Goal: Task Accomplishment & Management: Manage account settings

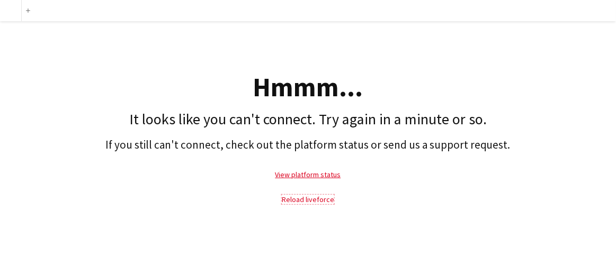
click at [320, 201] on link "Reload liveforce" at bounding box center [308, 200] width 52 height 10
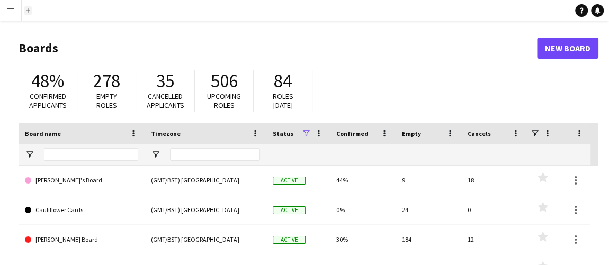
click at [28, 7] on button "add" at bounding box center [28, 10] width 8 height 8
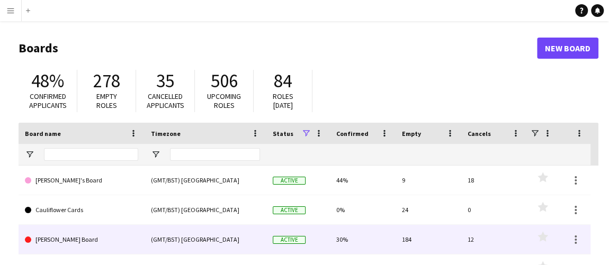
click at [84, 240] on link "[PERSON_NAME] Board" at bounding box center [81, 240] width 113 height 30
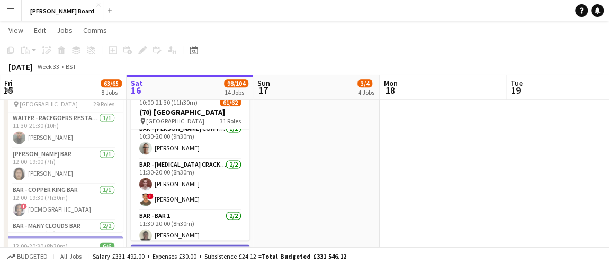
scroll to position [866, 0]
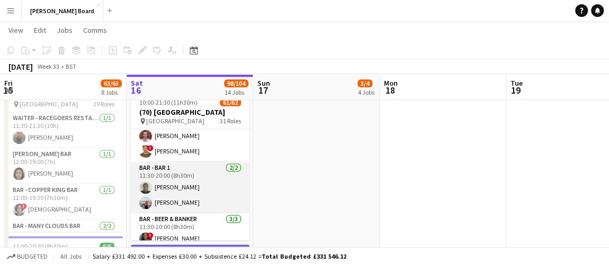
click at [188, 189] on app-card-role "Bar - Bar 1 [DATE] 11:30-20:00 (8h30m) [PERSON_NAME] [PERSON_NAME]" at bounding box center [190, 187] width 119 height 51
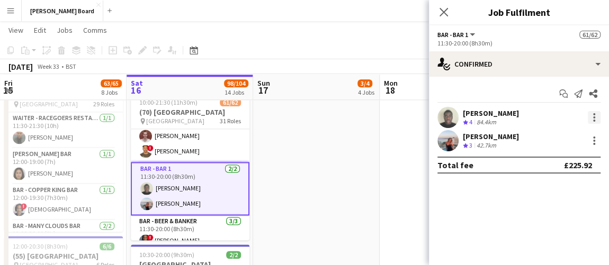
click at [595, 115] on div at bounding box center [594, 117] width 13 height 13
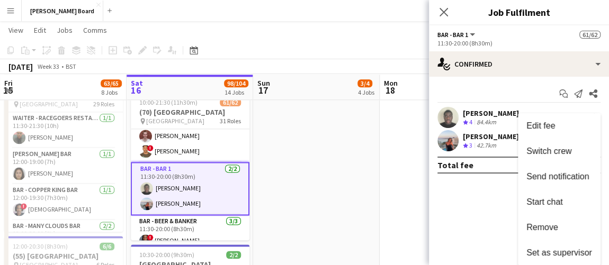
click at [496, 116] on div at bounding box center [304, 132] width 609 height 265
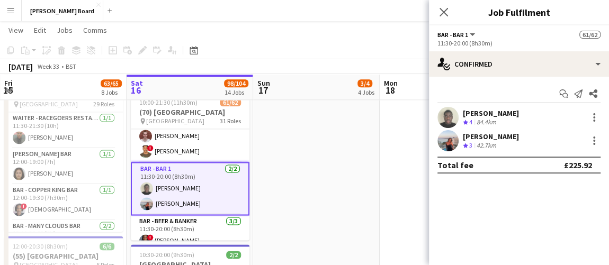
click at [496, 116] on div "[PERSON_NAME]" at bounding box center [491, 114] width 56 height 10
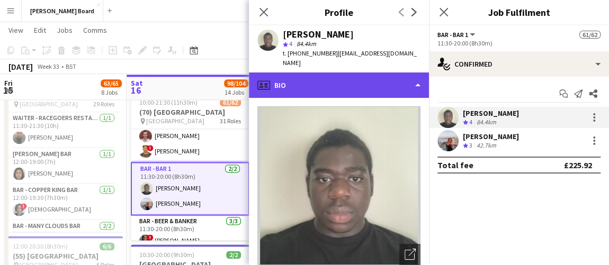
click at [385, 92] on div "profile Bio" at bounding box center [339, 85] width 180 height 25
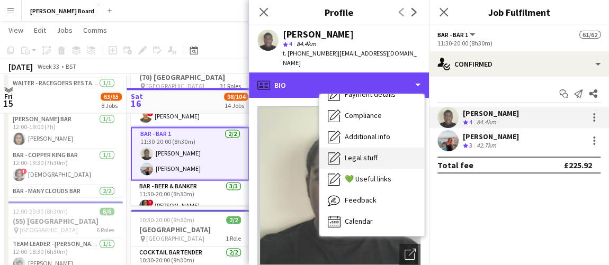
scroll to position [722, 0]
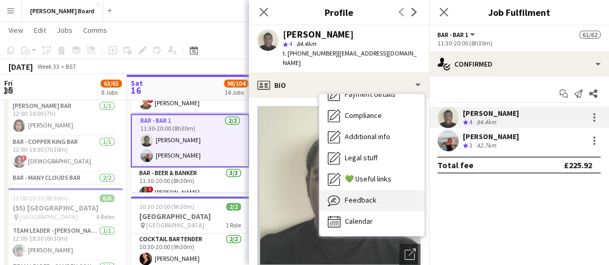
click at [375, 198] on div "Feedback Feedback" at bounding box center [371, 200] width 105 height 21
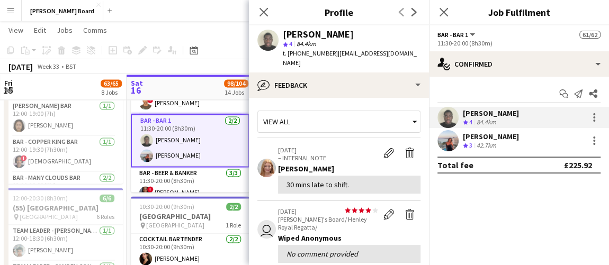
scroll to position [144, 0]
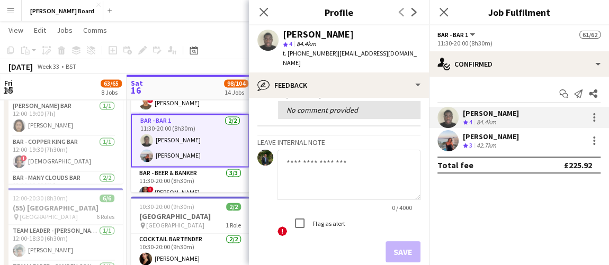
click at [323, 164] on textarea at bounding box center [348, 175] width 143 height 50
type textarea "*"
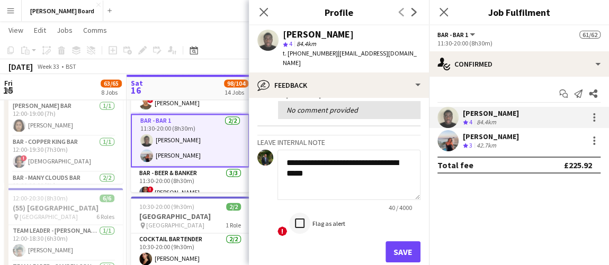
type textarea "**********"
click at [396, 248] on button "Save" at bounding box center [403, 251] width 35 height 21
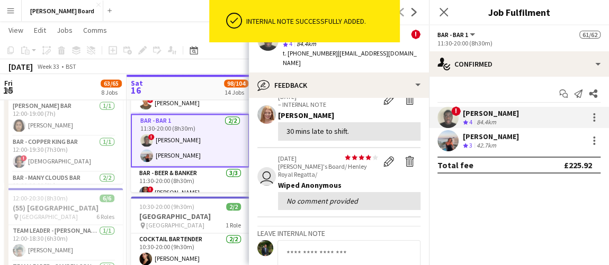
scroll to position [235, 0]
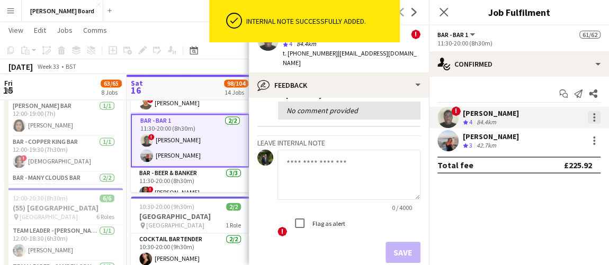
click at [595, 117] on div at bounding box center [594, 117] width 13 height 13
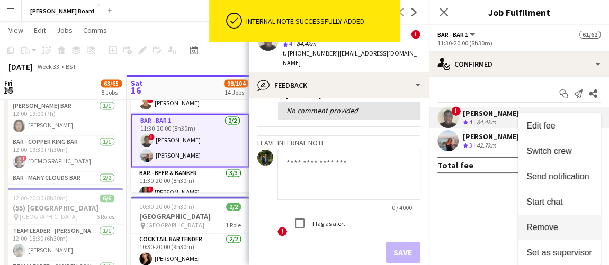
click at [541, 224] on span "Remove" at bounding box center [542, 227] width 32 height 9
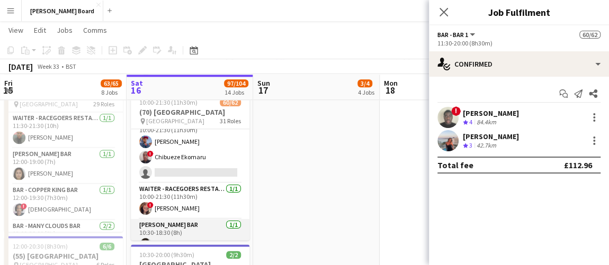
scroll to position [0, 0]
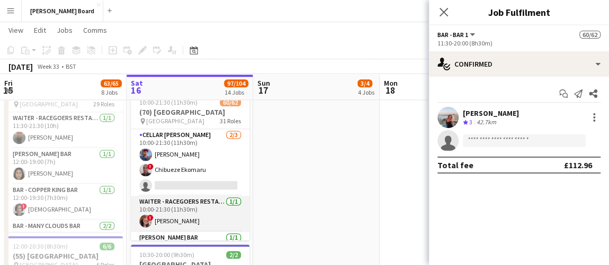
click at [184, 209] on app-card-role "Waiter - Racegoers Restaurant 1/1 10:00-21:30 (11h30m) ! Emma Morris" at bounding box center [190, 214] width 119 height 36
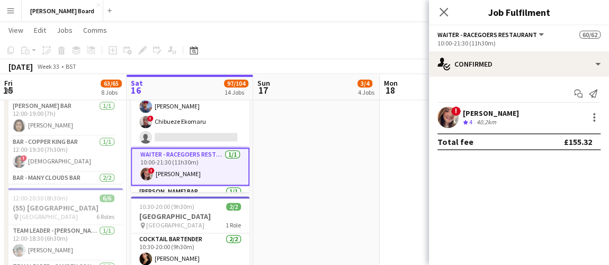
scroll to position [48, 0]
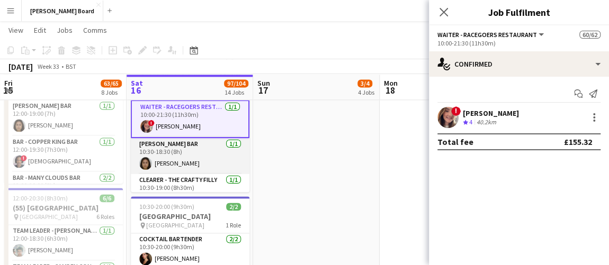
click at [204, 158] on app-card-role "Bar - Pimms Bar 1/1 10:30-18:30 (8h) Jessica Black" at bounding box center [190, 156] width 119 height 36
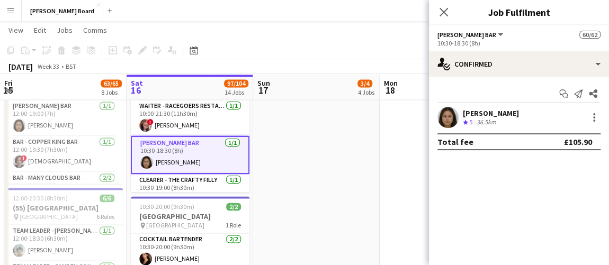
click at [525, 115] on div "Jessica Black Crew rating 5 36.5km" at bounding box center [519, 117] width 180 height 21
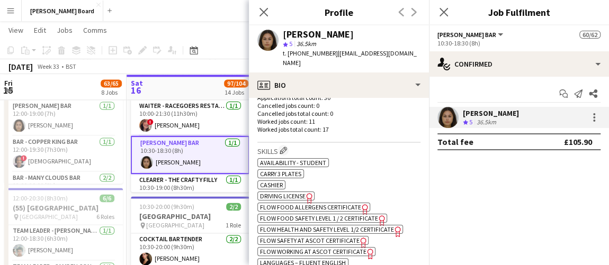
scroll to position [337, 0]
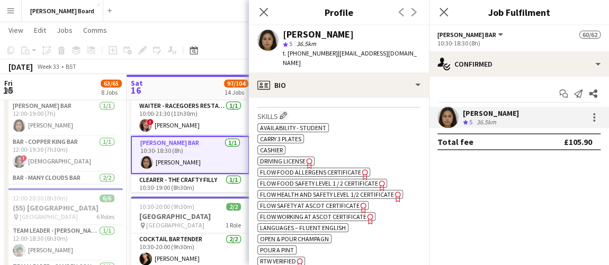
click at [365, 91] on div "Work history First experience: 11-07-2024 Average jobs: 1.214 Favourite job: Ba…" at bounding box center [338, 64] width 163 height 87
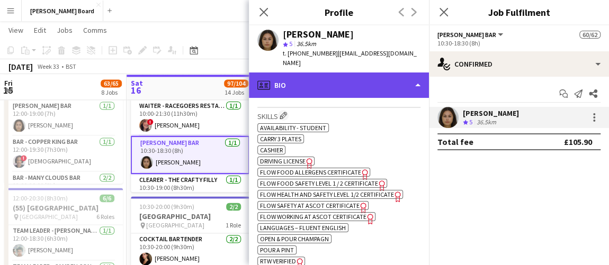
click at [370, 77] on div "profile Bio" at bounding box center [339, 85] width 180 height 25
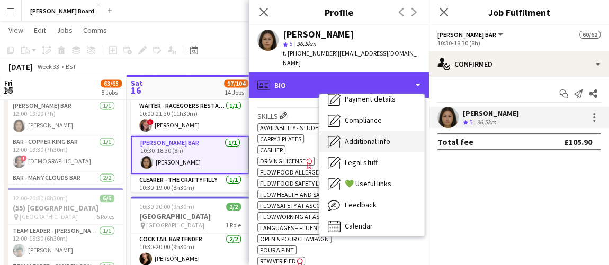
scroll to position [141, 0]
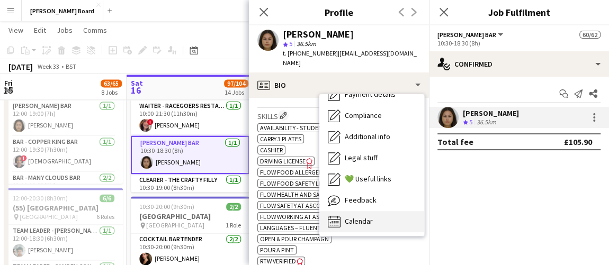
click at [366, 217] on span "Calendar" at bounding box center [359, 222] width 28 height 10
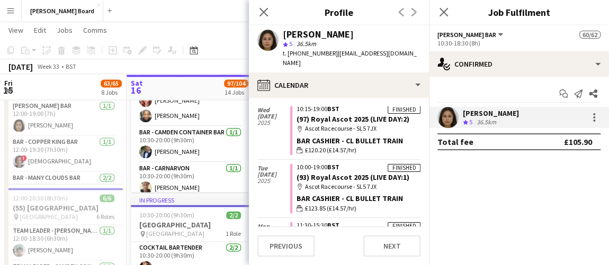
scroll to position [0, 302]
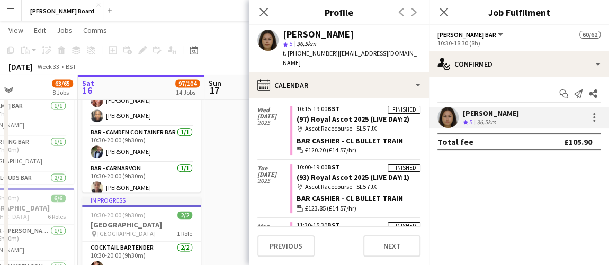
drag, startPoint x: 231, startPoint y: 176, endPoint x: 182, endPoint y: 173, distance: 48.9
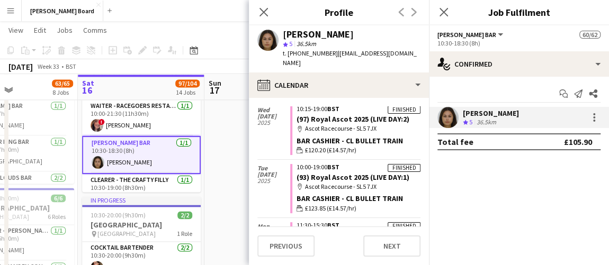
scroll to position [96, 0]
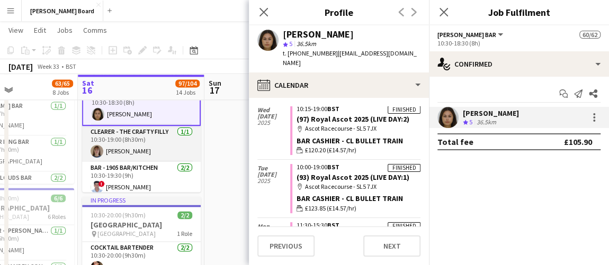
click at [140, 142] on app-card-role "Clearer - The Crafty Filly 1/1 10:30-19:00 (8h30m) Mia Pritchard" at bounding box center [141, 144] width 119 height 36
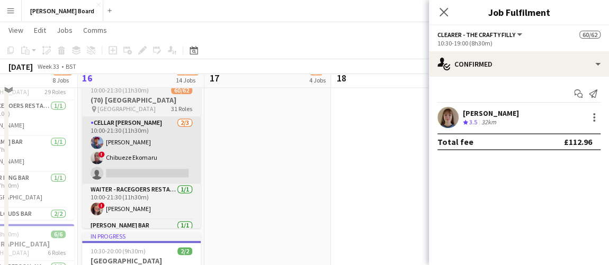
scroll to position [674, 0]
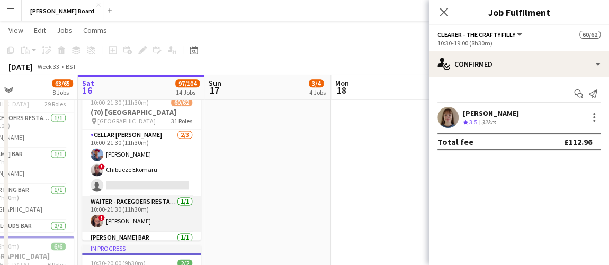
click at [158, 209] on app-card-role "Waiter - Racegoers Restaurant 1/1 10:00-21:30 (11h30m) ! Emma Morris" at bounding box center [141, 214] width 119 height 36
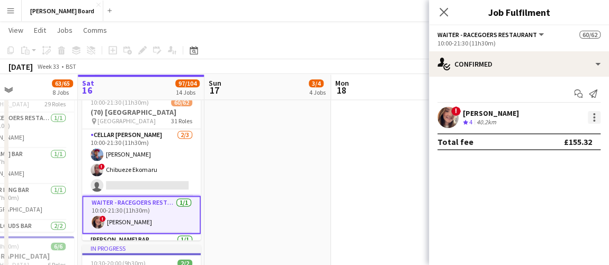
click at [596, 115] on div at bounding box center [594, 117] width 13 height 13
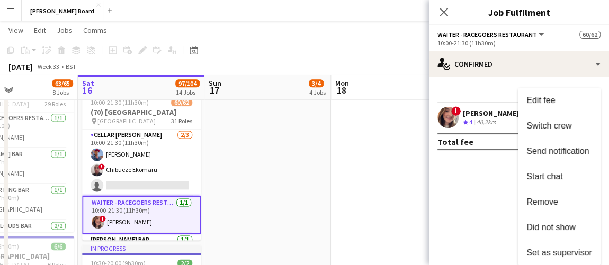
click at [554, 201] on span "Remove" at bounding box center [542, 202] width 32 height 9
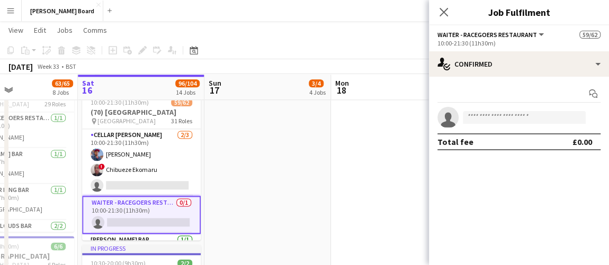
scroll to position [0, 301]
drag, startPoint x: 270, startPoint y: 167, endPoint x: 271, endPoint y: 162, distance: 5.4
drag, startPoint x: 271, startPoint y: 162, endPoint x: 252, endPoint y: 162, distance: 19.1
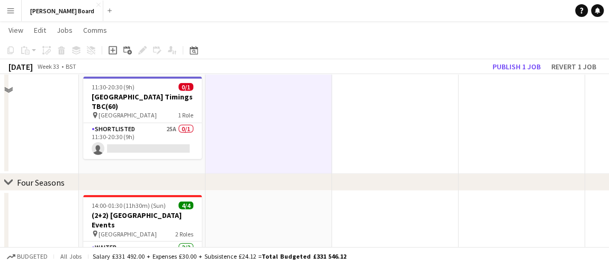
scroll to position [1155, 0]
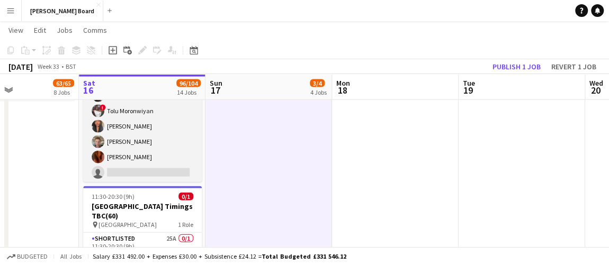
click at [139, 163] on app-card-role "MULTISKILL PROFILES 1I 5/6 10:30-20:30 (10h) ashley matambanadzo ! Tolu Moronwi…" at bounding box center [142, 126] width 119 height 113
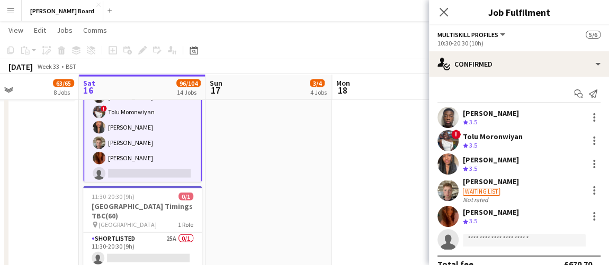
scroll to position [11, 0]
click at [588, 216] on div at bounding box center [594, 216] width 13 height 13
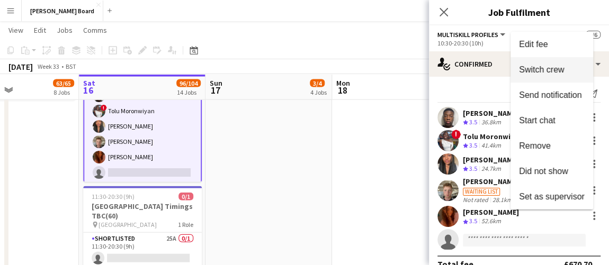
click at [545, 74] on span "Switch crew" at bounding box center [541, 69] width 45 height 9
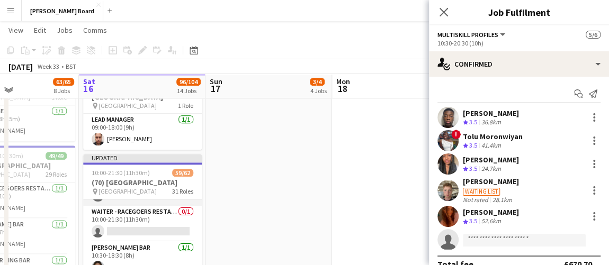
scroll to position [48, 0]
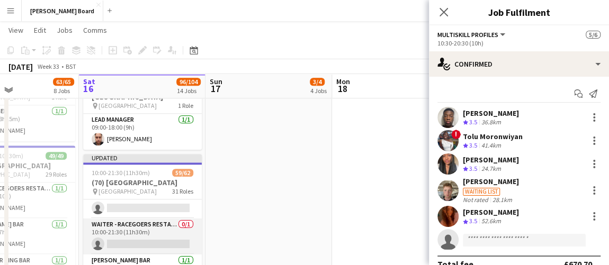
click at [137, 238] on app-card-role "Waiter - Racegoers Restaurant 0/1 10:00-21:30 (11h30m) single-neutral-actions" at bounding box center [142, 237] width 119 height 36
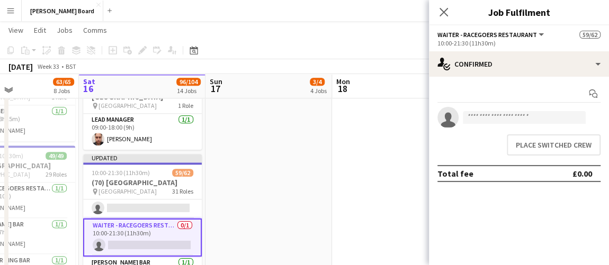
scroll to position [10, 0]
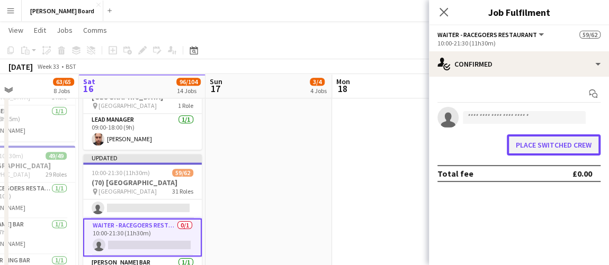
click at [563, 140] on button "Place switched crew" at bounding box center [554, 145] width 94 height 21
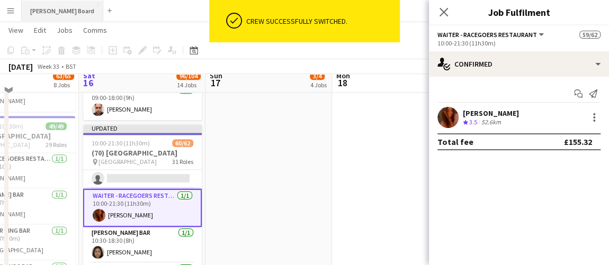
scroll to position [674, 0]
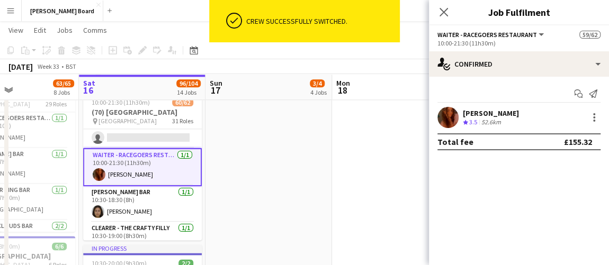
click at [14, 11] on app-icon "Menu" at bounding box center [10, 10] width 8 height 8
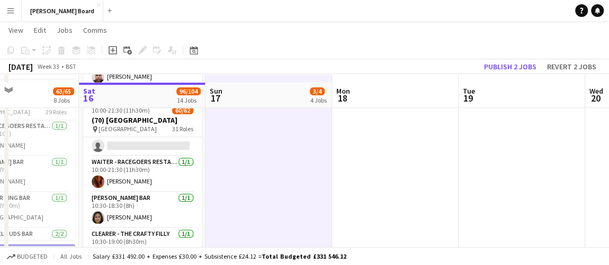
scroll to position [577, 0]
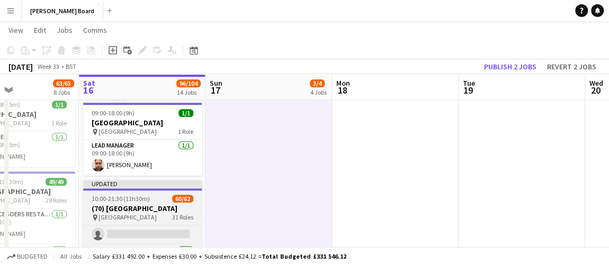
click at [135, 200] on span "10:00-21:30 (11h30m)" at bounding box center [121, 199] width 58 height 8
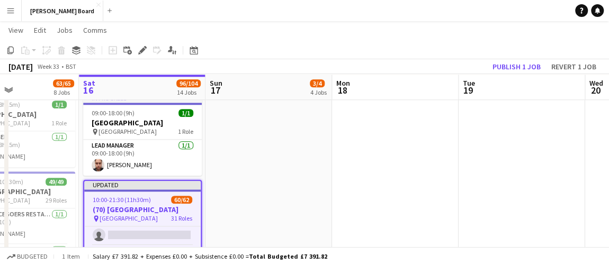
click at [143, 42] on app-toolbar "Copy Paste Paste Ctrl+V Paste with crew Ctrl+Shift+V Paste linked Job Delete Gr…" at bounding box center [304, 50] width 609 height 18
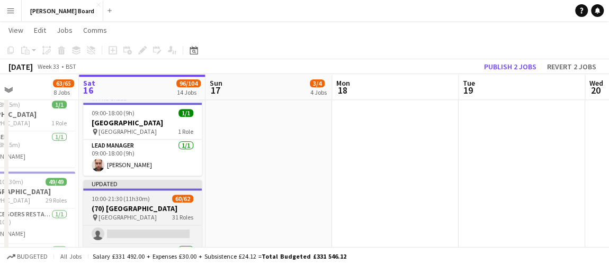
click at [132, 207] on h3 "(70) [GEOGRAPHIC_DATA]" at bounding box center [142, 209] width 119 height 10
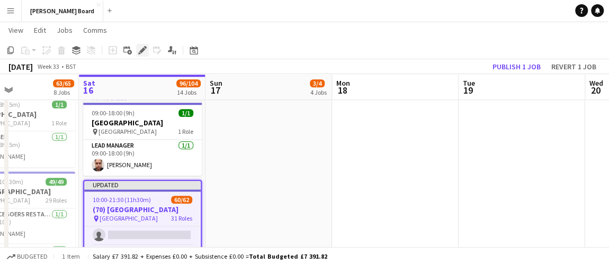
click at [144, 47] on icon "Edit" at bounding box center [142, 50] width 8 height 8
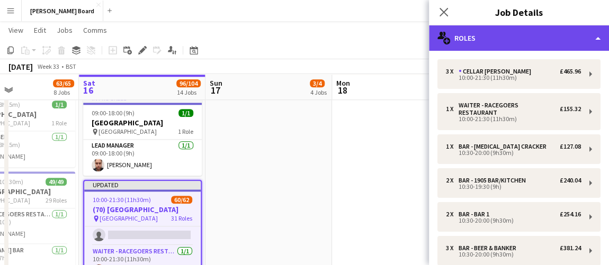
click at [523, 32] on div "multiple-users-add Roles" at bounding box center [519, 37] width 180 height 25
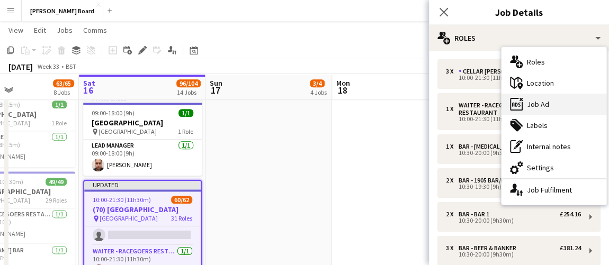
click at [556, 109] on div "ads-window Job Ad" at bounding box center [553, 104] width 105 height 21
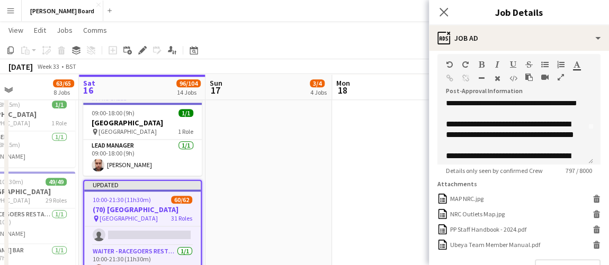
scroll to position [48, 0]
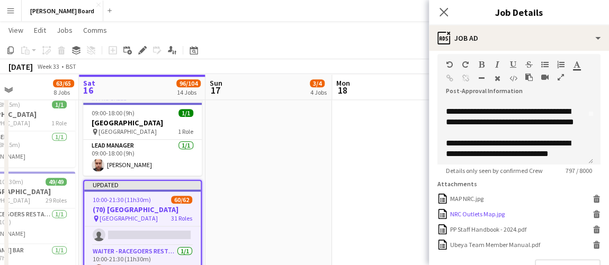
click at [470, 218] on div "NRC Outlets Map.jpg" at bounding box center [477, 214] width 55 height 8
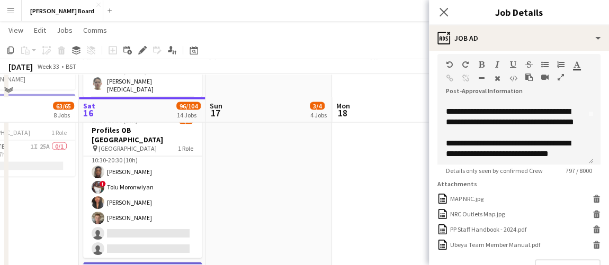
scroll to position [1107, 0]
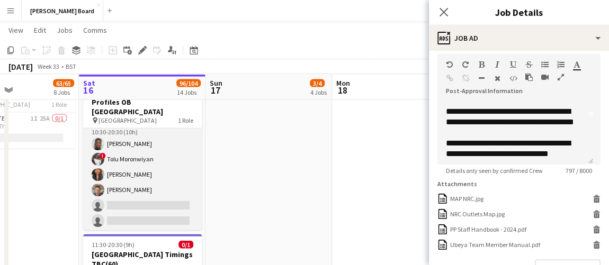
drag, startPoint x: 150, startPoint y: 210, endPoint x: 180, endPoint y: 192, distance: 34.9
click at [150, 210] on app-card-role "MULTISKILL PROFILES 1I 4/6 10:30-20:30 (10h) ashley matambanadzo ! Tolu Moronwi…" at bounding box center [142, 175] width 119 height 113
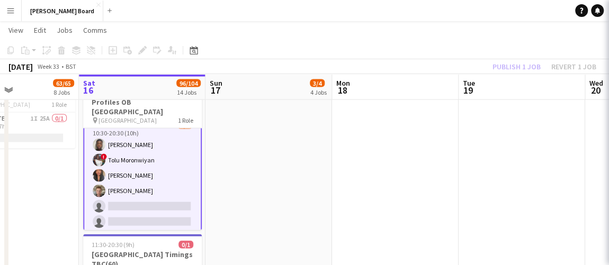
scroll to position [11, 0]
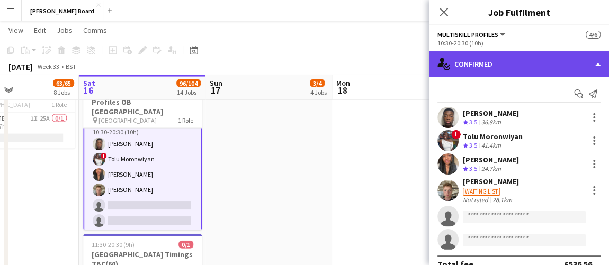
click at [522, 55] on div "single-neutral-actions-check-2 Confirmed" at bounding box center [519, 63] width 180 height 25
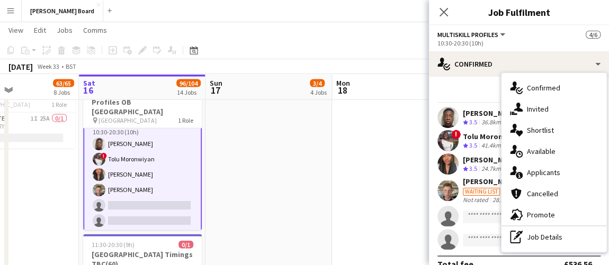
drag, startPoint x: 547, startPoint y: 235, endPoint x: 541, endPoint y: 139, distance: 96.6
click at [547, 235] on div "pen-write Job Details" at bounding box center [553, 237] width 105 height 21
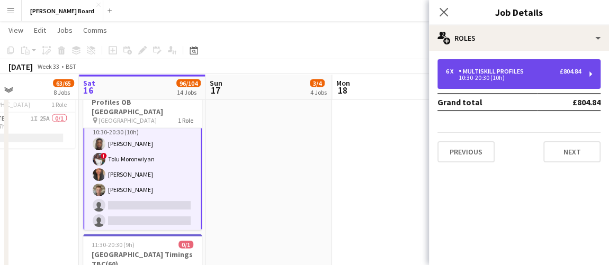
click at [503, 77] on div "10:30-20:30 (10h)" at bounding box center [513, 77] width 135 height 5
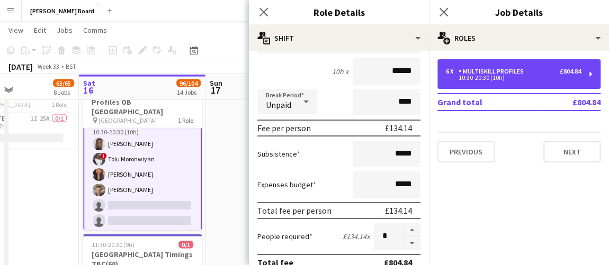
scroll to position [240, 0]
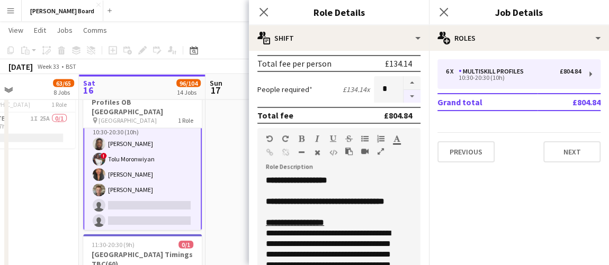
click at [404, 95] on button "button" at bounding box center [412, 96] width 17 height 13
type input "*"
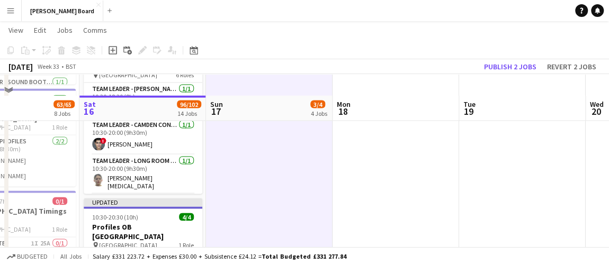
scroll to position [963, 0]
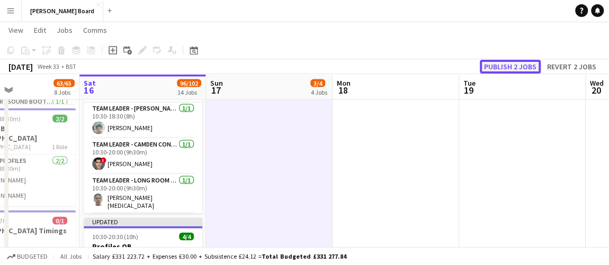
click at [510, 71] on button "Publish 2 jobs" at bounding box center [510, 67] width 61 height 14
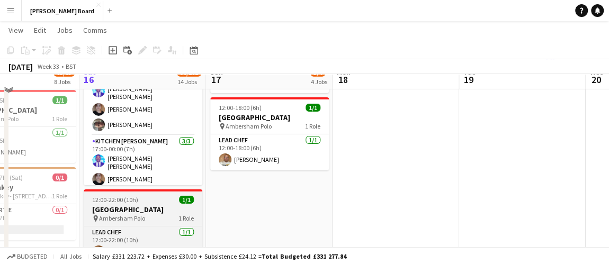
scroll to position [1699, 0]
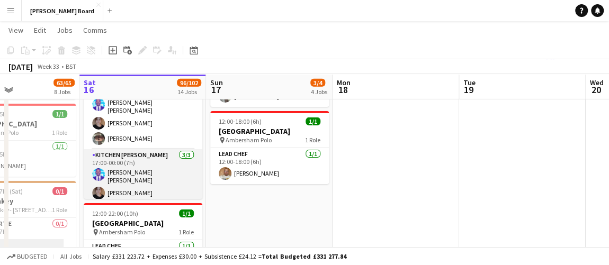
click at [163, 178] on app-card-role "Kitchen Porter 3/3 17:00-00:00 (7h) Antonio Ovie Obebe Madeleine Herbert Naz Al…" at bounding box center [143, 184] width 119 height 70
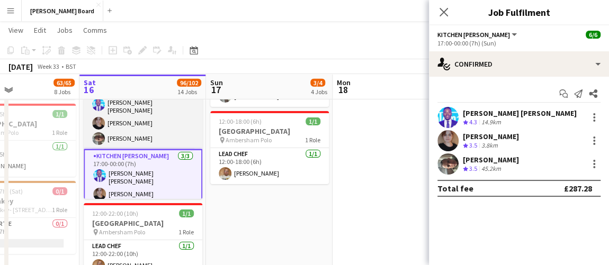
click at [171, 122] on app-card-role "Kitchen Porter 3/3 11:00-15:00 (4h) Antonio Ovie Obebe Madeleine Herbert Naz Al…" at bounding box center [143, 114] width 119 height 70
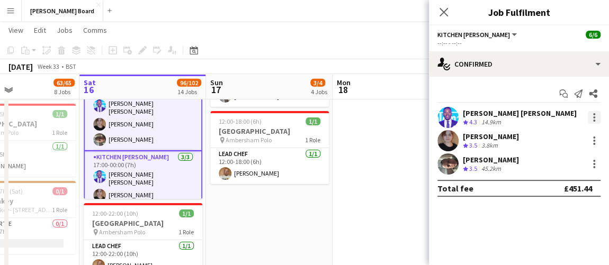
click at [595, 118] on div at bounding box center [594, 117] width 13 height 13
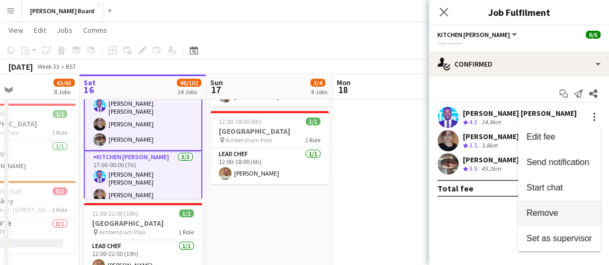
click at [555, 214] on span "Remove" at bounding box center [542, 213] width 32 height 9
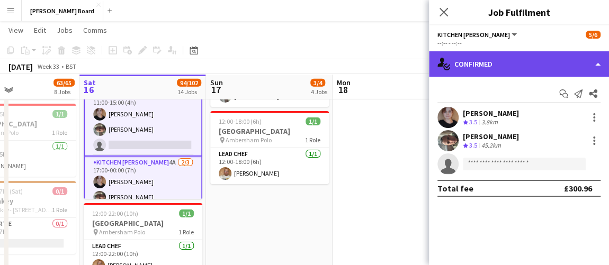
click at [510, 70] on div "single-neutral-actions-check-2 Confirmed" at bounding box center [519, 63] width 180 height 25
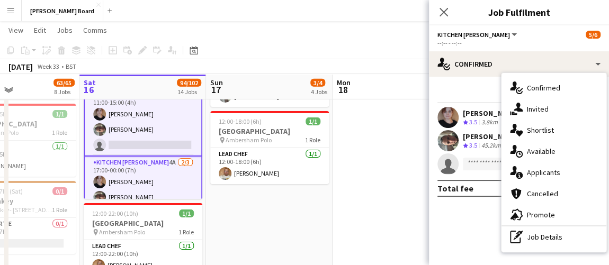
click at [549, 221] on div "advertising-megaphone Promote" at bounding box center [553, 214] width 105 height 21
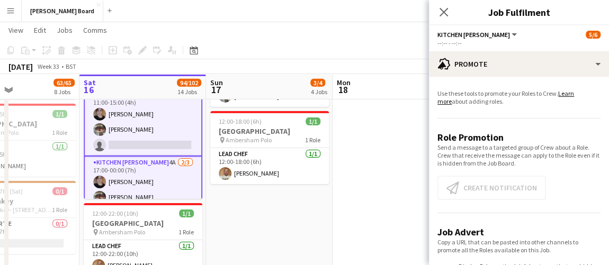
click at [509, 82] on div "Use these tools to promote your Roles to Crew. Learn more about adding roles. R…" at bounding box center [519, 205] width 180 height 257
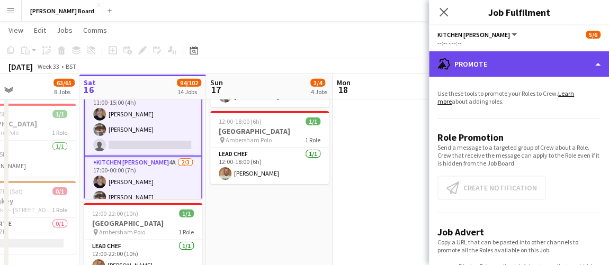
click at [520, 72] on div "advertising-megaphone Promote" at bounding box center [519, 63] width 180 height 25
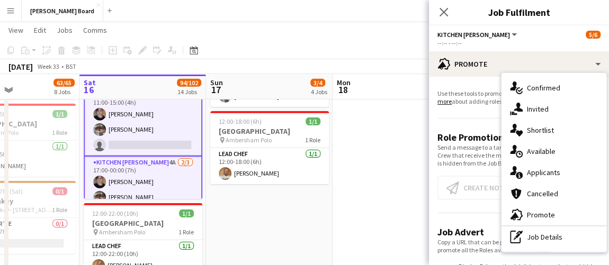
click at [560, 241] on div "pen-write Job Details" at bounding box center [553, 237] width 105 height 21
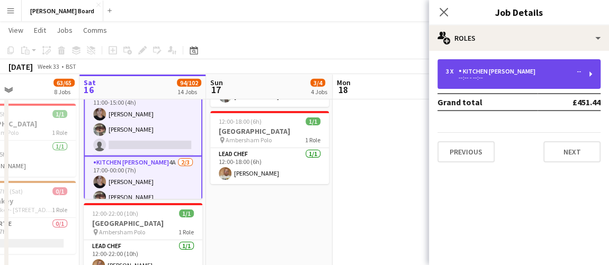
click at [499, 71] on div "Kitchen [PERSON_NAME]" at bounding box center [499, 71] width 81 height 7
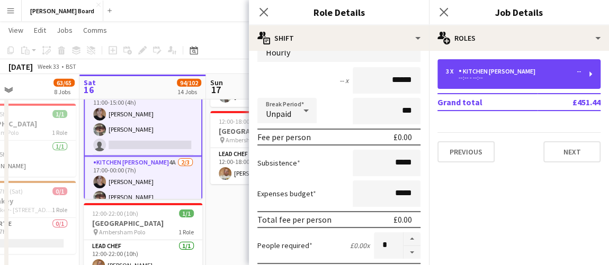
scroll to position [192, 0]
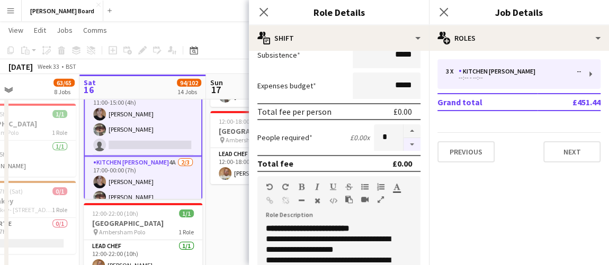
click at [404, 147] on button "button" at bounding box center [412, 144] width 17 height 13
type input "*"
click at [223, 212] on app-date-cell "09:00-20:00 (11h) 1/1 Third Monkey pin Third Monkey- 46 South St 1 Role Chef de…" at bounding box center [269, 122] width 127 height 347
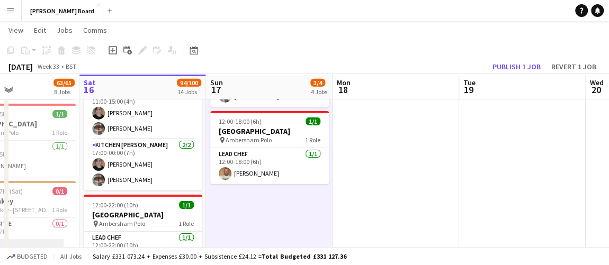
click at [411, 207] on app-date-cell at bounding box center [396, 122] width 127 height 347
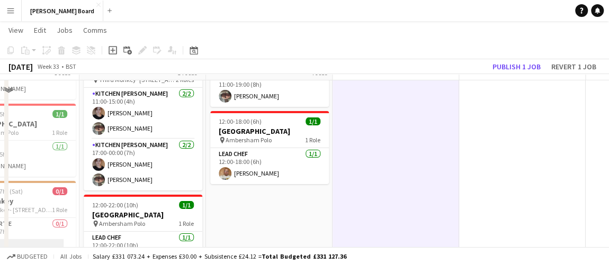
scroll to position [1651, 0]
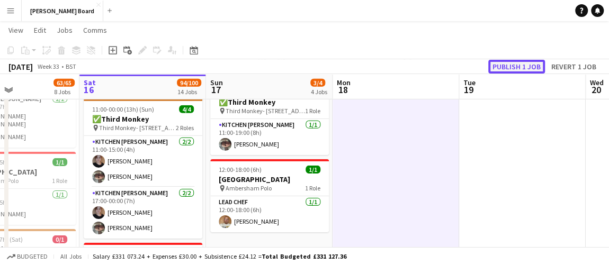
click at [504, 64] on button "Publish 1 job" at bounding box center [516, 67] width 57 height 14
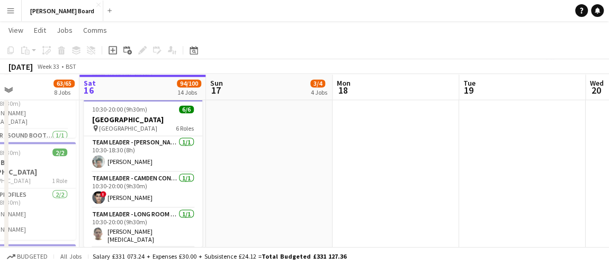
scroll to position [0, 234]
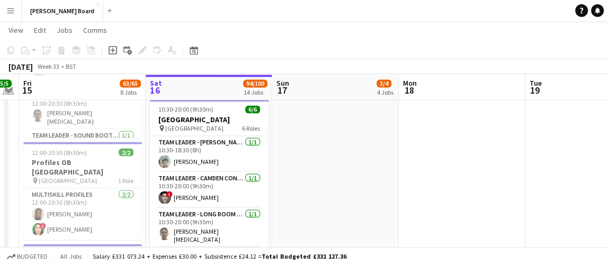
drag, startPoint x: 244, startPoint y: 204, endPoint x: 311, endPoint y: 192, distance: 68.3
click at [311, 194] on app-calendar-viewport "Wed 13 5/5 2 Jobs Thu 14 5/5 2 Jobs Fri 15 63/65 8 Jobs Sat 16 94/100 14 Jobs S…" at bounding box center [304, 89] width 609 height 1954
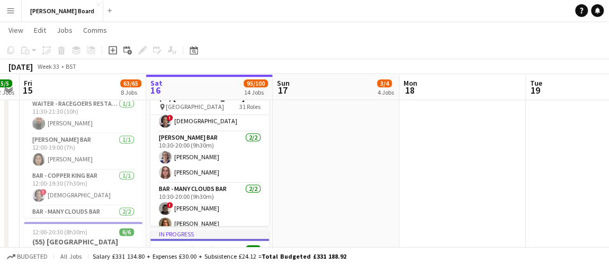
scroll to position [481, 0]
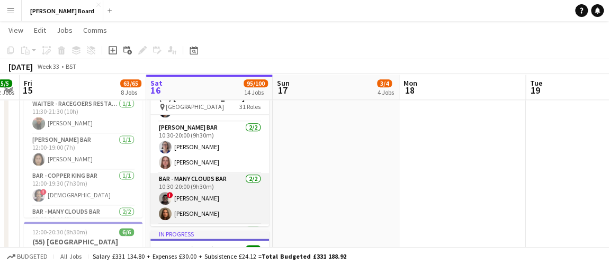
click at [204, 190] on app-card-role "Bar - Many Clouds Bar 2/2 10:30-20:00 (9h30m) ! Lincoln Mandaza Eva De matos" at bounding box center [209, 198] width 119 height 51
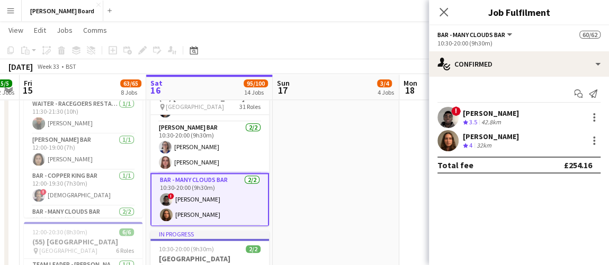
click at [492, 104] on div "Start chat Send notification ! Lincoln Mandaza Crew rating 3.5 42.8km Eva De ma…" at bounding box center [519, 129] width 180 height 105
click at [490, 115] on div "[PERSON_NAME]" at bounding box center [491, 114] width 56 height 10
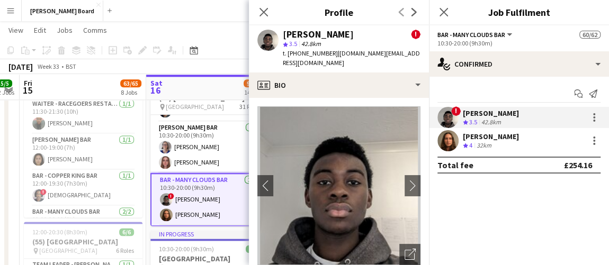
drag, startPoint x: 329, startPoint y: 53, endPoint x: 286, endPoint y: 58, distance: 43.7
click at [286, 58] on div "t. +447511609764 | mandaza.lincoln@gmail.com" at bounding box center [352, 58] width 138 height 19
copy span "+447511609764"
click at [225, 37] on app-page-menu "View Day view expanded Day view collapsed Month view Date picker Jump to today …" at bounding box center [304, 31] width 609 height 20
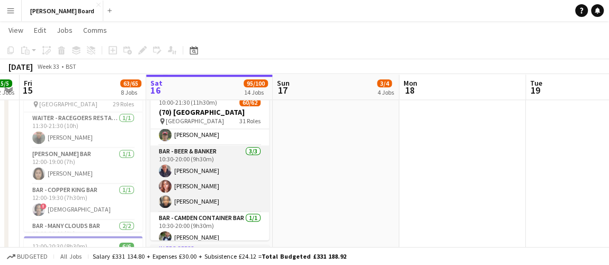
scroll to position [289, 0]
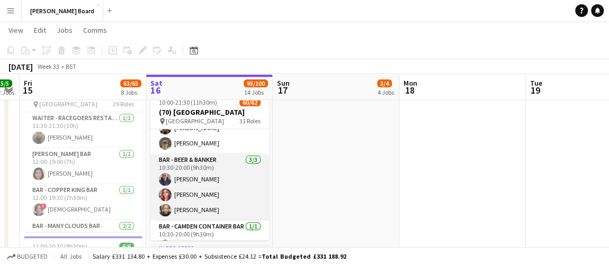
click at [211, 193] on app-card-role "Bar - Beer & Banker 3/3 10:30-20:00 (9h30m) Nathan Harrison Judith Marquez Nige…" at bounding box center [209, 187] width 119 height 67
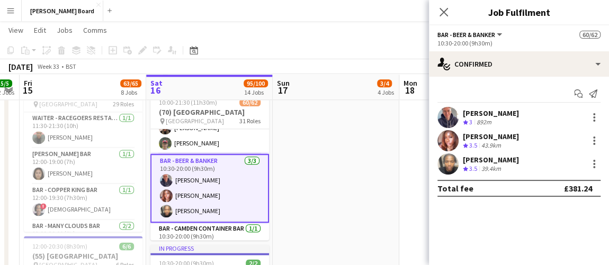
click at [481, 157] on div "[PERSON_NAME]" at bounding box center [491, 160] width 56 height 10
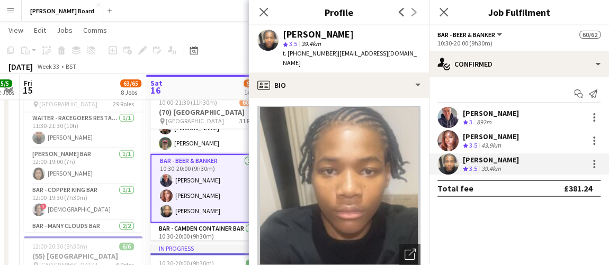
drag, startPoint x: 332, startPoint y: 53, endPoint x: 289, endPoint y: 56, distance: 42.4
click at [289, 56] on span "t. +4407473726602" at bounding box center [310, 53] width 55 height 8
copy span "+4407473726602"
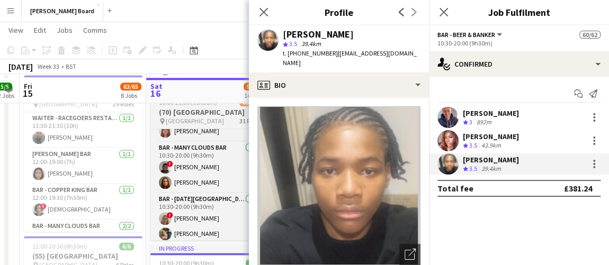
scroll to position [722, 0]
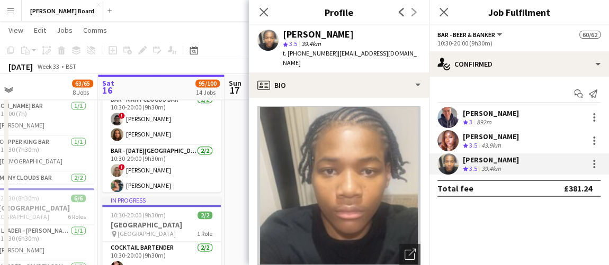
drag, startPoint x: 214, startPoint y: 218, endPoint x: 183, endPoint y: 211, distance: 31.9
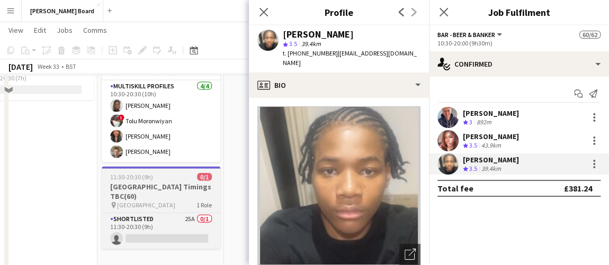
scroll to position [1107, 0]
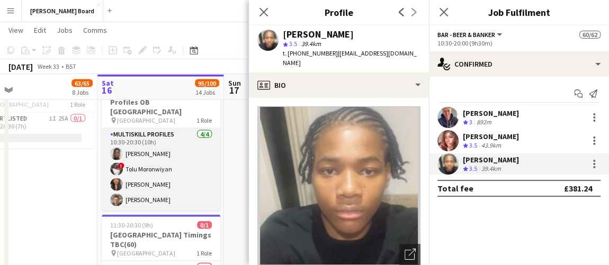
click at [156, 173] on app-card-role "MULTISKILL PROFILES 4/4 10:30-20:30 (10h) ashley matambanadzo ! Tolu Moronwiyan…" at bounding box center [161, 170] width 119 height 82
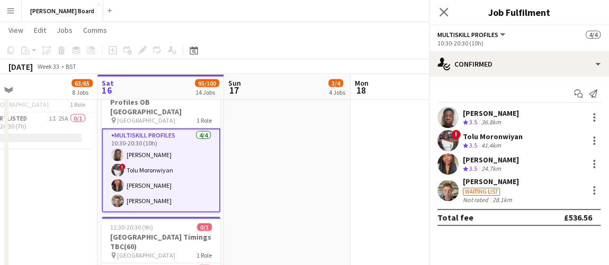
scroll to position [527, 0]
click at [499, 163] on div "Shane Serika" at bounding box center [491, 160] width 56 height 10
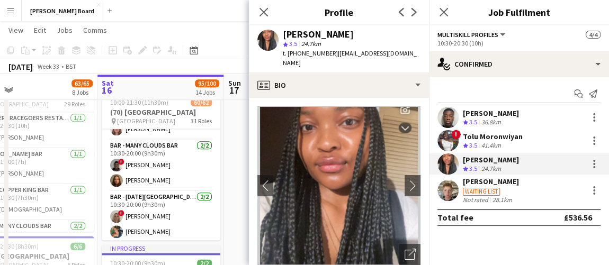
scroll to position [577, 0]
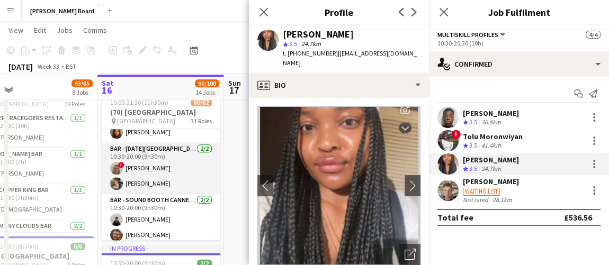
click at [169, 173] on app-card-role "Bar - San Miguel Bar 2/2 10:30-20:00 (9h30m) ! Summer Jones Kirsty Bradshaw" at bounding box center [161, 168] width 119 height 51
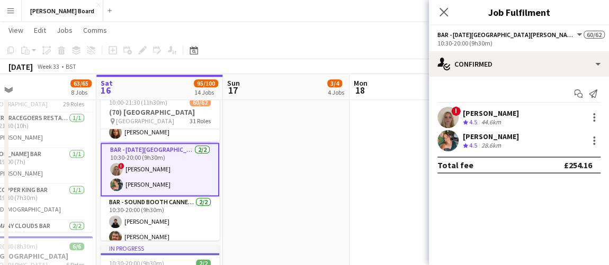
click at [490, 146] on div "28.6km" at bounding box center [491, 145] width 24 height 9
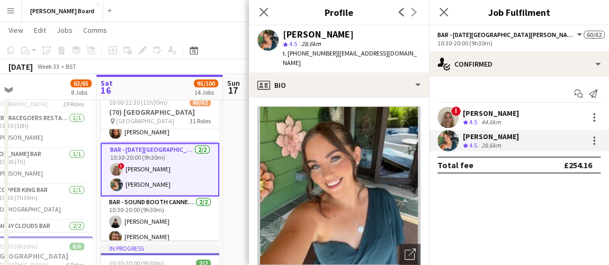
drag, startPoint x: 328, startPoint y: 51, endPoint x: 289, endPoint y: 60, distance: 40.1
click at [289, 60] on div "Kirsty Bradshaw star 4.5 28.6km t. +447415651197 | kirstynicole@live.com" at bounding box center [339, 48] width 180 height 47
copy span "+447415651197"
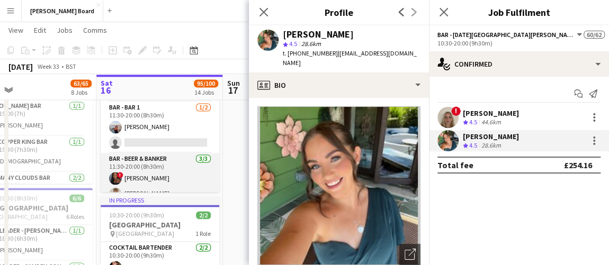
scroll to position [866, 0]
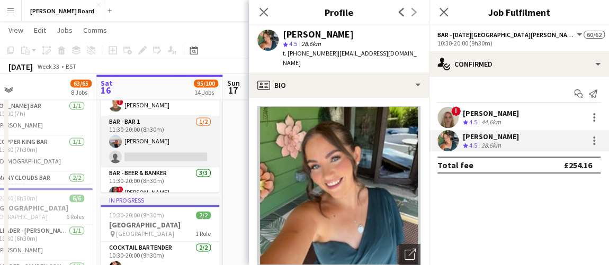
click at [175, 145] on app-card-role "Bar - Bar 1 1/2 11:30-20:00 (8h30m) Ellie Brown single-neutral-actions" at bounding box center [160, 141] width 119 height 51
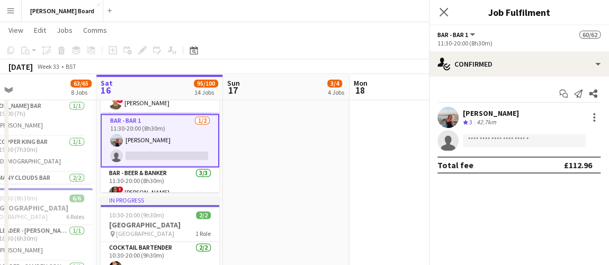
scroll to position [864, 0]
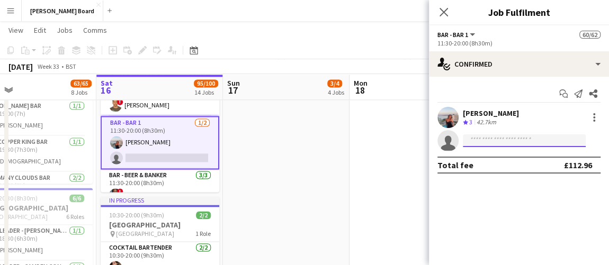
click at [487, 140] on input at bounding box center [524, 141] width 123 height 13
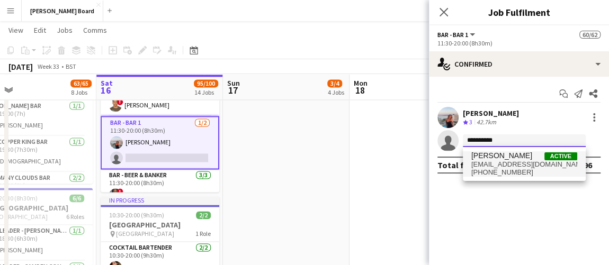
type input "**********"
click at [514, 160] on span "danieltobibalogun30@gmail.com" at bounding box center [524, 164] width 106 height 8
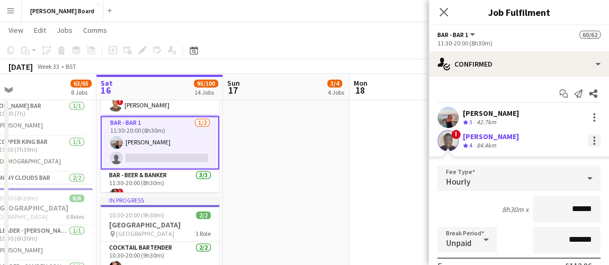
click at [588, 140] on div at bounding box center [594, 141] width 13 height 13
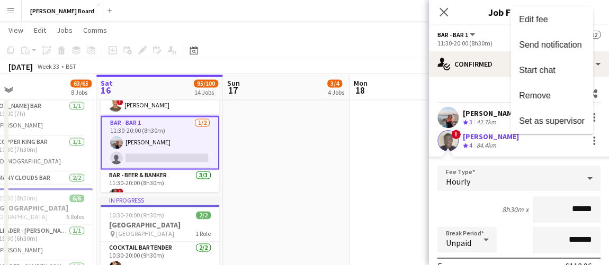
click at [450, 139] on div at bounding box center [304, 132] width 609 height 265
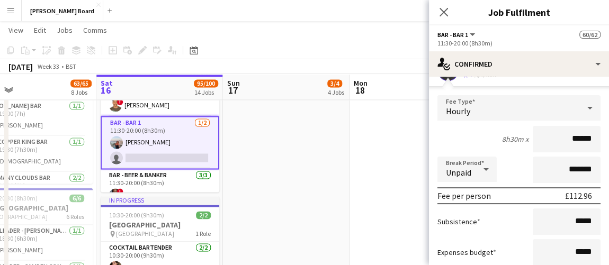
scroll to position [155, 0]
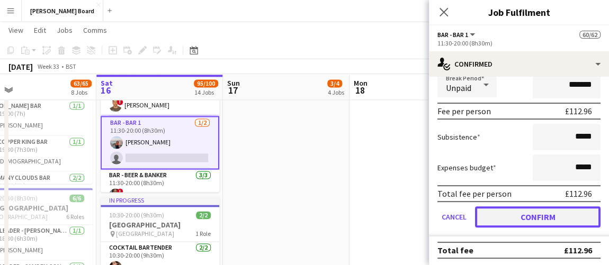
click at [522, 211] on button "Confirm" at bounding box center [538, 217] width 126 height 21
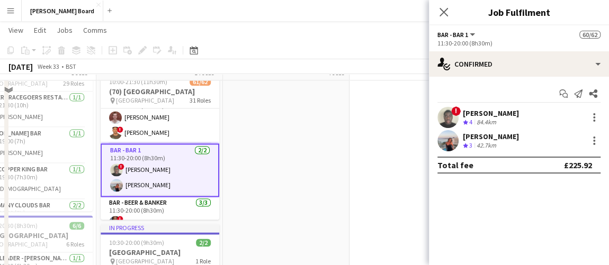
scroll to position [674, 0]
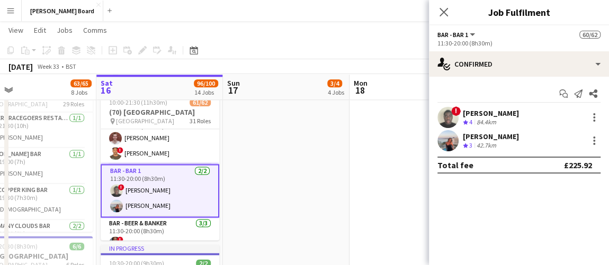
click at [465, 121] on polygon at bounding box center [465, 122] width 5 height 5
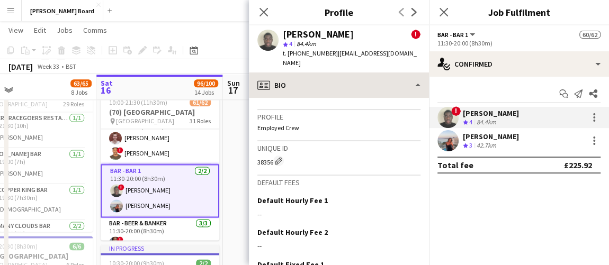
scroll to position [625, 0]
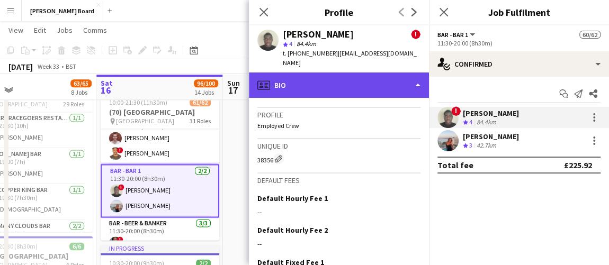
click at [370, 87] on div "profile Bio" at bounding box center [339, 85] width 180 height 25
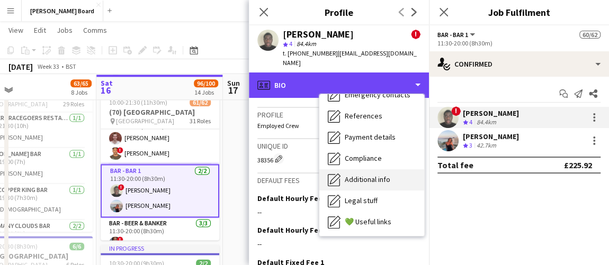
scroll to position [141, 0]
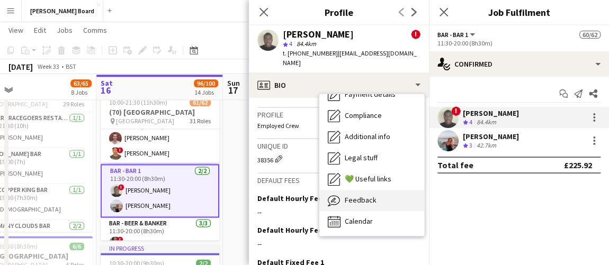
click at [366, 205] on div "Feedback Feedback" at bounding box center [371, 200] width 105 height 21
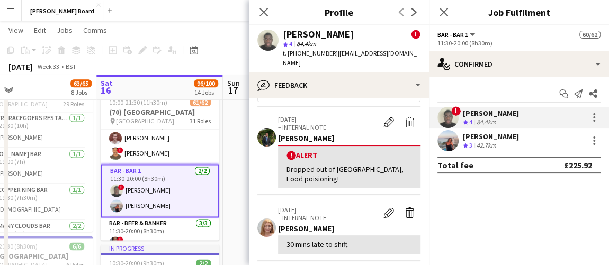
scroll to position [0, 0]
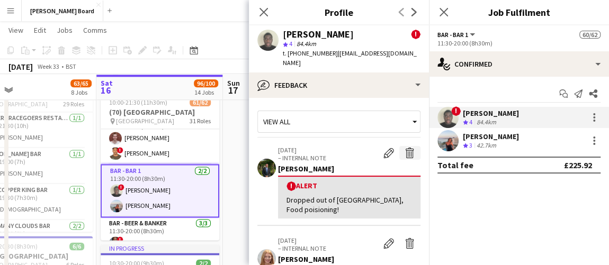
click at [405, 154] on app-icon "Delete alert" at bounding box center [410, 153] width 11 height 11
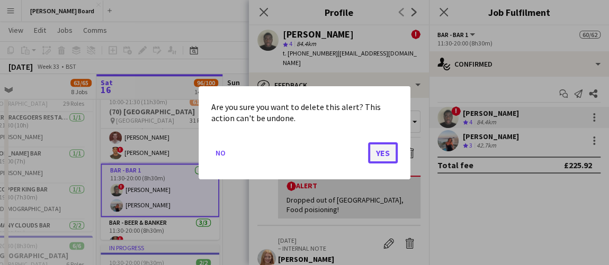
click at [375, 150] on button "Yes" at bounding box center [383, 152] width 30 height 21
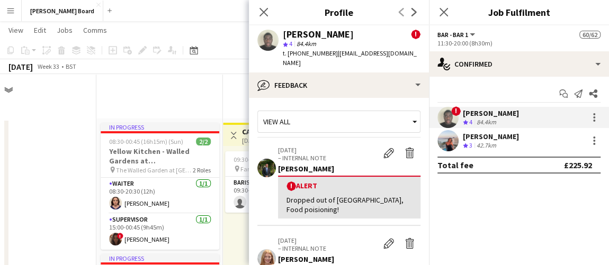
scroll to position [674, 0]
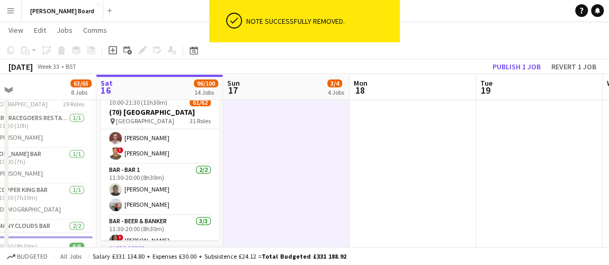
click at [512, 58] on app-toolbar "Copy Paste Paste Ctrl+V Paste with crew Ctrl+Shift+V Paste linked Job Delete Gr…" at bounding box center [304, 50] width 609 height 18
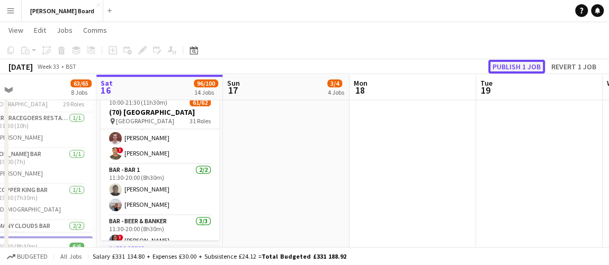
click at [512, 65] on button "Publish 1 job" at bounding box center [516, 67] width 57 height 14
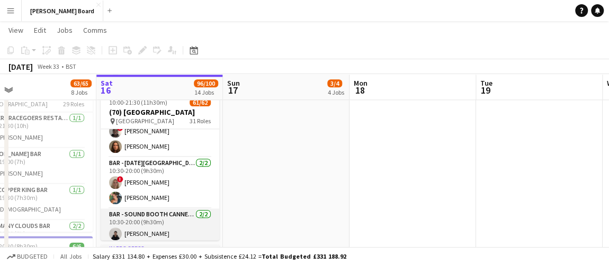
scroll to position [576, 0]
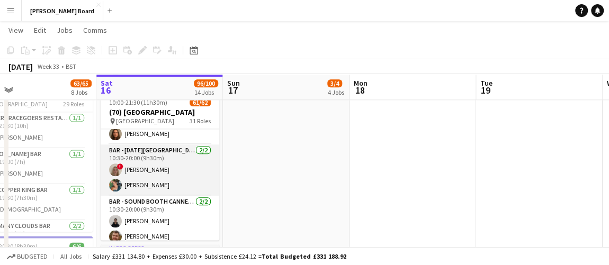
click at [172, 183] on app-card-role "Bar - San Miguel Bar 2/2 10:30-20:00 (9h30m) ! Summer Jones Kirsty Bradshaw" at bounding box center [160, 170] width 119 height 51
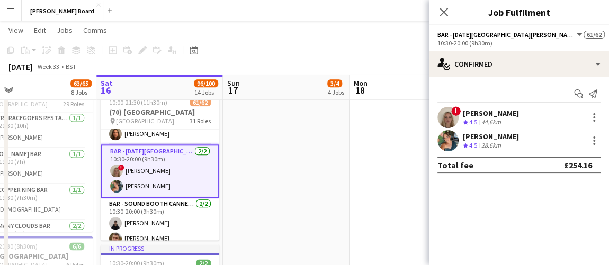
click at [492, 139] on div "Kirsty Bradshaw" at bounding box center [491, 137] width 56 height 10
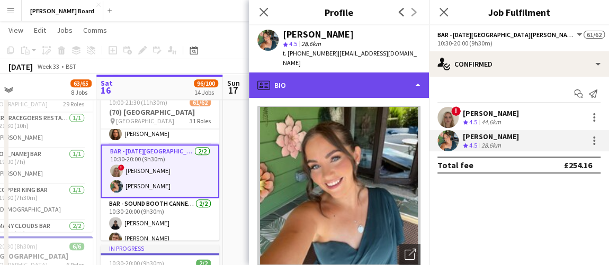
click at [357, 74] on div "profile Bio" at bounding box center [339, 85] width 180 height 25
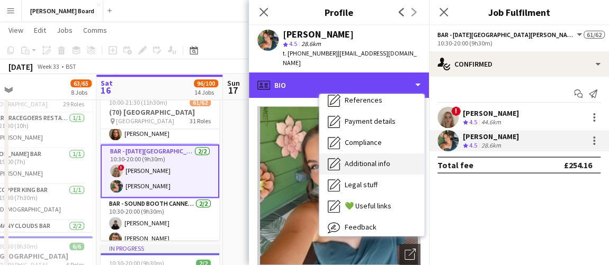
scroll to position [141, 0]
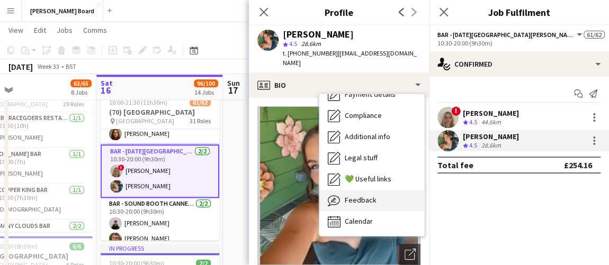
click at [370, 195] on span "Feedback" at bounding box center [361, 200] width 32 height 10
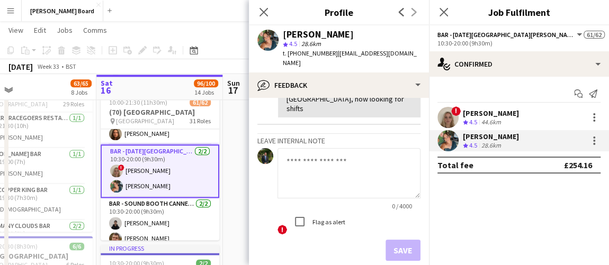
scroll to position [186, 0]
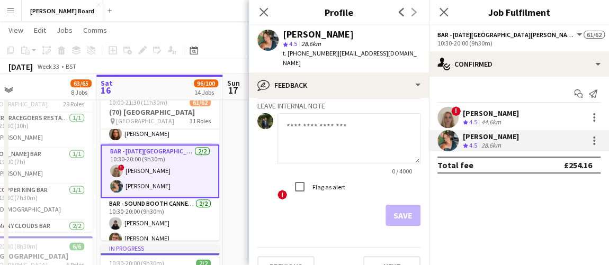
click at [328, 124] on textarea at bounding box center [348, 138] width 143 height 50
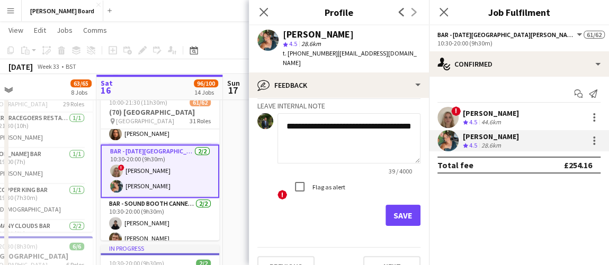
type textarea "**********"
click at [366, 205] on div "Save" at bounding box center [338, 215] width 163 height 21
click at [387, 205] on button "Save" at bounding box center [403, 215] width 35 height 21
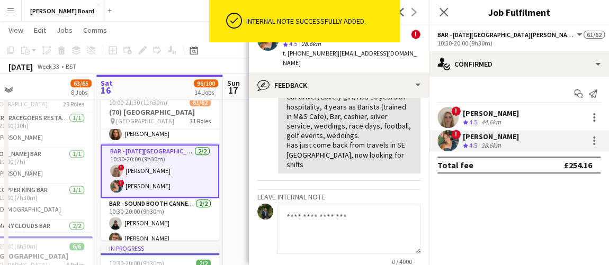
scroll to position [277, 0]
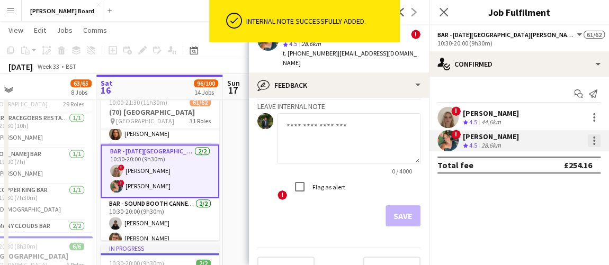
click at [591, 144] on div at bounding box center [594, 141] width 13 height 13
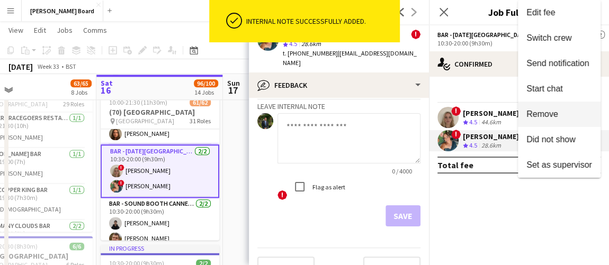
click at [544, 114] on span "Remove" at bounding box center [542, 114] width 32 height 9
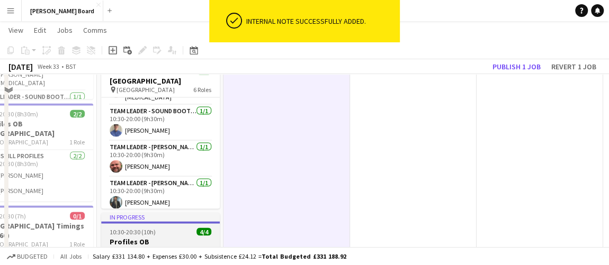
scroll to position [1059, 0]
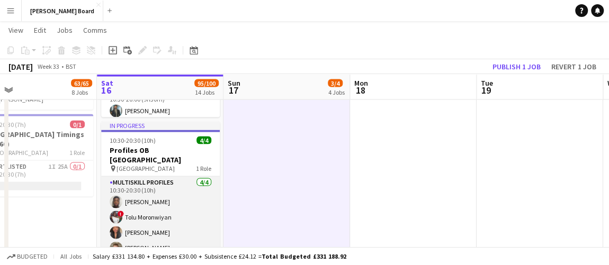
click at [162, 202] on app-card-role "MULTISKILL PROFILES 4/4 10:30-20:30 (10h) ashley matambanadzo ! Tolu Moronwiyan…" at bounding box center [160, 218] width 119 height 82
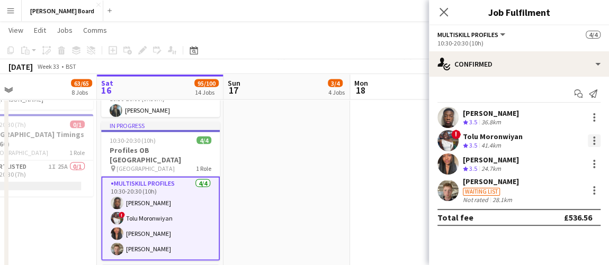
click at [598, 142] on div at bounding box center [594, 141] width 13 height 13
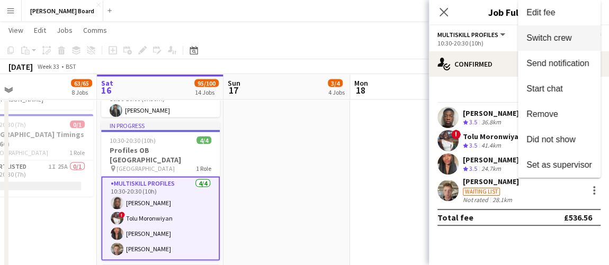
click at [549, 42] on span "Switch crew" at bounding box center [548, 37] width 45 height 9
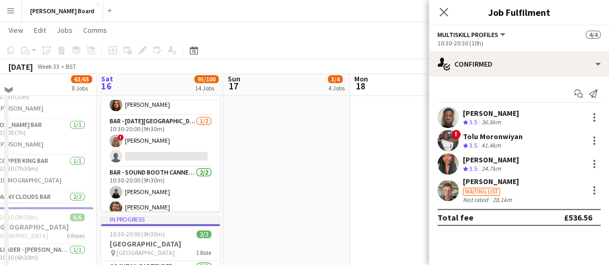
scroll to position [722, 0]
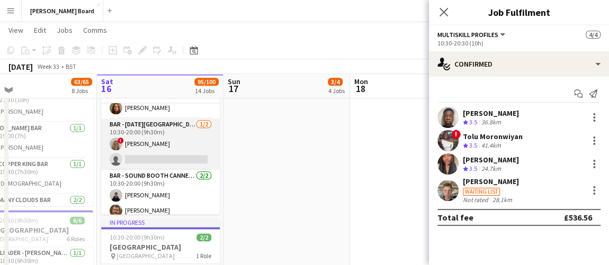
click at [181, 153] on app-card-role "Bar - San Miguel Bar 1/2 10:30-20:00 (9h30m) ! Summer Jones single-neutral-acti…" at bounding box center [160, 144] width 119 height 51
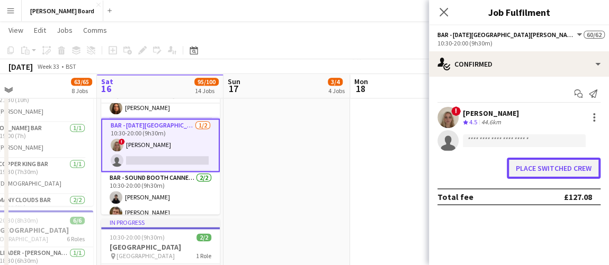
click at [539, 169] on button "Place switched crew" at bounding box center [554, 168] width 94 height 21
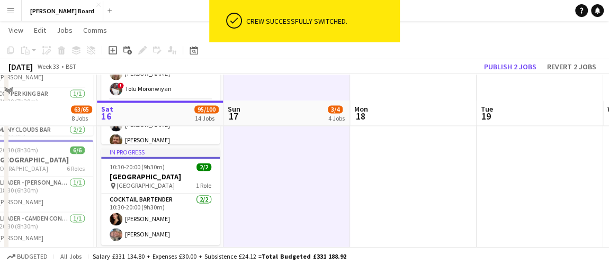
scroll to position [818, 0]
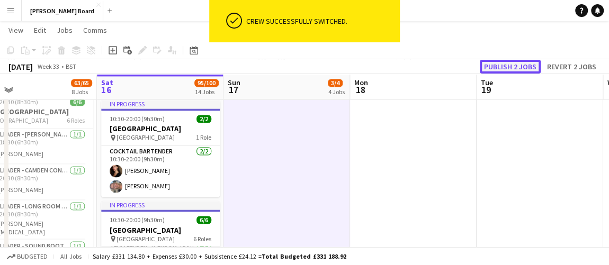
click at [494, 66] on button "Publish 2 jobs" at bounding box center [510, 67] width 61 height 14
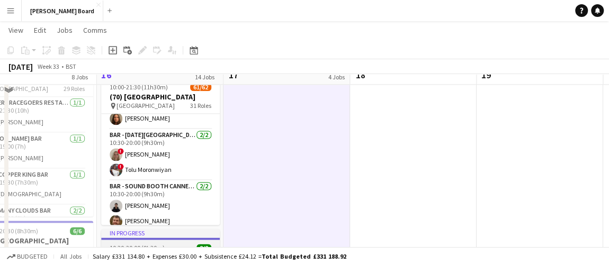
scroll to position [674, 0]
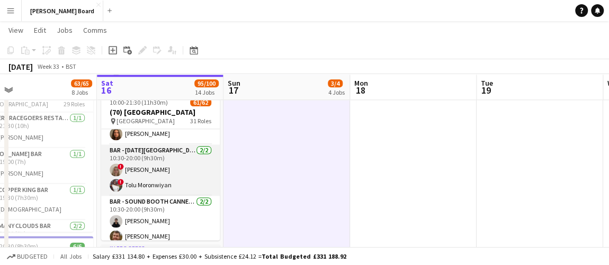
click at [167, 183] on app-card-role "Bar - San Miguel Bar 2/2 10:30-20:00 (9h30m) ! Summer Jones ! Tolu Moronwiyan" at bounding box center [160, 170] width 119 height 51
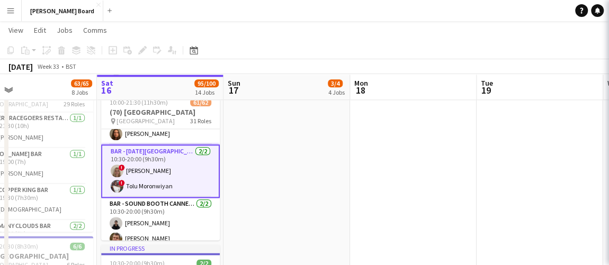
scroll to position [0, 285]
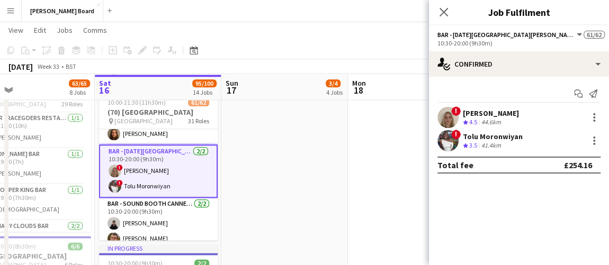
click at [497, 136] on div "Tolu Moronwiyan" at bounding box center [493, 137] width 60 height 10
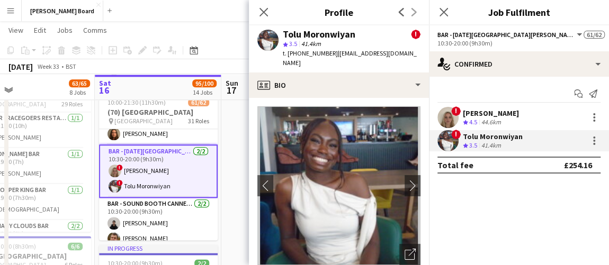
drag, startPoint x: 352, startPoint y: 34, endPoint x: 280, endPoint y: 34, distance: 72.0
click at [280, 34] on div "Tolu Moronwiyan ! star 3.5 41.4km t. +4407398218136 | tmoronwiyan@gmail.com" at bounding box center [339, 48] width 180 height 47
copy div "Tolu Moronwiyan"
drag, startPoint x: 332, startPoint y: 52, endPoint x: 299, endPoint y: 58, distance: 33.3
click at [299, 58] on div "t. +4407398218136 | tmoronwiyan@gmail.com" at bounding box center [352, 58] width 138 height 19
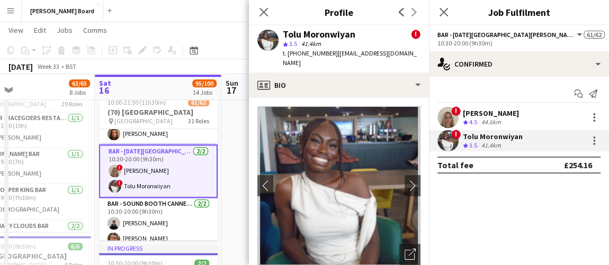
copy span "7398218136"
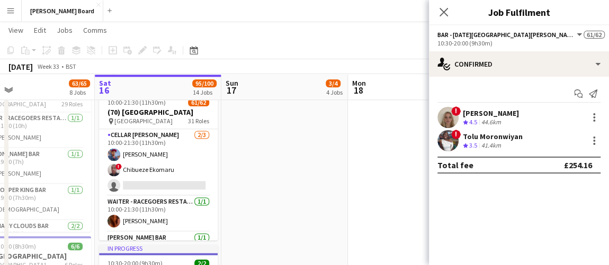
scroll to position [49, 0]
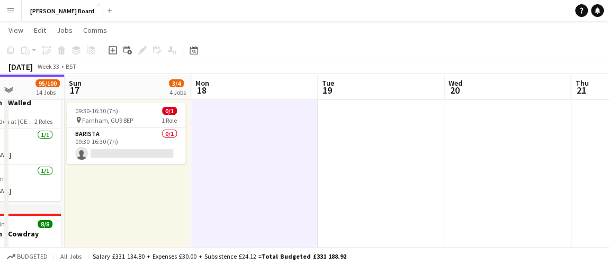
drag, startPoint x: 382, startPoint y: 192, endPoint x: 258, endPoint y: 195, distance: 124.5
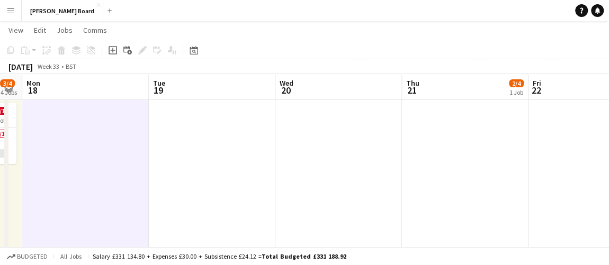
drag, startPoint x: 379, startPoint y: 160, endPoint x: 264, endPoint y: 158, distance: 114.9
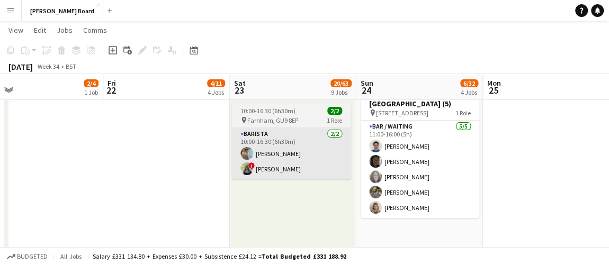
drag, startPoint x: 375, startPoint y: 169, endPoint x: 252, endPoint y: 150, distance: 124.9
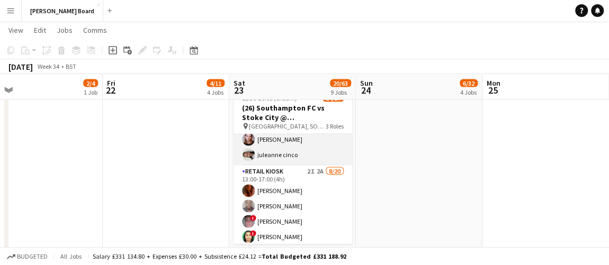
scroll to position [96, 0]
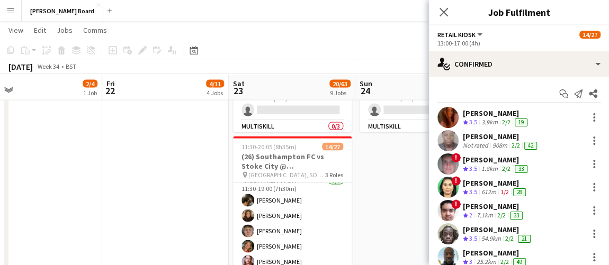
scroll to position [0, 0]
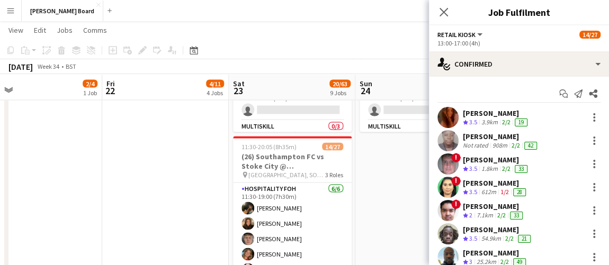
click at [385, 200] on app-date-cell "09:30-20:00 (10h30m) 0/5 pin Chichester, PO18 0PS 1 Role Shortlisted 123A 0/5 0…" at bounding box center [418, 85] width 127 height 762
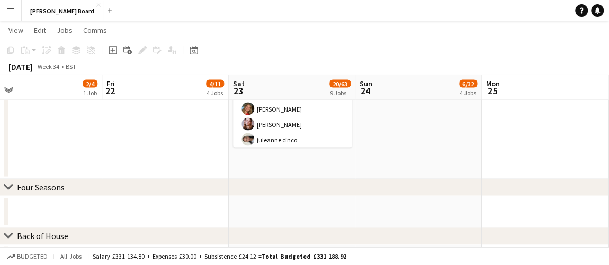
scroll to position [818, 0]
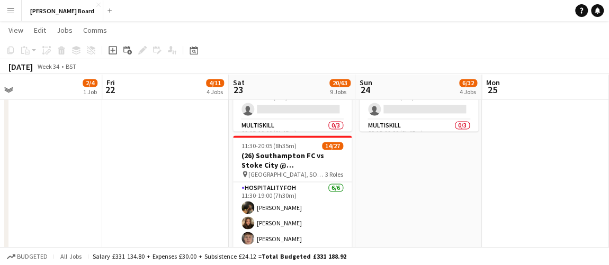
drag, startPoint x: 216, startPoint y: 182, endPoint x: 377, endPoint y: 183, distance: 161.5
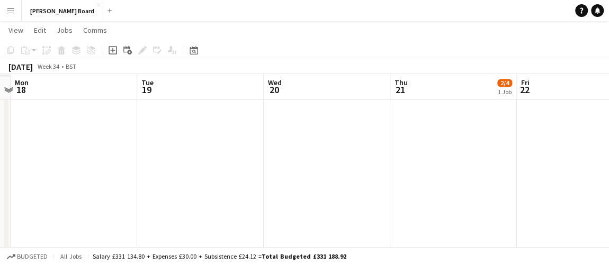
scroll to position [0, 332]
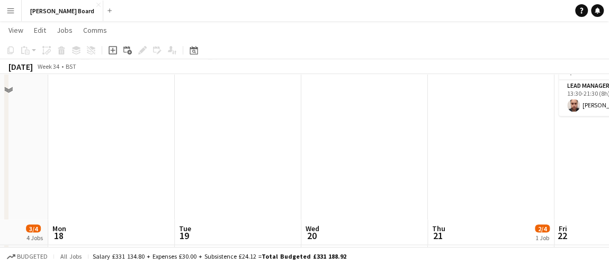
scroll to position [963, 0]
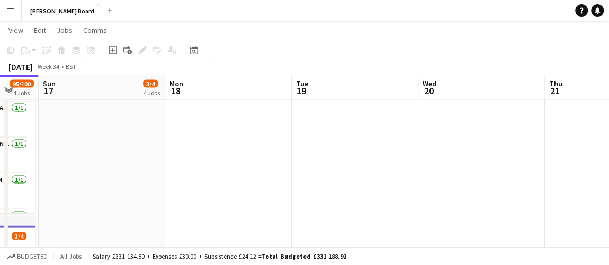
drag, startPoint x: 224, startPoint y: 168, endPoint x: 409, endPoint y: 172, distance: 185.4
click at [382, 172] on app-calendar-viewport "Fri 15 Sat 16 95/100 14 Jobs Sun 17 3/4 4 Jobs Mon 18 Tue 19 Wed 20 Thu 21 2/4 …" at bounding box center [304, 42] width 609 height 1928
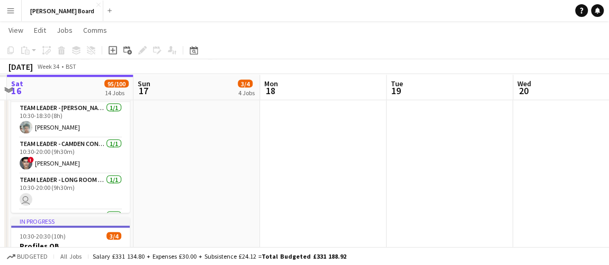
click at [345, 160] on app-calendar-viewport "Thu 14 Fri 15 Sat 16 95/100 14 Jobs Sun 17 3/4 4 Jobs Mon 18 Tue 19 Wed 20 Thu …" at bounding box center [304, 42] width 609 height 1928
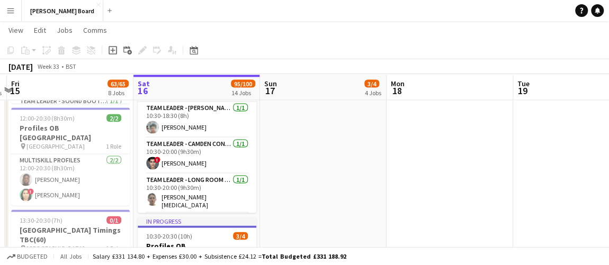
scroll to position [0, 260]
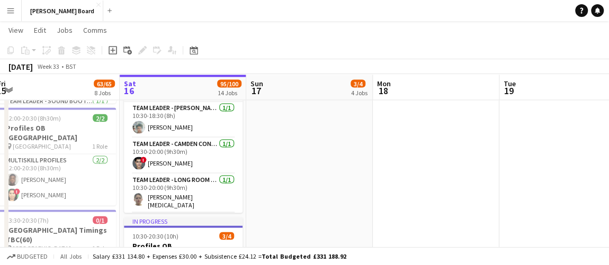
drag, startPoint x: 352, startPoint y: 175, endPoint x: 391, endPoint y: 175, distance: 39.2
click at [391, 175] on app-calendar-viewport "Wed 13 5/5 2 Jobs Thu 14 5/5 2 Jobs Fri 15 63/65 8 Jobs Sat 16 95/100 14 Jobs S…" at bounding box center [304, 42] width 609 height 1928
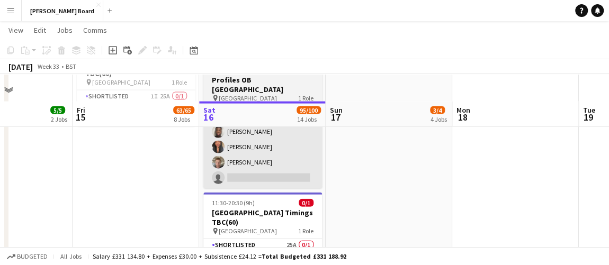
scroll to position [1108, 0]
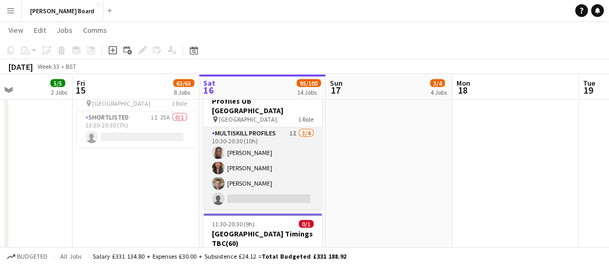
click at [281, 171] on app-card-role "MULTISKILL PROFILES 1I 3/4 10:30-20:30 (10h) ashley matambanadzo Shane Serika R…" at bounding box center [262, 169] width 119 height 82
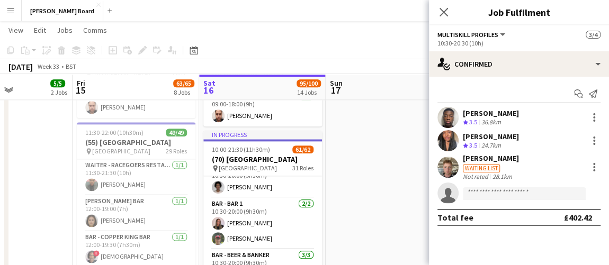
scroll to position [289, 0]
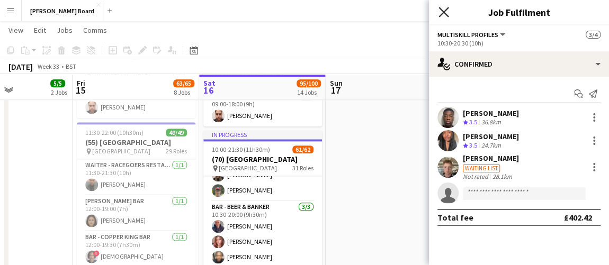
click at [446, 12] on icon "Close pop-in" at bounding box center [443, 12] width 10 height 10
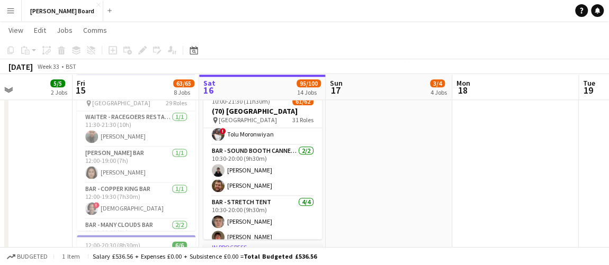
scroll to position [674, 0]
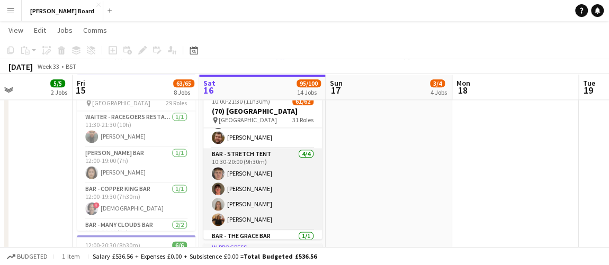
click at [269, 193] on app-card-role "Bar - Stretch Tent 4/4 10:30-20:00 (9h30m) Hugo Carroll Toby Doyle Natalie Scho…" at bounding box center [262, 189] width 119 height 82
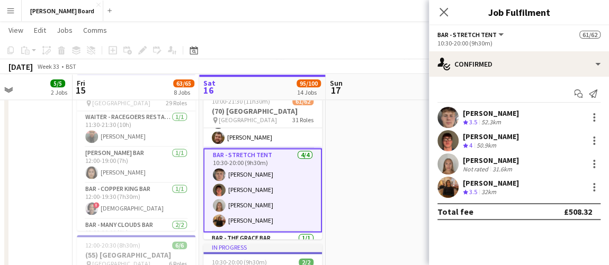
click at [495, 139] on div "[PERSON_NAME]" at bounding box center [491, 137] width 56 height 10
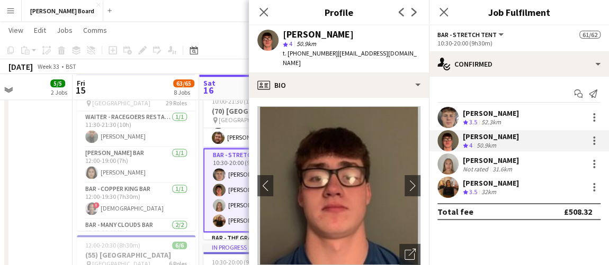
drag, startPoint x: 330, startPoint y: 52, endPoint x: 286, endPoint y: 53, distance: 44.0
click at [286, 53] on span "t. +4407392213030" at bounding box center [310, 53] width 55 height 8
copy span "+4407392213030"
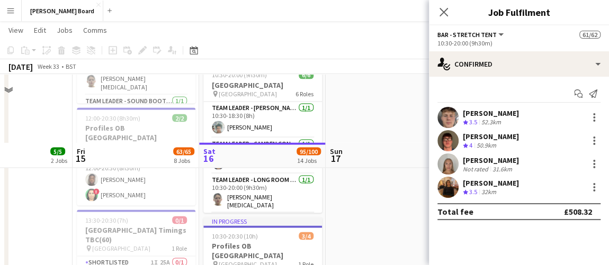
scroll to position [1108, 0]
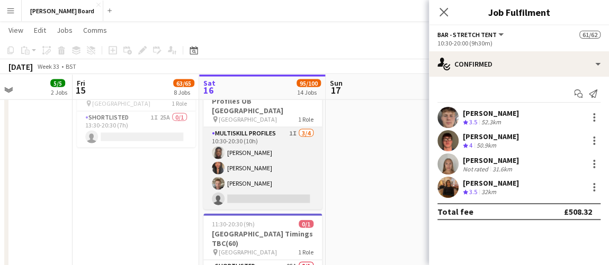
click at [283, 158] on app-card-role "MULTISKILL PROFILES 1I 3/4 10:30-20:30 (10h) ashley matambanadzo Shane Serika R…" at bounding box center [262, 169] width 119 height 82
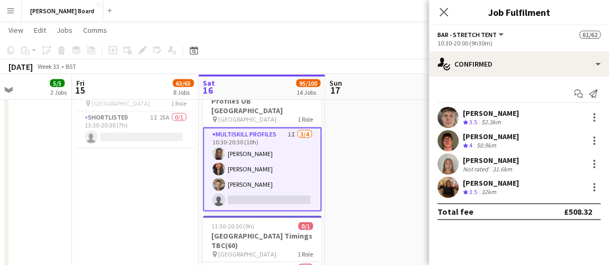
click at [296, 163] on app-card-role "MULTISKILL PROFILES 1I 3/4 10:30-20:30 (10h) ashley matambanadzo Shane Serika R…" at bounding box center [262, 170] width 119 height 84
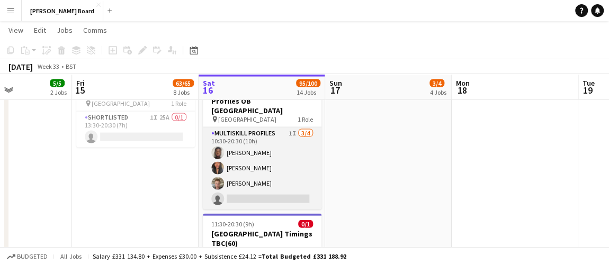
click at [286, 163] on app-card-role "MULTISKILL PROFILES 1I 3/4 10:30-20:30 (10h) ashley matambanadzo Shane Serika R…" at bounding box center [262, 169] width 119 height 82
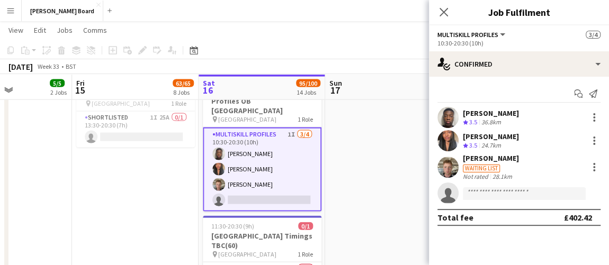
click at [498, 144] on div "24.7km" at bounding box center [491, 145] width 24 height 9
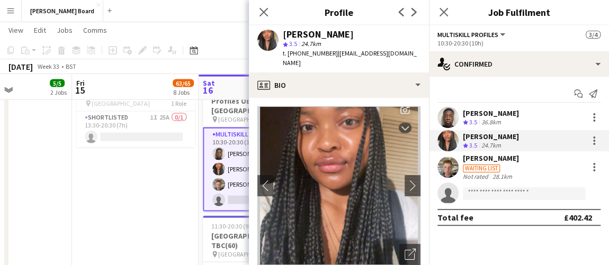
drag, startPoint x: 329, startPoint y: 54, endPoint x: 289, endPoint y: 54, distance: 40.2
click at [289, 54] on span "t. +447436451485" at bounding box center [310, 53] width 55 height 8
copy span "+447436451485"
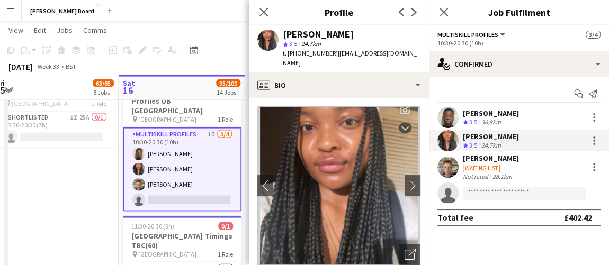
drag, startPoint x: 182, startPoint y: 185, endPoint x: 102, endPoint y: 191, distance: 80.1
click at [594, 138] on div at bounding box center [594, 138] width 2 height 2
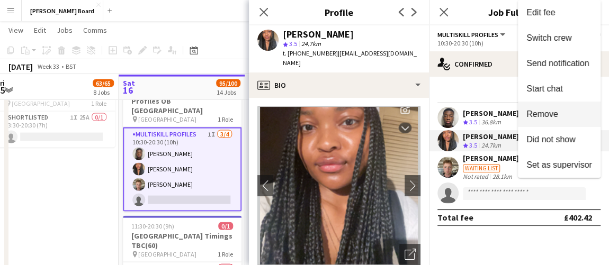
click at [538, 119] on span "Remove" at bounding box center [559, 115] width 66 height 10
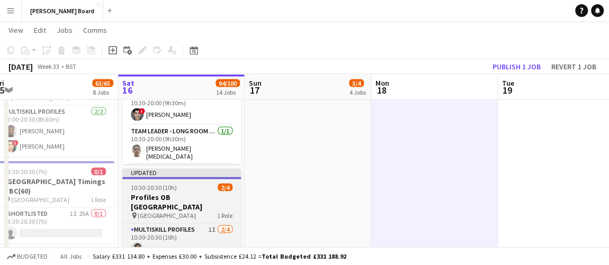
scroll to position [0, 389]
click at [183, 193] on h3 "Profiles OB [GEOGRAPHIC_DATA]" at bounding box center [180, 202] width 119 height 19
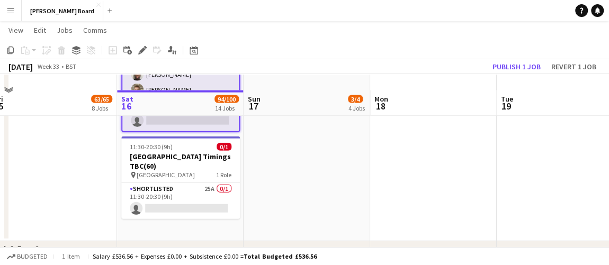
scroll to position [1156, 0]
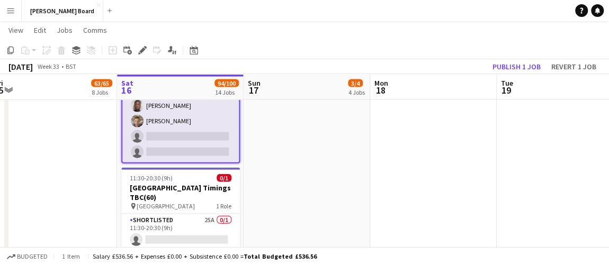
click at [189, 147] on app-card-role "MULTISKILL PROFILES 1I 2/4 10:30-20:30 (10h) ashley matambanadzo Robbie Davenpo…" at bounding box center [180, 121] width 117 height 82
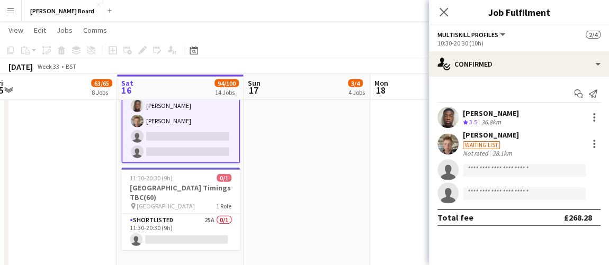
click at [512, 145] on div "Waiting list" at bounding box center [491, 145] width 56 height 10
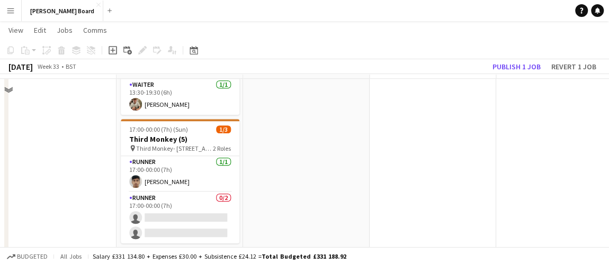
scroll to position [386, 0]
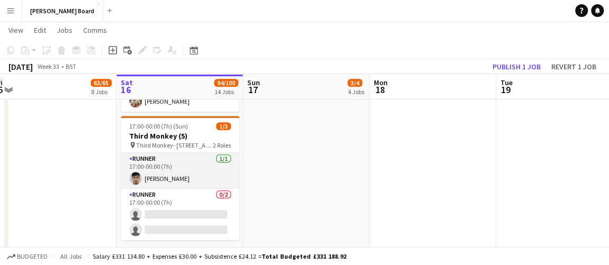
click at [188, 156] on app-card-role "Runner 1/1 17:00-00:00 (7h) Rohan Malhotra" at bounding box center [180, 171] width 119 height 36
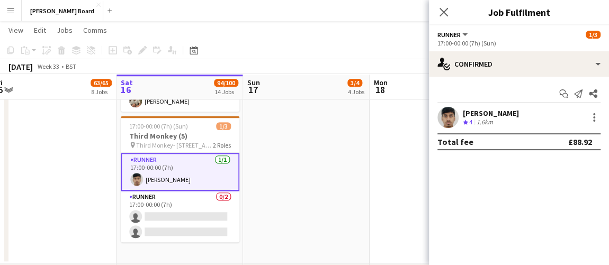
click at [492, 119] on div "1.6km" at bounding box center [484, 122] width 21 height 9
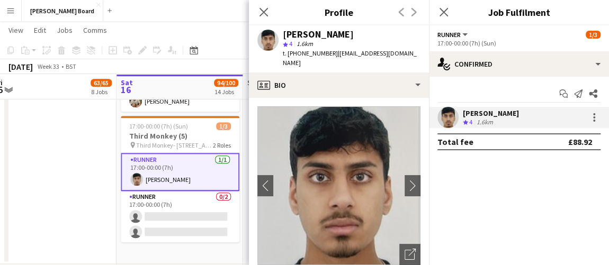
scroll to position [144, 0]
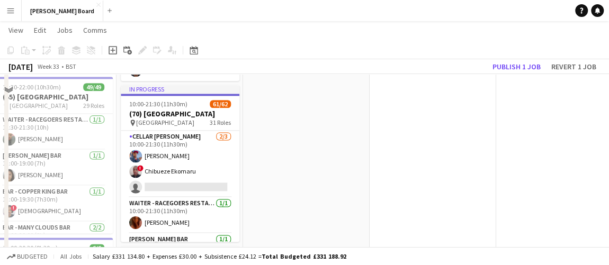
scroll to position [675, 0]
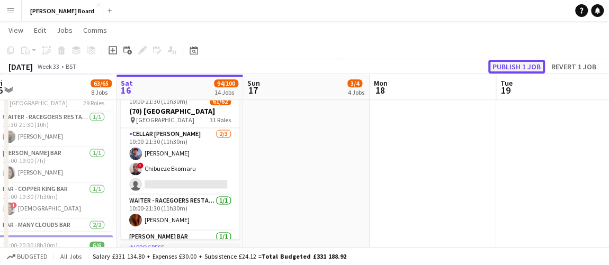
click at [521, 65] on button "Publish 1 job" at bounding box center [516, 67] width 57 height 14
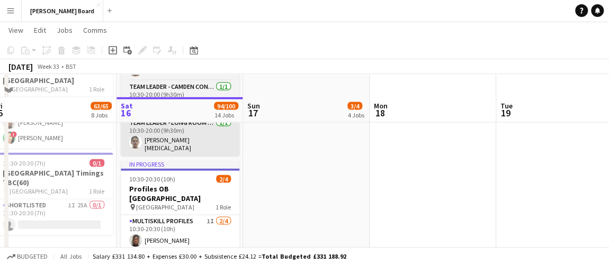
scroll to position [1011, 0]
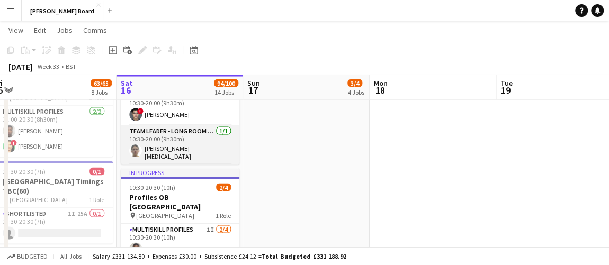
click at [200, 142] on app-card-role "Team Leader - Long Room Premier Plus Bar 1/1 10:30-20:00 (9h30m) Kate Stent" at bounding box center [180, 145] width 119 height 39
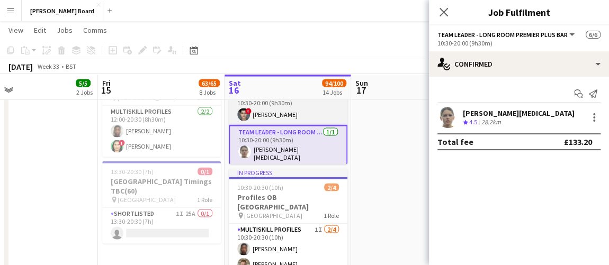
drag, startPoint x: 268, startPoint y: 147, endPoint x: 344, endPoint y: 145, distance: 76.3
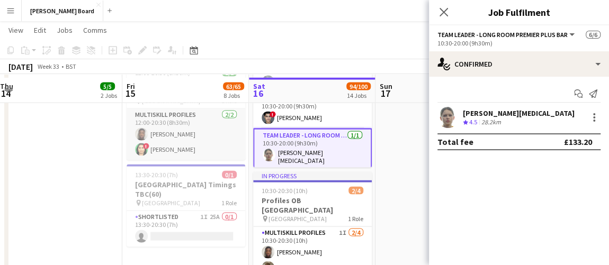
scroll to position [916, 0]
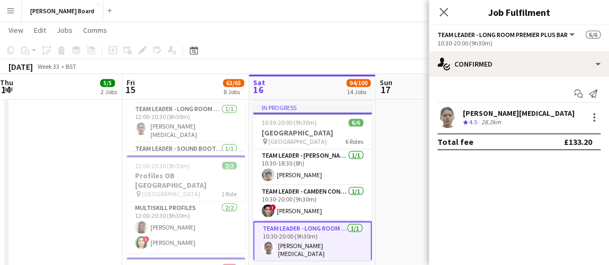
click at [410, 156] on app-date-cell at bounding box center [438, 133] width 127 height 762
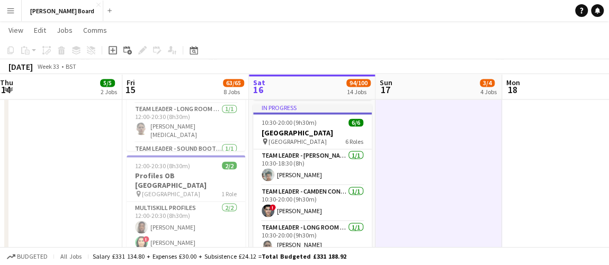
click at [523, 137] on app-date-cell at bounding box center [565, 133] width 127 height 762
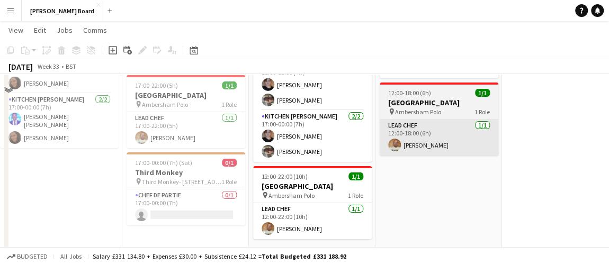
scroll to position [1730, 0]
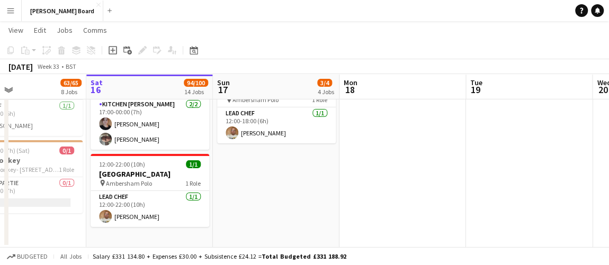
drag, startPoint x: 482, startPoint y: 162, endPoint x: 173, endPoint y: 150, distance: 309.5
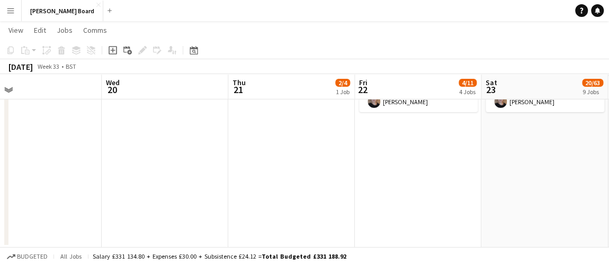
drag, startPoint x: 521, startPoint y: 150, endPoint x: 268, endPoint y: 145, distance: 252.7
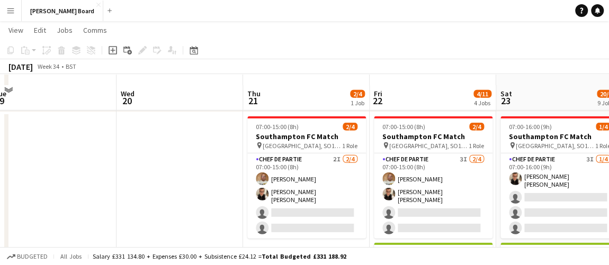
scroll to position [1537, 0]
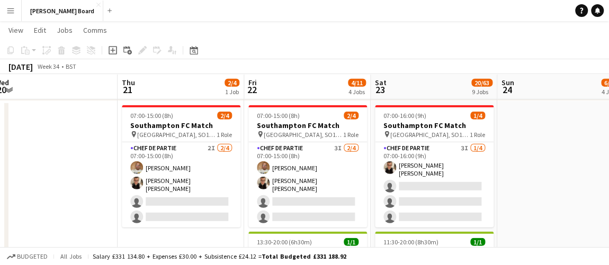
drag, startPoint x: 515, startPoint y: 188, endPoint x: 357, endPoint y: 180, distance: 157.5
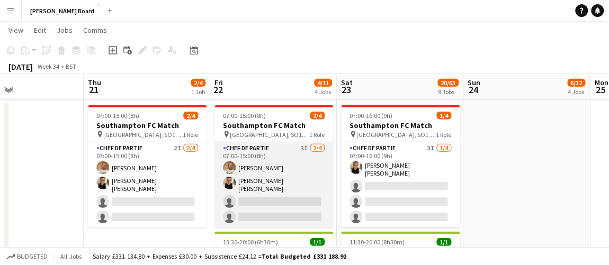
click at [266, 206] on app-card-role "Chef de Partie 3I 2/4 07:00-15:00 (8h) Ian Hutchinson Marnel Antonio Guillen Ca…" at bounding box center [273, 184] width 119 height 85
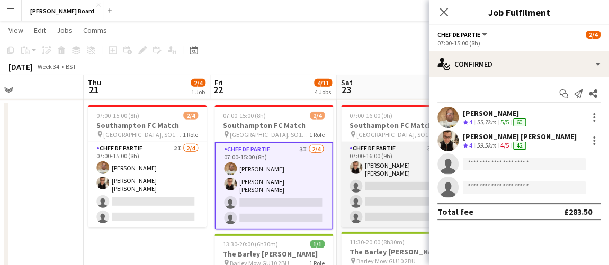
click at [369, 208] on app-card-role "Chef de Partie 3I 1/4 07:00-16:00 (9h) Marnel Antonio Guillen Castellon single-…" at bounding box center [400, 184] width 119 height 85
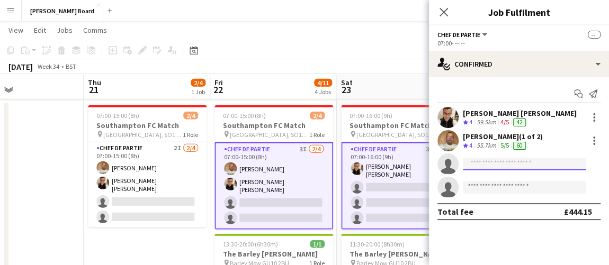
click at [492, 167] on input at bounding box center [524, 164] width 123 height 13
type input "*"
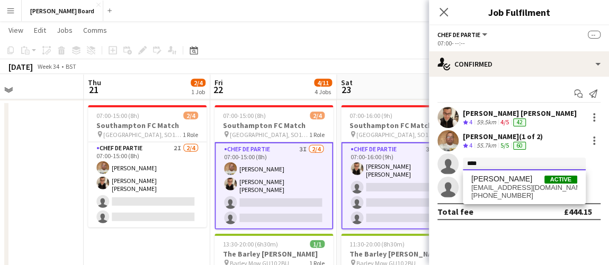
type input "****"
click at [365, 62] on div "August 2025 Week 34 • BST" at bounding box center [304, 66] width 609 height 15
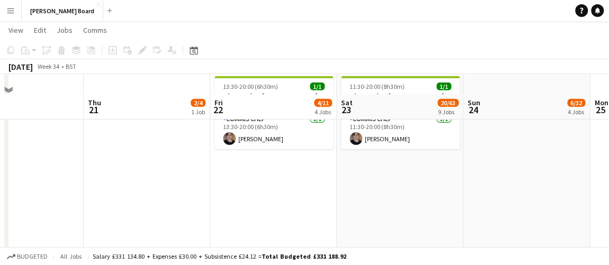
scroll to position [1633, 0]
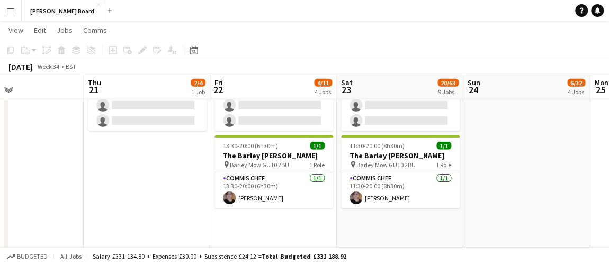
drag, startPoint x: 214, startPoint y: 173, endPoint x: 324, endPoint y: 175, distance: 109.1
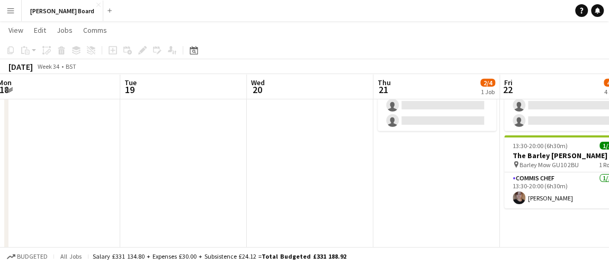
drag, startPoint x: 257, startPoint y: 162, endPoint x: 327, endPoint y: 160, distance: 69.9
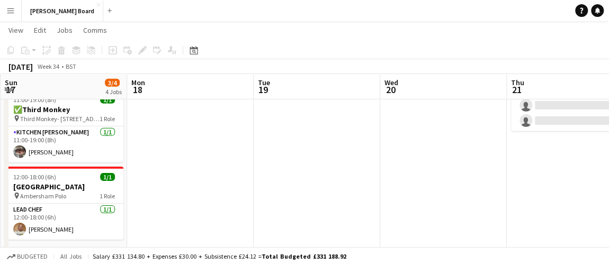
drag, startPoint x: 273, startPoint y: 157, endPoint x: 315, endPoint y: 157, distance: 41.3
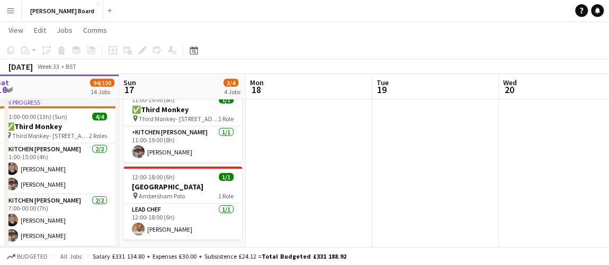
drag, startPoint x: 310, startPoint y: 157, endPoint x: 393, endPoint y: 158, distance: 83.1
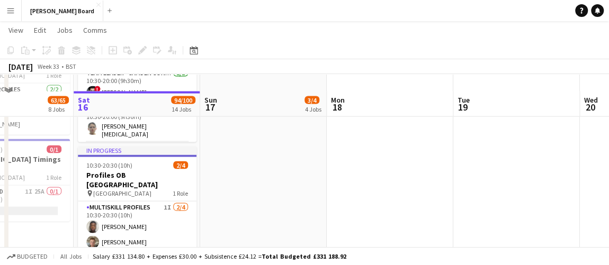
scroll to position [1055, 0]
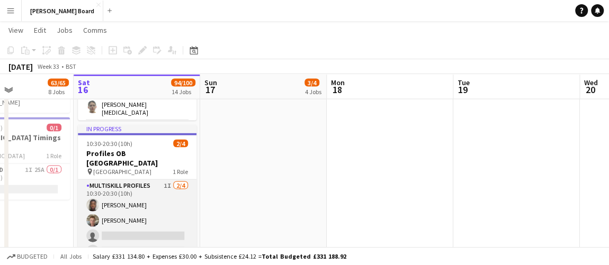
click at [111, 206] on app-card-role "MULTISKILL PROFILES 1I 2/4 10:30-20:30 (10h) ashley matambanadzo Robbie Davenpo…" at bounding box center [137, 221] width 119 height 82
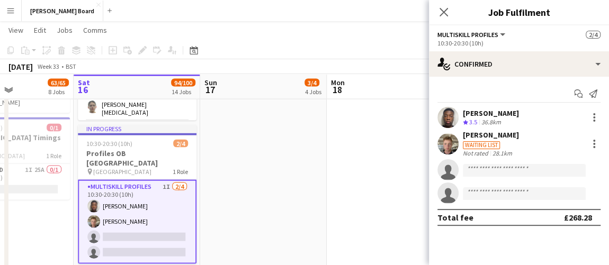
click at [497, 140] on div "Waiting list" at bounding box center [491, 145] width 56 height 10
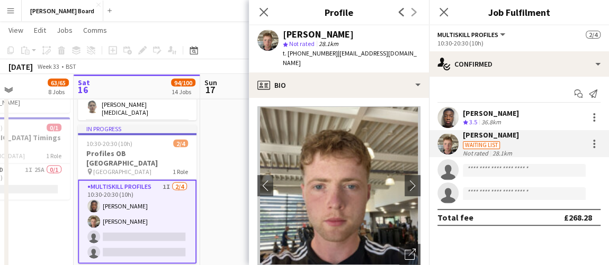
click at [213, 26] on app-page-menu "View Day view expanded Day view collapsed Month view Date picker Jump to today …" at bounding box center [304, 31] width 609 height 20
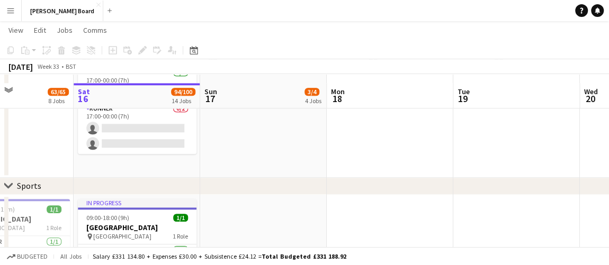
scroll to position [385, 0]
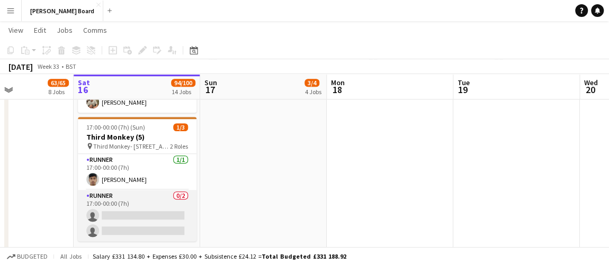
click at [136, 200] on app-card-role "Runner 0/2 17:00-00:00 (7h) single-neutral-actions single-neutral-actions" at bounding box center [137, 215] width 119 height 51
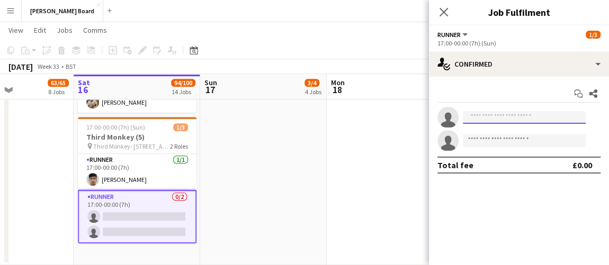
click at [506, 116] on input at bounding box center [524, 117] width 123 height 13
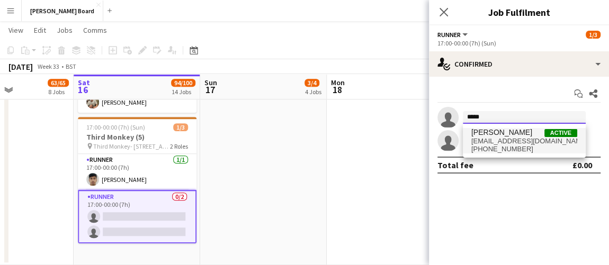
type input "*****"
click at [510, 137] on span "alexhoskins360@gmail.com" at bounding box center [524, 141] width 106 height 8
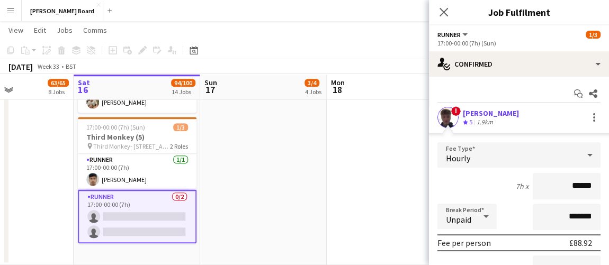
click at [491, 119] on div "1.9km" at bounding box center [484, 122] width 21 height 9
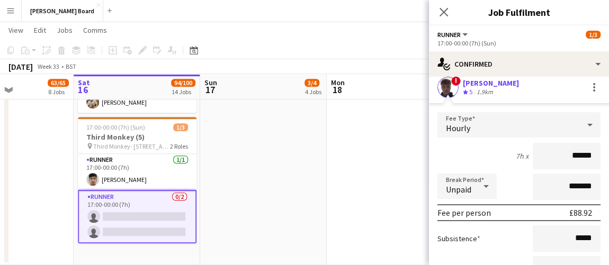
scroll to position [0, 0]
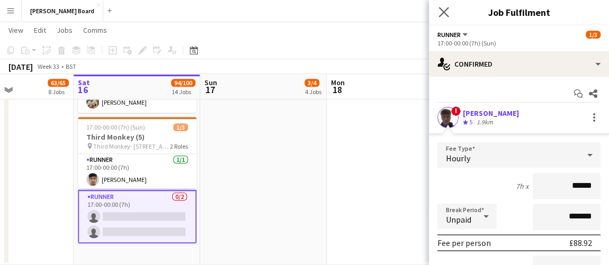
click at [449, 14] on app-icon "Close pop-in" at bounding box center [443, 12] width 15 height 15
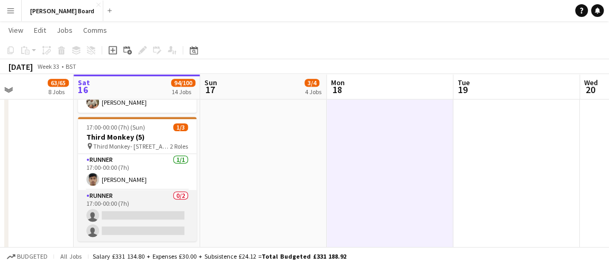
click at [137, 196] on app-card-role "Runner 0/2 17:00-00:00 (7h) single-neutral-actions single-neutral-actions" at bounding box center [137, 215] width 119 height 51
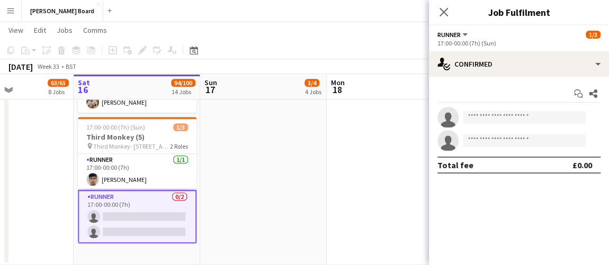
click at [510, 110] on app-invite-slot "single-neutral-actions" at bounding box center [519, 117] width 180 height 21
click at [506, 116] on input at bounding box center [524, 117] width 123 height 13
drag, startPoint x: 498, startPoint y: 119, endPoint x: 461, endPoint y: 116, distance: 37.2
click at [463, 116] on input "*******" at bounding box center [524, 117] width 123 height 13
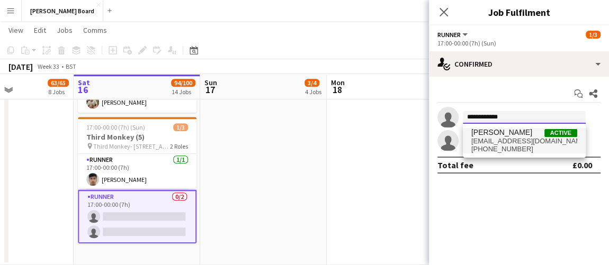
type input "**********"
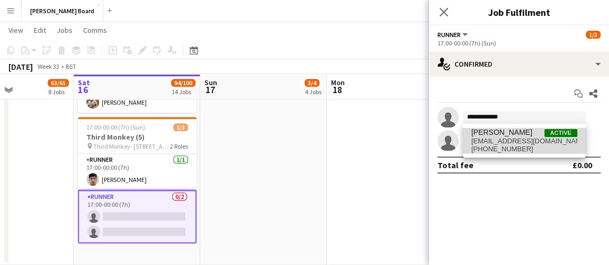
click at [506, 138] on span "alexhoskins360@gmail.com" at bounding box center [524, 141] width 106 height 8
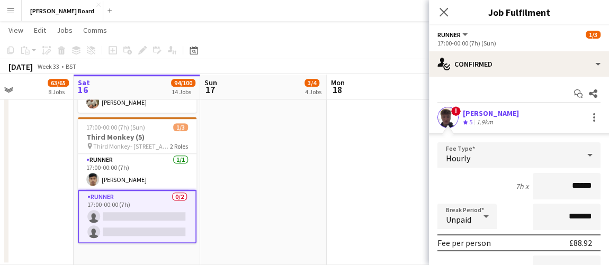
scroll to position [96, 0]
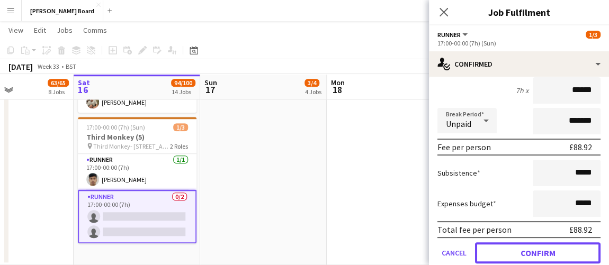
click at [527, 249] on button "Confirm" at bounding box center [538, 253] width 126 height 21
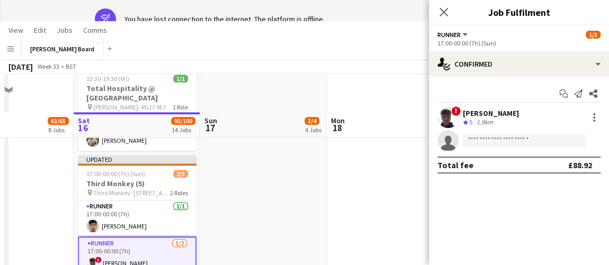
scroll to position [0, 0]
click at [467, 119] on app-icon "Crew rating" at bounding box center [465, 123] width 5 height 8
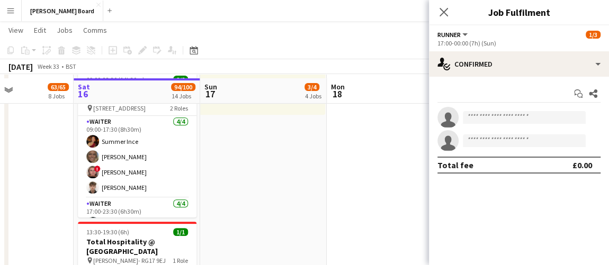
scroll to position [338, 0]
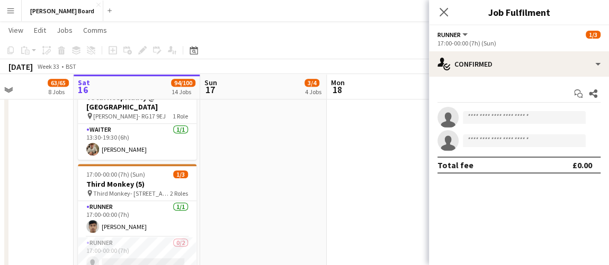
click at [513, 125] on app-invite-slot "single-neutral-actions" at bounding box center [519, 117] width 180 height 21
click at [512, 116] on input at bounding box center [524, 117] width 123 height 13
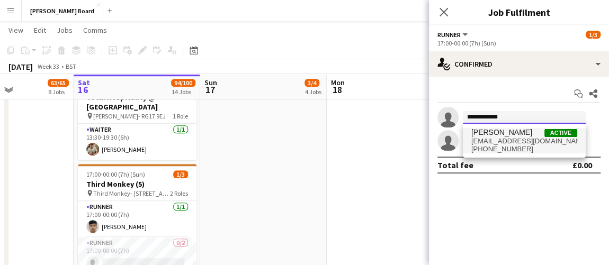
type input "**********"
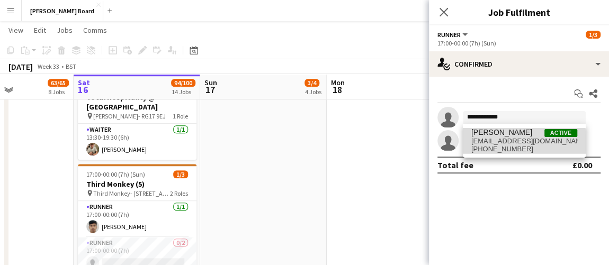
click at [509, 145] on span "alexhoskins360@gmail.com" at bounding box center [524, 141] width 106 height 8
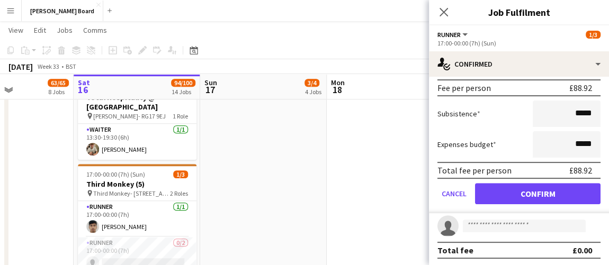
scroll to position [155, 0]
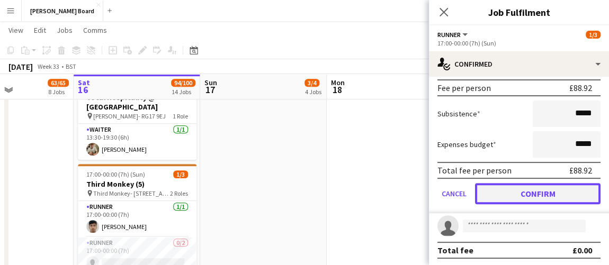
click at [527, 193] on button "Confirm" at bounding box center [538, 193] width 126 height 21
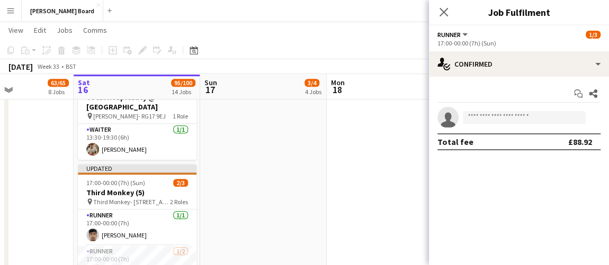
scroll to position [0, 0]
click at [395, 163] on app-date-cell at bounding box center [390, 47] width 127 height 532
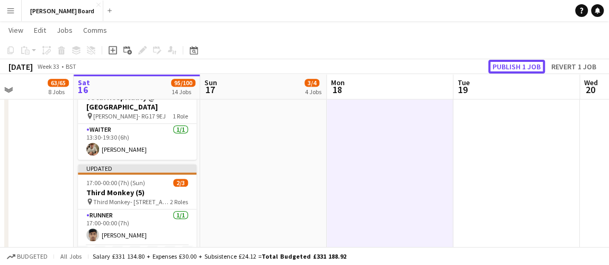
click at [514, 68] on button "Publish 1 job" at bounding box center [516, 67] width 57 height 14
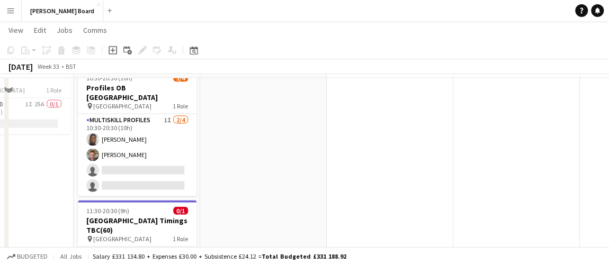
scroll to position [1156, 0]
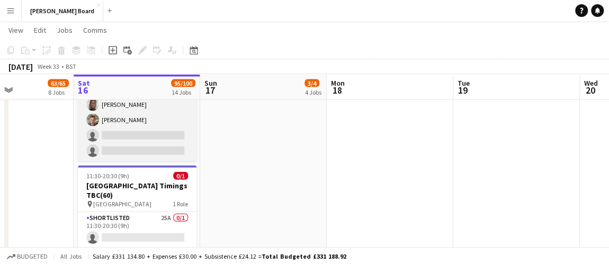
click at [146, 112] on app-card-role "MULTISKILL PROFILES 1I 2/4 10:30-20:30 (10h) ashley matambanadzo Robbie Davenpo…" at bounding box center [137, 120] width 119 height 82
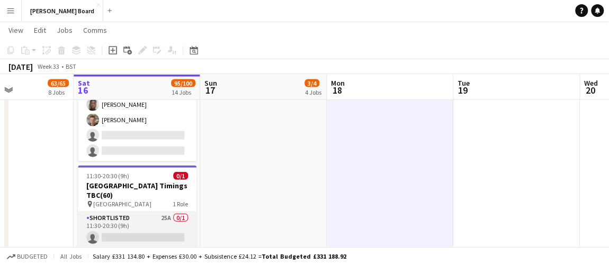
drag, startPoint x: 130, startPoint y: 234, endPoint x: 157, endPoint y: 223, distance: 29.2
click at [130, 234] on app-card-role "Shortlisted 25A 0/1 11:30-20:30 (9h) single-neutral-actions" at bounding box center [137, 230] width 119 height 36
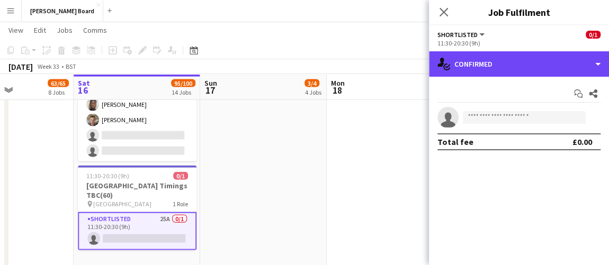
drag, startPoint x: 566, startPoint y: 56, endPoint x: 566, endPoint y: 117, distance: 60.9
click at [565, 56] on div "single-neutral-actions-check-2 Confirmed" at bounding box center [519, 63] width 180 height 25
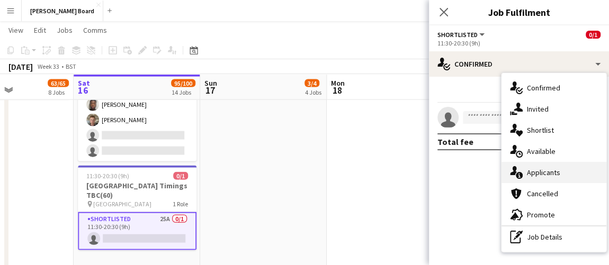
click at [560, 175] on div "single-neutral-actions-information Applicants" at bounding box center [553, 172] width 105 height 21
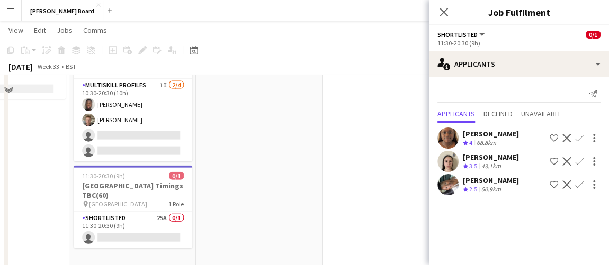
scroll to position [1108, 0]
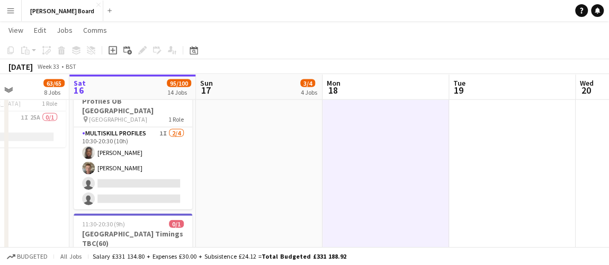
drag, startPoint x: 323, startPoint y: 191, endPoint x: 67, endPoint y: 153, distance: 258.5
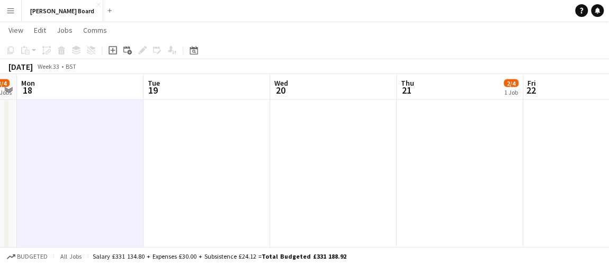
drag, startPoint x: 356, startPoint y: 162, endPoint x: 276, endPoint y: 158, distance: 80.0
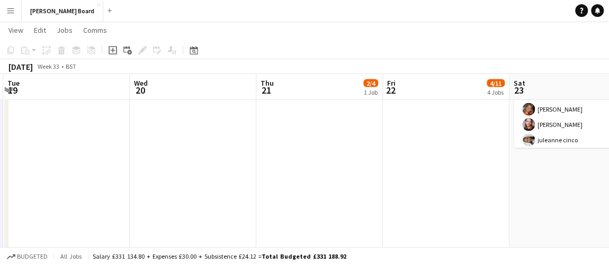
drag, startPoint x: 459, startPoint y: 157, endPoint x: 312, endPoint y: 157, distance: 146.7
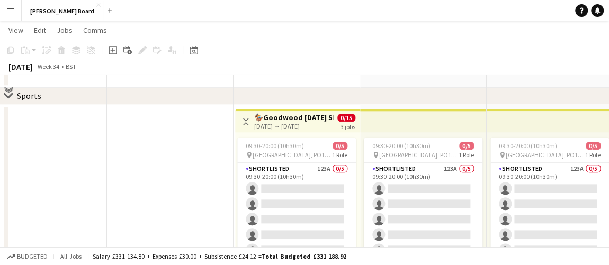
scroll to position [578, 0]
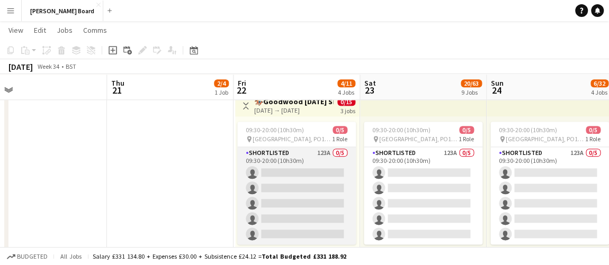
click at [277, 154] on app-card-role "Shortlisted 123A 0/5 09:30-20:00 (10h30m) single-neutral-actions single-neutral…" at bounding box center [296, 195] width 119 height 97
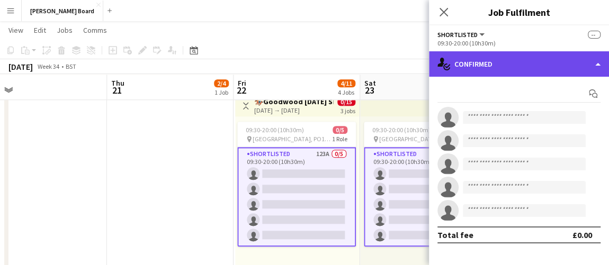
click at [540, 60] on div "single-neutral-actions-check-2 Confirmed" at bounding box center [519, 63] width 180 height 25
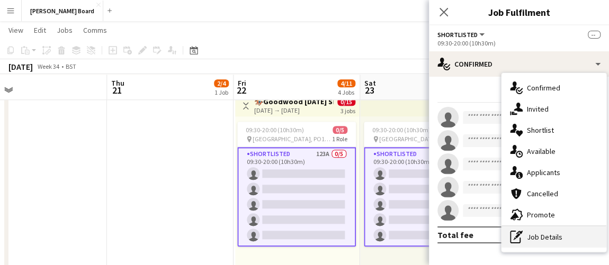
click at [563, 235] on div "pen-write Job Details" at bounding box center [553, 237] width 105 height 21
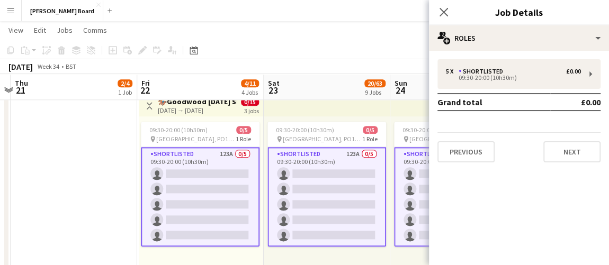
drag, startPoint x: 384, startPoint y: 118, endPoint x: 264, endPoint y: 111, distance: 120.9
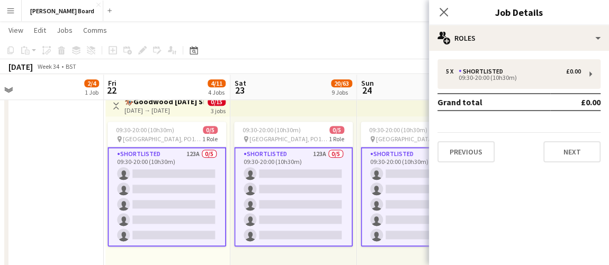
click at [302, 52] on app-toolbar "Copy Paste Paste Ctrl+V Paste with crew Ctrl+Shift+V Paste linked Job Delete Gr…" at bounding box center [304, 50] width 609 height 18
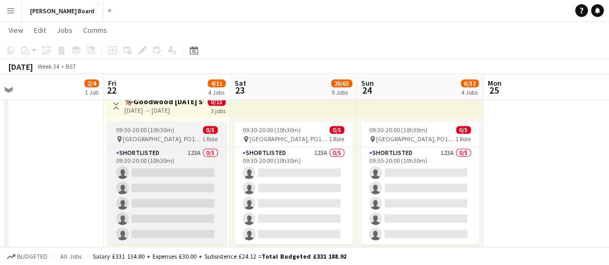
click at [171, 127] on span "09:30-20:00 (10h30m)" at bounding box center [145, 130] width 58 height 8
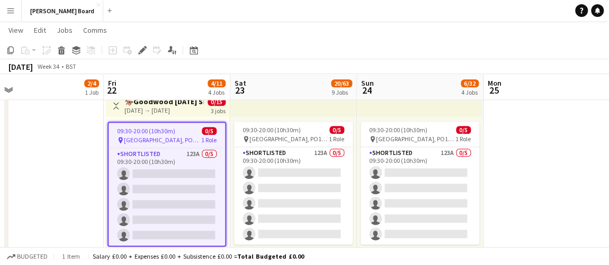
click at [197, 111] on div "[DATE] → [DATE]" at bounding box center [163, 110] width 79 height 8
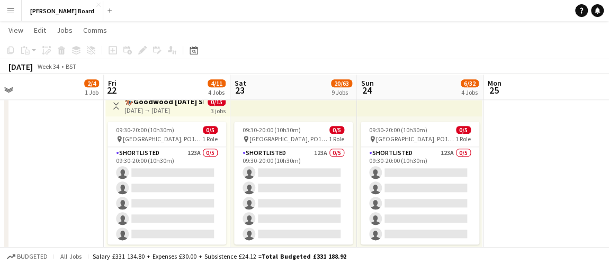
drag, startPoint x: 224, startPoint y: 115, endPoint x: 219, endPoint y: 109, distance: 8.7
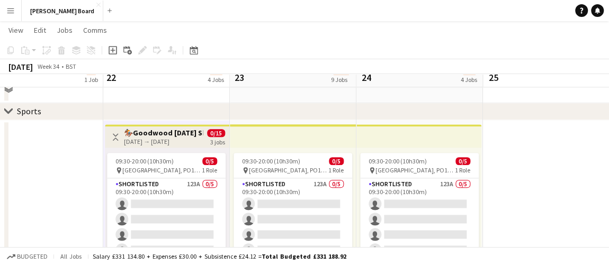
scroll to position [530, 0]
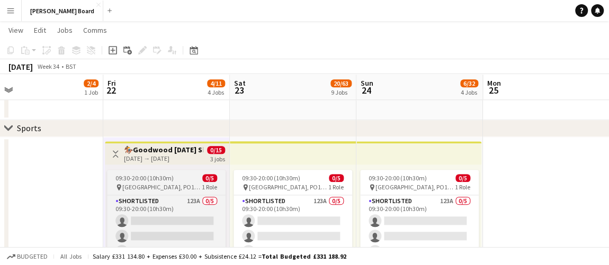
click at [195, 179] on div "09:30-20:00 (10h30m) 0/5" at bounding box center [166, 178] width 119 height 8
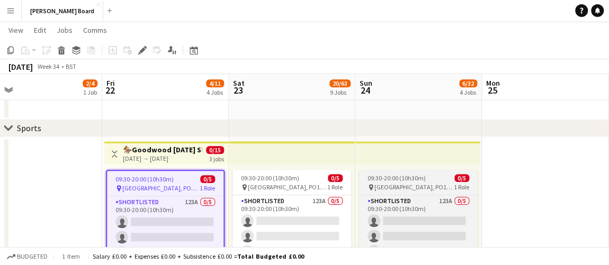
scroll to position [0, 400]
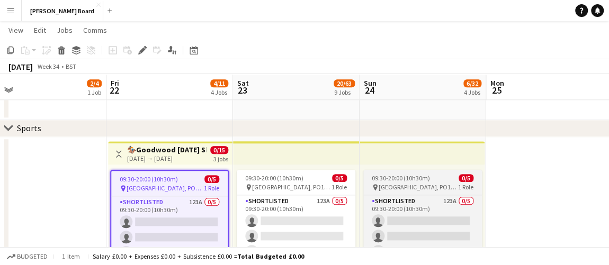
click at [404, 187] on span "[GEOGRAPHIC_DATA], PO18 0PS" at bounding box center [418, 187] width 79 height 8
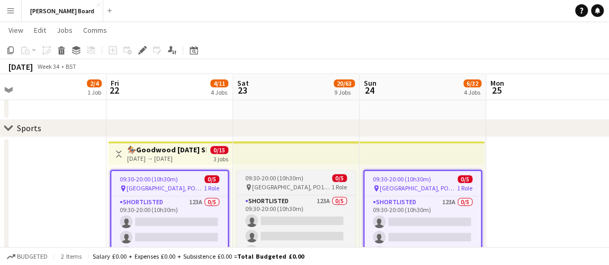
click at [304, 184] on span "[GEOGRAPHIC_DATA], PO18 0PS" at bounding box center [291, 187] width 79 height 8
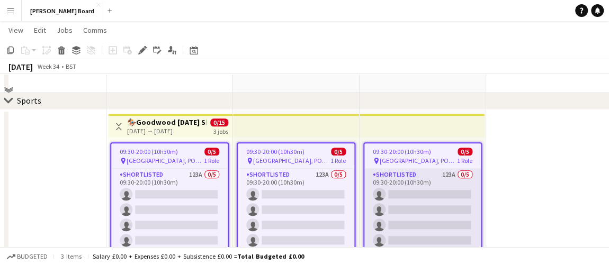
scroll to position [626, 0]
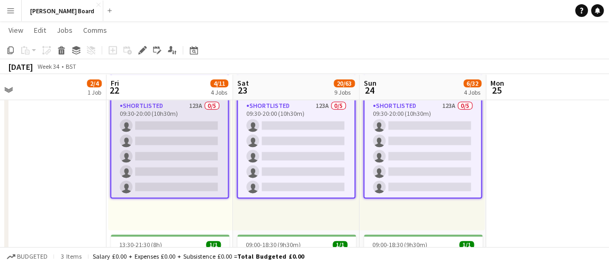
click at [209, 149] on app-card-role "Shortlisted 123A 0/5 09:30-20:00 (10h30m) single-neutral-actions single-neutral…" at bounding box center [169, 148] width 117 height 97
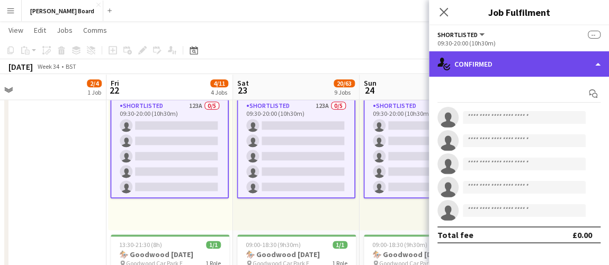
click at [549, 62] on div "single-neutral-actions-check-2 Confirmed" at bounding box center [519, 63] width 180 height 25
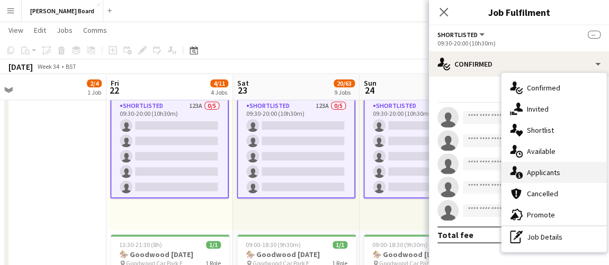
click at [547, 175] on div "single-neutral-actions-information Applicants" at bounding box center [553, 172] width 105 height 21
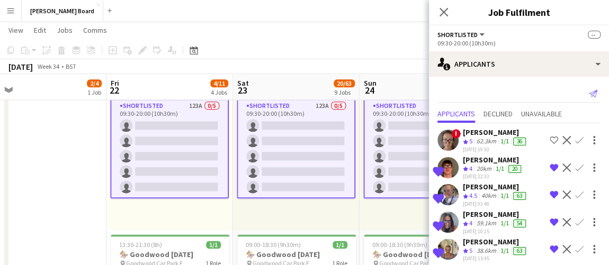
click at [589, 94] on icon "Send notification" at bounding box center [593, 93] width 8 height 8
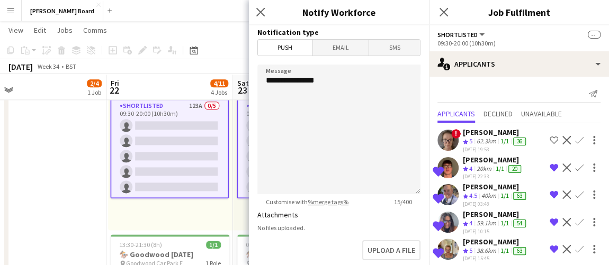
click at [332, 43] on span "Email" at bounding box center [341, 48] width 56 height 16
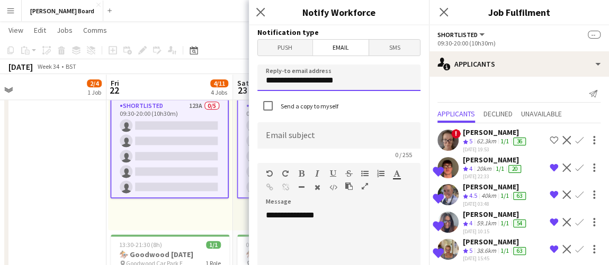
drag, startPoint x: 348, startPoint y: 83, endPoint x: 191, endPoint y: 70, distance: 157.8
type input "**********"
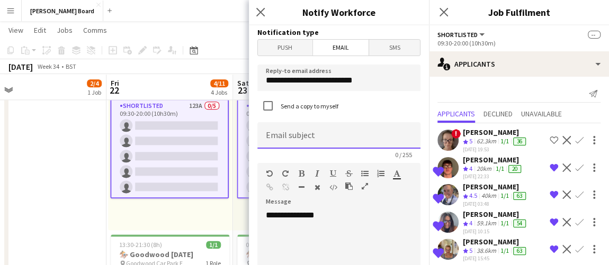
click at [306, 141] on input at bounding box center [338, 135] width 163 height 26
type input "*****"
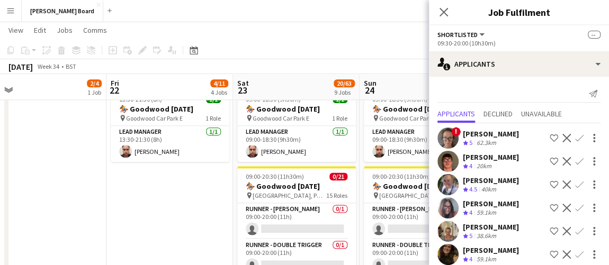
click at [391, 17] on app-navbar "Menu Boards Boards Boards All jobs Status Workforce Workforce My Workforce Recr…" at bounding box center [304, 10] width 609 height 21
click at [408, 44] on app-toolbar "Copy Paste Paste Ctrl+V Paste with crew Ctrl+Shift+V Paste linked Job Delete Gr…" at bounding box center [304, 50] width 609 height 18
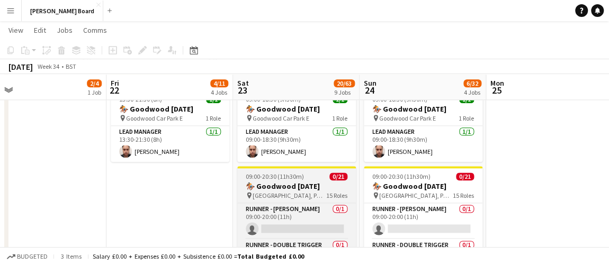
click at [275, 191] on h3 "🏇🏼 Goodwood [DATE]" at bounding box center [296, 187] width 119 height 10
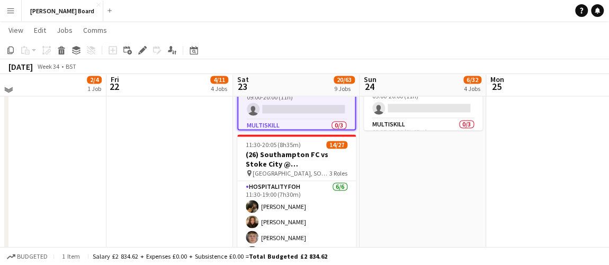
scroll to position [675, 0]
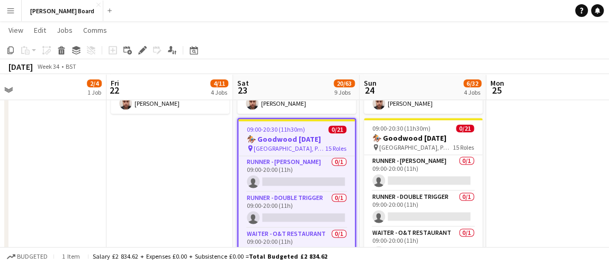
click at [415, 143] on h3 "🏇🏼 Goodwood [DATE]" at bounding box center [423, 138] width 119 height 10
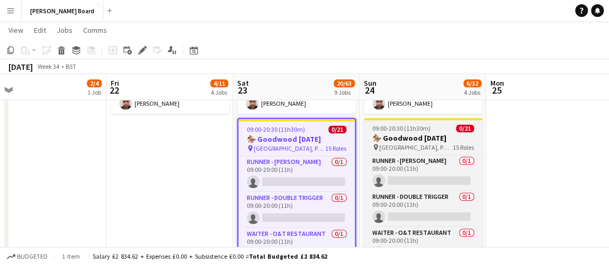
click at [415, 143] on h3 "🏇🏼 Goodwood [DATE]" at bounding box center [423, 138] width 119 height 10
click at [381, 143] on h3 "🏇🏼 Goodwood [DATE]" at bounding box center [423, 138] width 119 height 10
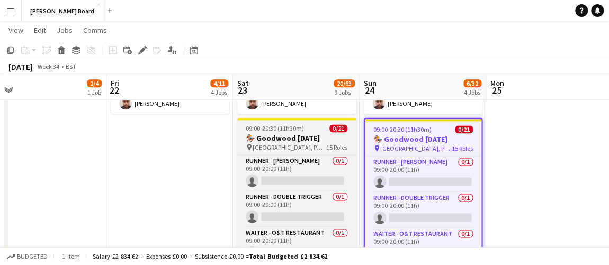
click at [318, 143] on h3 "🏇🏼 Goodwood [DATE]" at bounding box center [296, 138] width 119 height 10
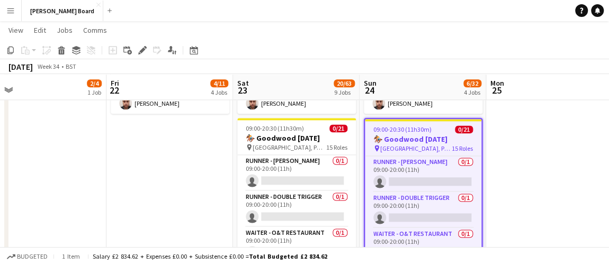
click at [421, 144] on h3 "🏇🏼 Goodwood [DATE]" at bounding box center [423, 140] width 117 height 10
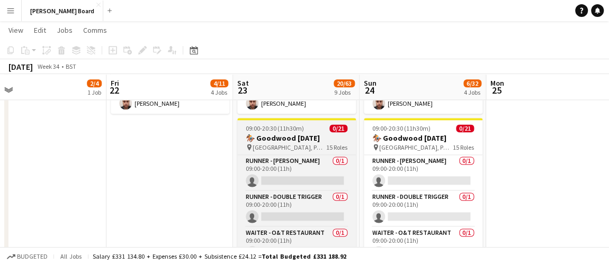
click at [346, 143] on h3 "🏇🏼 Goodwood [DATE]" at bounding box center [296, 138] width 119 height 10
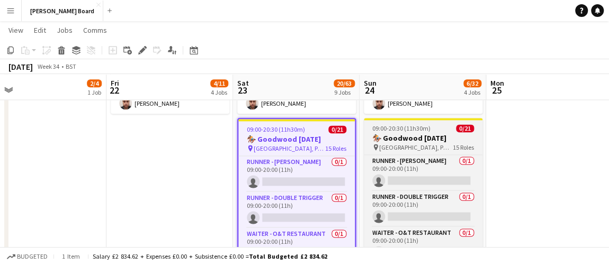
click at [400, 142] on h3 "🏇🏼 Goodwood [DATE]" at bounding box center [423, 138] width 119 height 10
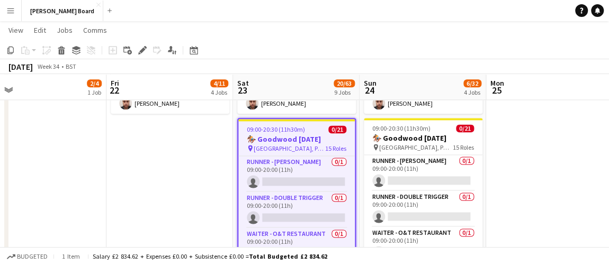
click at [323, 144] on h3 "🏇🏼 Goodwood [DATE]" at bounding box center [296, 140] width 117 height 10
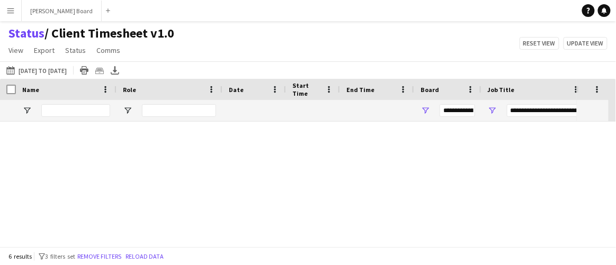
type input "**********"
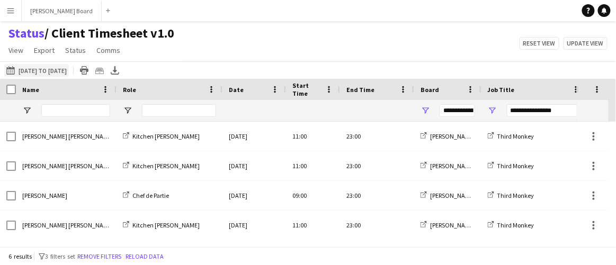
click at [69, 72] on button "16-08-2025 to 22-08-2025 07-08-2025 to 10-08-2025" at bounding box center [36, 70] width 65 height 13
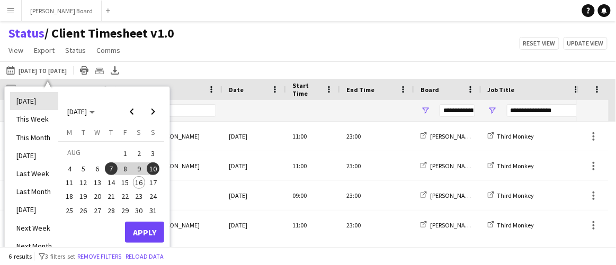
click at [45, 102] on li "[DATE]" at bounding box center [34, 101] width 48 height 18
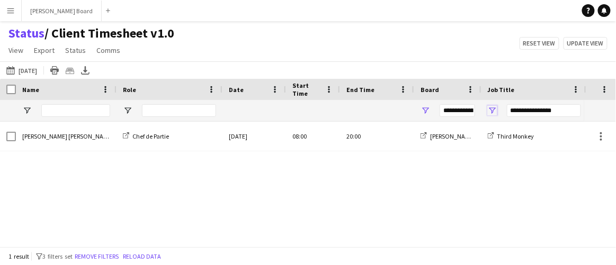
click at [496, 106] on span "Open Filter Menu" at bounding box center [493, 111] width 10 height 10
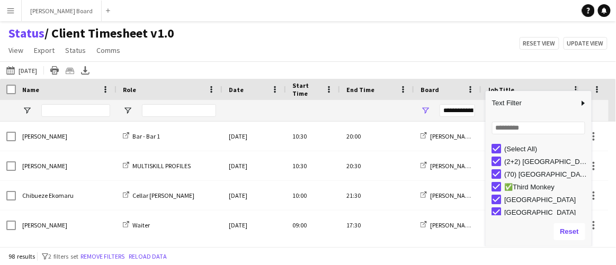
click at [421, 41] on div "Status / Client Timesheet v1.0 View Views Default view Airshow Accreditation Ai…" at bounding box center [308, 43] width 616 height 36
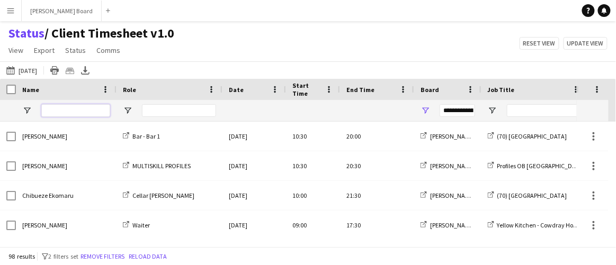
click at [95, 107] on input "Name Filter Input" at bounding box center [75, 110] width 69 height 13
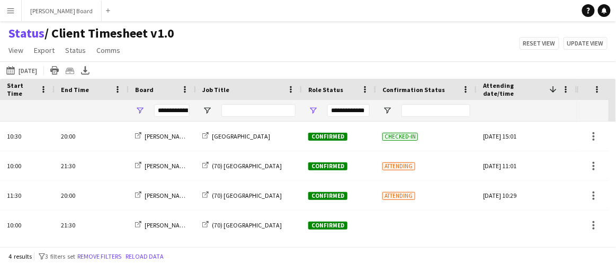
type input "****"
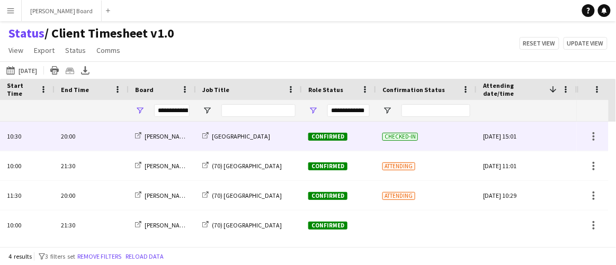
drag, startPoint x: 391, startPoint y: 142, endPoint x: 365, endPoint y: 158, distance: 30.0
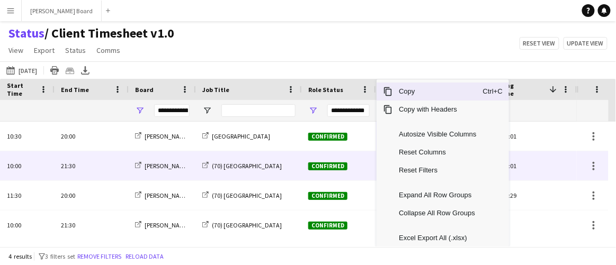
drag, startPoint x: 364, startPoint y: 158, endPoint x: 328, endPoint y: 211, distance: 64.0
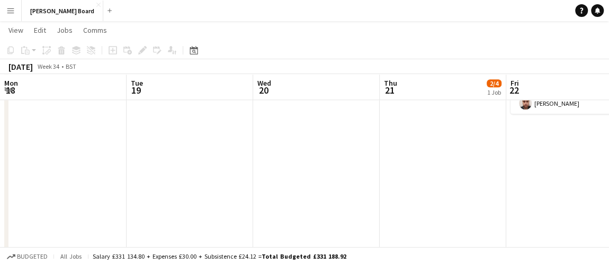
scroll to position [0, 400]
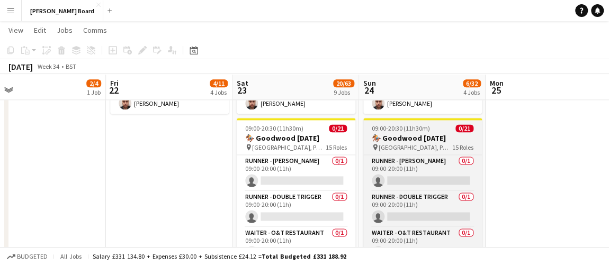
click at [391, 143] on h3 "🏇🏼 Goodwood [DATE]" at bounding box center [422, 138] width 119 height 10
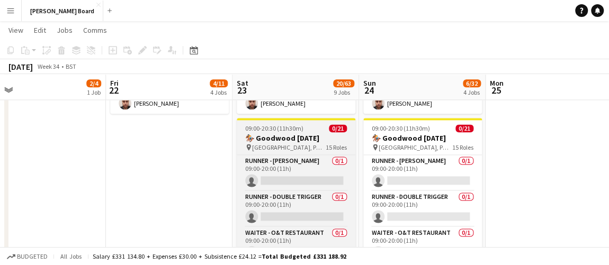
click at [348, 143] on h3 "🏇🏼 Goodwood [DATE]" at bounding box center [296, 138] width 119 height 10
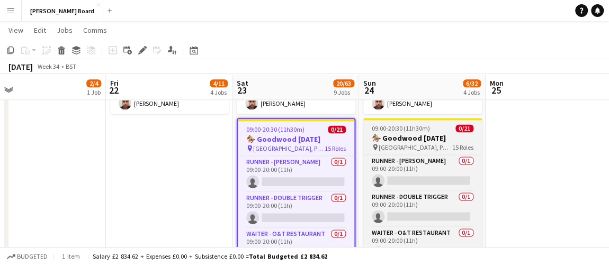
click at [406, 143] on h3 "🏇🏼 Goodwood [DATE]" at bounding box center [422, 138] width 119 height 10
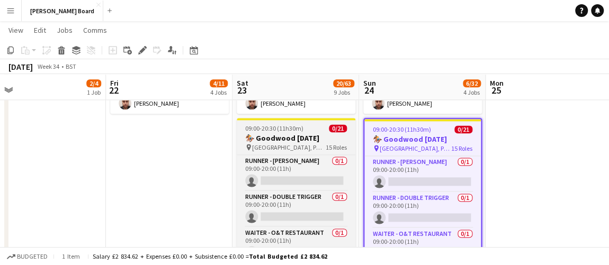
click at [327, 143] on h3 "🏇🏼 Goodwood [DATE]" at bounding box center [296, 138] width 119 height 10
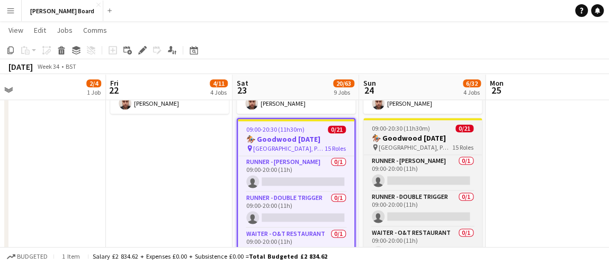
click at [420, 143] on h3 "🏇🏼 Goodwood [DATE]" at bounding box center [422, 138] width 119 height 10
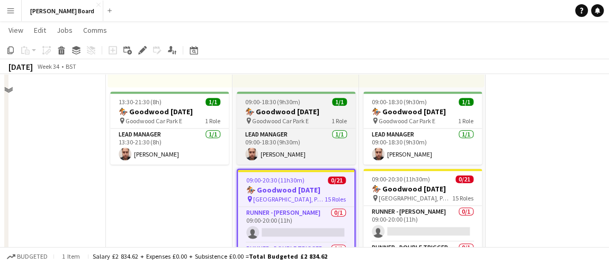
scroll to position [578, 0]
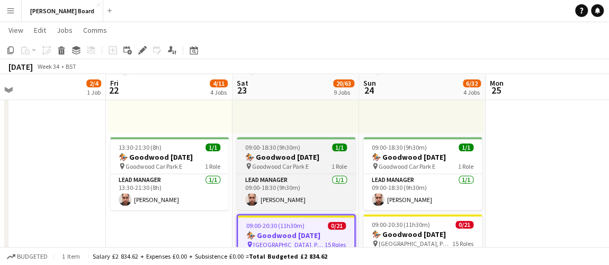
click at [310, 153] on h3 "🏇 Goodwood [DATE]" at bounding box center [296, 158] width 119 height 10
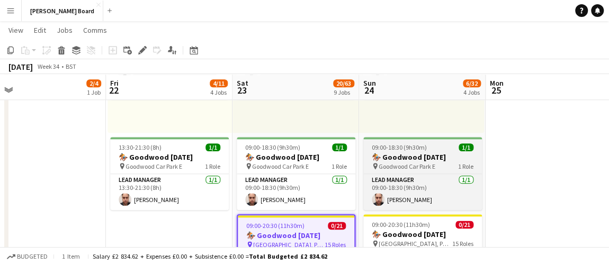
click at [402, 157] on h3 "🏇 Goodwood [DATE]" at bounding box center [422, 158] width 119 height 10
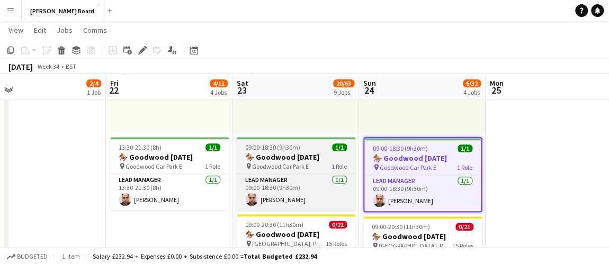
click at [322, 160] on h3 "🏇 Goodwood [DATE]" at bounding box center [296, 158] width 119 height 10
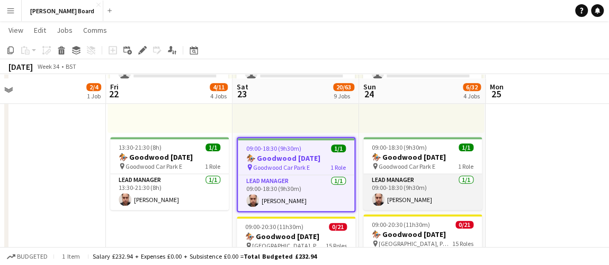
scroll to position [626, 0]
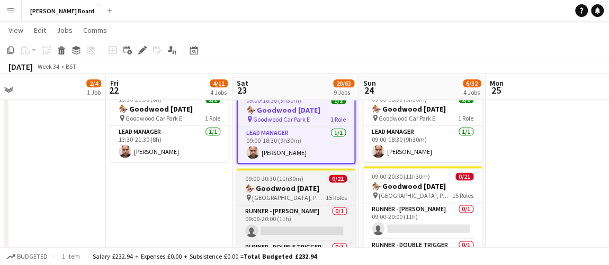
click at [307, 193] on h3 "🏇🏼 Goodwood [DATE]" at bounding box center [296, 189] width 119 height 10
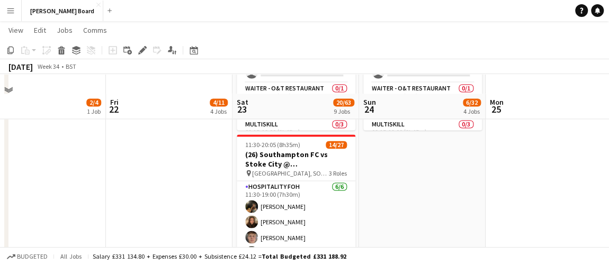
scroll to position [867, 0]
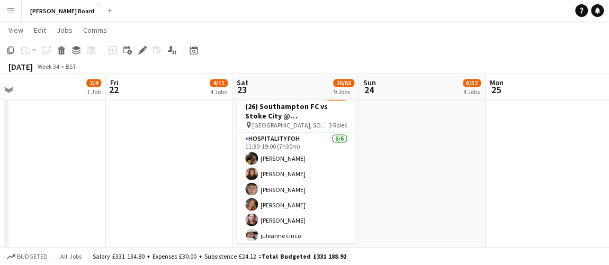
click at [200, 48] on div "Date picker AUG 2025 AUG 2025 Monday M Tuesday T Wednesday W Thursday T Friday …" at bounding box center [190, 50] width 24 height 13
click at [198, 49] on div "Date picker" at bounding box center [193, 50] width 13 height 13
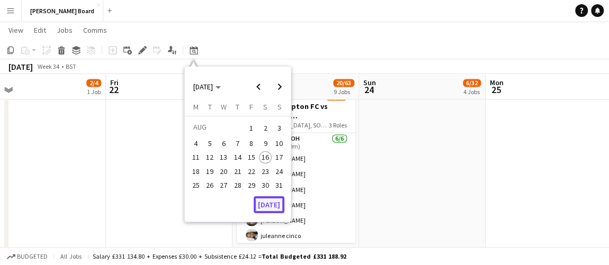
click at [268, 205] on button "[DATE]" at bounding box center [269, 204] width 31 height 17
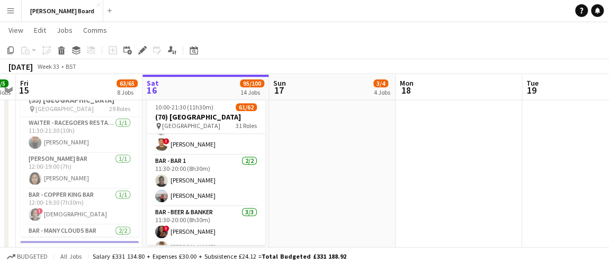
scroll to position [866, 0]
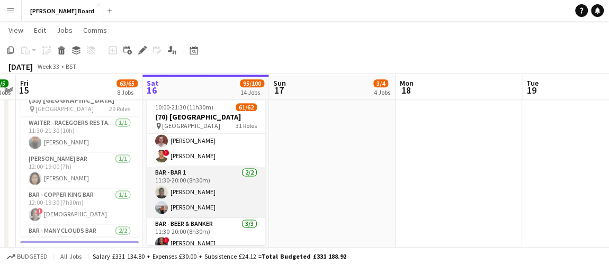
click at [214, 184] on app-card-role "Bar - Bar 1 2/2 11:30-20:00 (8h30m) Daniel Balogun Ellie Brown" at bounding box center [206, 192] width 119 height 51
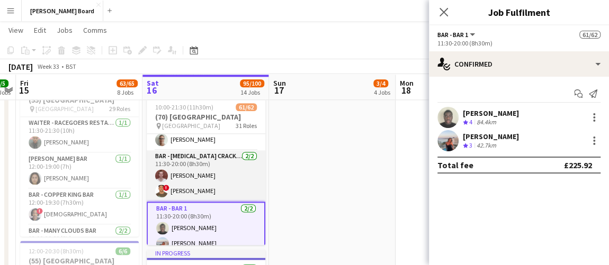
scroll to position [818, 0]
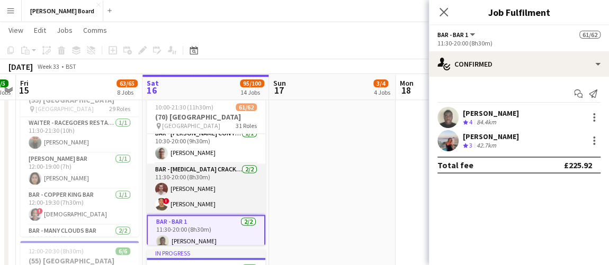
click at [195, 184] on app-card-role "Bar - Knuckle Cracker 2/2 11:30-20:00 (8h30m) Emma Baker ! Nikhil Kumar" at bounding box center [206, 189] width 119 height 51
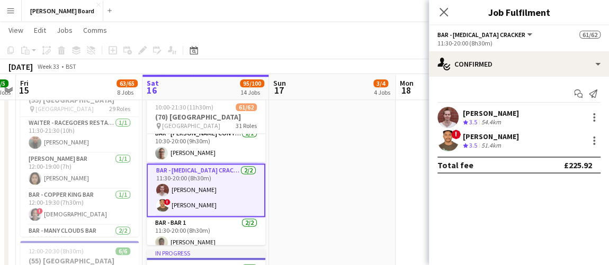
click at [507, 139] on div "! Nikhil Kumar Crew rating 3.5 51.4km" at bounding box center [519, 140] width 180 height 21
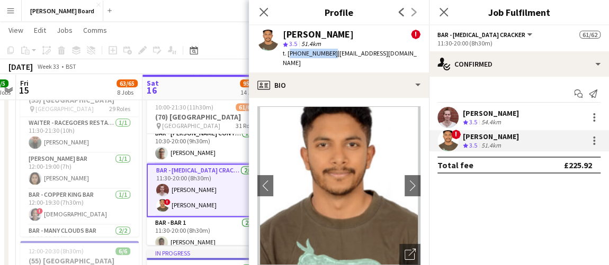
drag, startPoint x: 328, startPoint y: 52, endPoint x: 288, endPoint y: 56, distance: 40.5
click at [288, 56] on span "t. +447459211604" at bounding box center [310, 53] width 55 height 8
copy span "+447459211604"
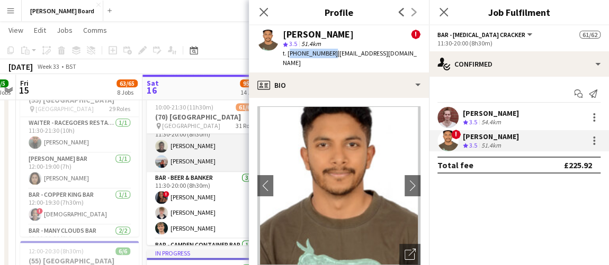
click at [201, 157] on app-card-role "Bar - Bar 1 2/2 11:30-20:00 (8h30m) Daniel Balogun Ellie Brown" at bounding box center [206, 146] width 119 height 51
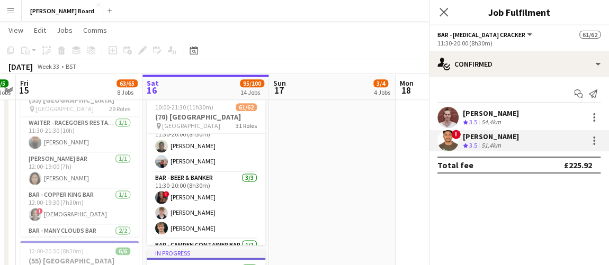
scroll to position [913, 0]
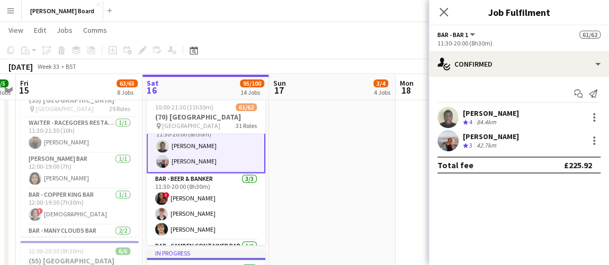
click at [517, 112] on div "Daniel Balogun Crew rating 4 84.4km" at bounding box center [519, 117] width 180 height 21
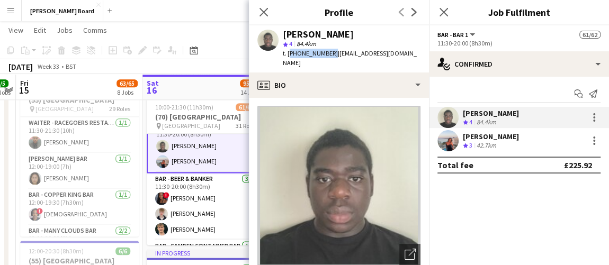
drag, startPoint x: 329, startPoint y: 52, endPoint x: 288, endPoint y: 55, distance: 41.4
click at [288, 55] on span "t. +447488333401" at bounding box center [310, 53] width 55 height 8
copy span "+447488333401"
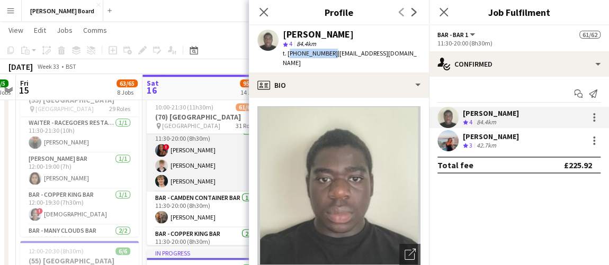
scroll to position [1010, 0]
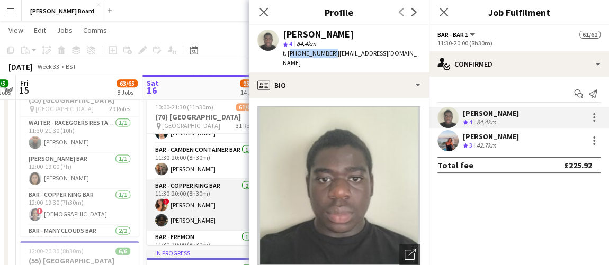
click at [199, 205] on app-card-role "Bar - Copper King Bar 2/2 11:30-20:00 (8h30m) ! Chloe Honeybourne Jessen Aswad" at bounding box center [206, 205] width 119 height 51
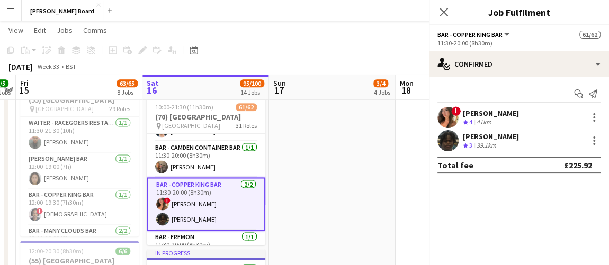
scroll to position [1008, 0]
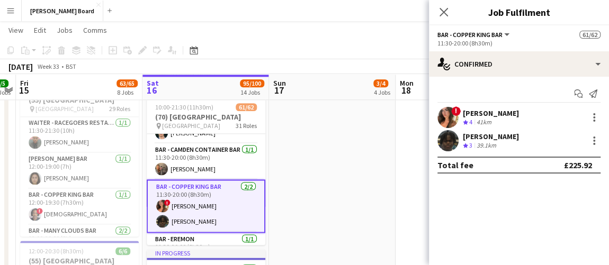
click at [488, 140] on div "[PERSON_NAME]" at bounding box center [491, 137] width 56 height 10
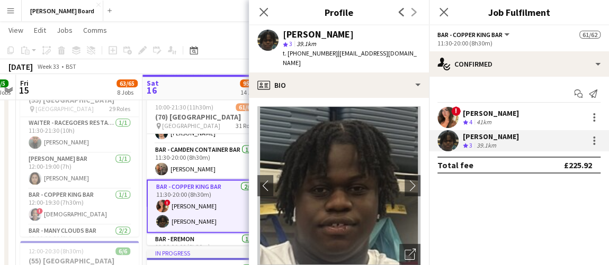
drag, startPoint x: 330, startPoint y: 54, endPoint x: 287, endPoint y: 56, distance: 42.9
click at [287, 56] on div "t. +447404713361 | jessenaswad@yahoo.com" at bounding box center [352, 58] width 138 height 19
copy span "+447404713361"
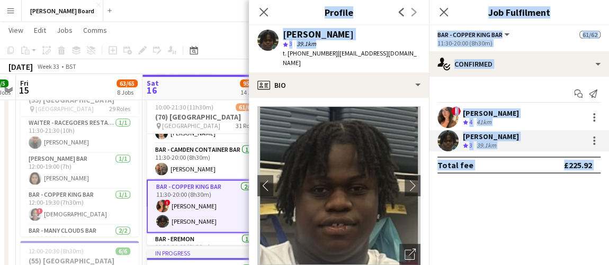
drag, startPoint x: 317, startPoint y: 41, endPoint x: 406, endPoint y: -48, distance: 126.2
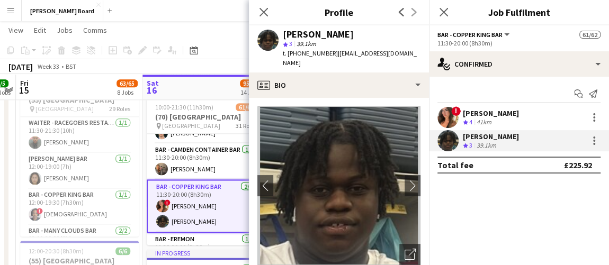
click at [225, 42] on app-toolbar "Copy Paste Paste Ctrl+V Paste with crew Ctrl+Shift+V Paste linked Job Delete Gr…" at bounding box center [304, 50] width 609 height 18
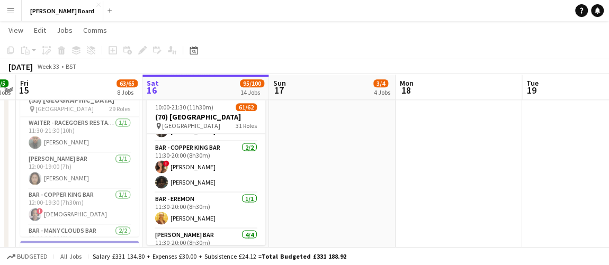
scroll to position [1056, 0]
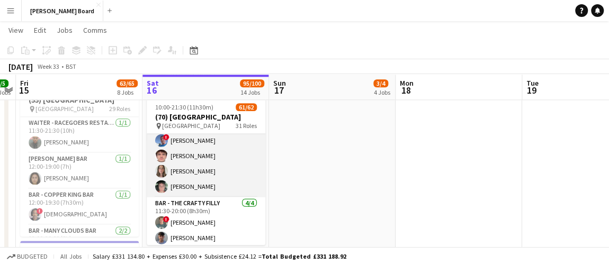
click at [202, 163] on app-card-role "Bar - Stretch Tent 4/4 11:30-20:00 (8h30m) ! Albert Muslia James Cox Lily Woodw…" at bounding box center [206, 156] width 119 height 82
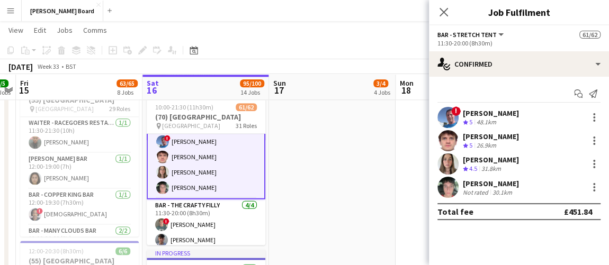
scroll to position [1346, 0]
click at [472, 133] on div "[PERSON_NAME]" at bounding box center [491, 137] width 56 height 10
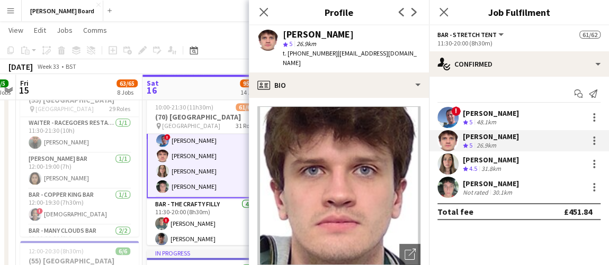
drag, startPoint x: 329, startPoint y: 56, endPoint x: 286, endPoint y: 57, distance: 42.4
click at [286, 57] on span "t. +447983246528" at bounding box center [310, 53] width 55 height 8
copy span "+447983246528"
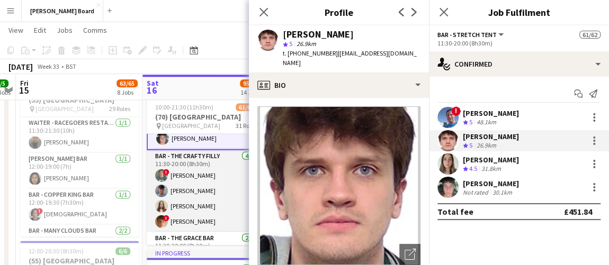
scroll to position [1442, 0]
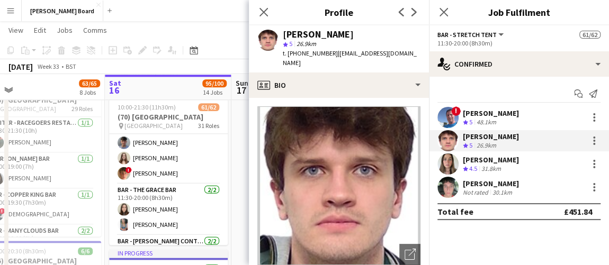
drag, startPoint x: 207, startPoint y: 202, endPoint x: 165, endPoint y: 198, distance: 42.0
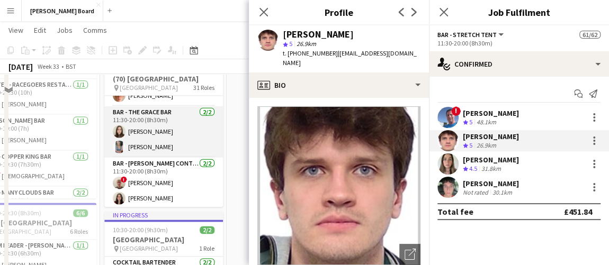
scroll to position [717, 0]
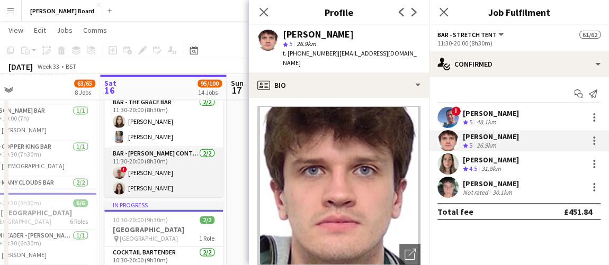
click at [156, 185] on app-card-role "Bar - Windy Alley Container 2/2 11:30-20:00 (8h30m) ! Paul Collins Jayda Brown" at bounding box center [163, 172] width 119 height 51
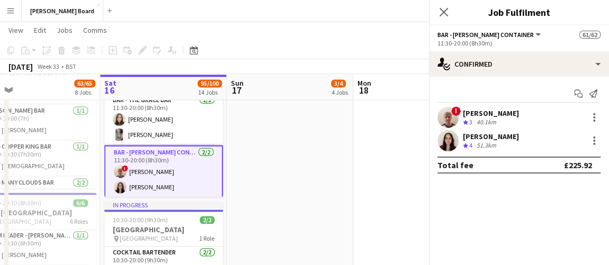
scroll to position [1480, 0]
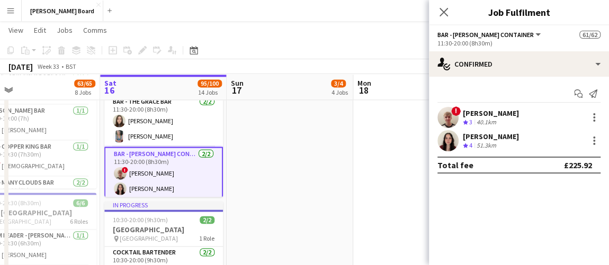
click at [524, 131] on div "Jayda Brown Crew rating 4 51.3km" at bounding box center [519, 140] width 180 height 21
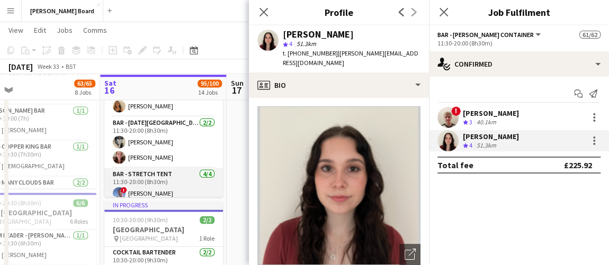
scroll to position [1239, 0]
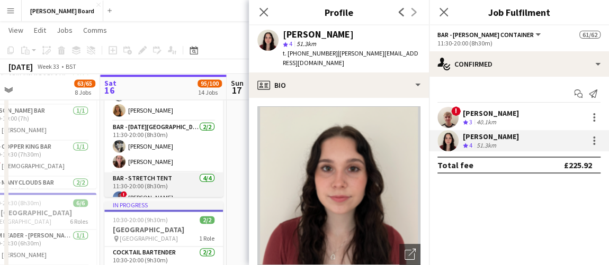
click at [175, 146] on app-card-role "Bar - San Miguel Bar 2/2 11:30-20:00 (8h30m) Raymond Kamwendo Ruth Payne" at bounding box center [163, 146] width 119 height 51
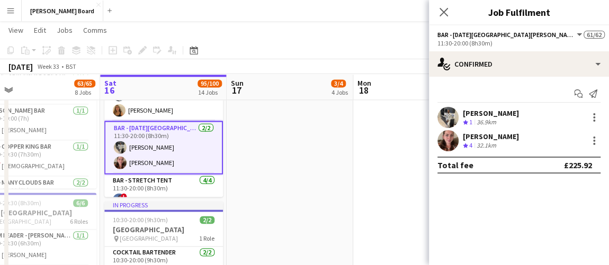
click at [492, 112] on div "[PERSON_NAME]" at bounding box center [491, 114] width 56 height 10
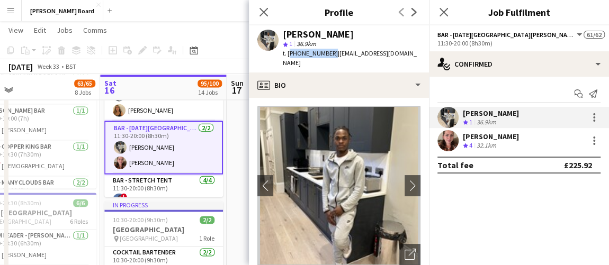
drag, startPoint x: 328, startPoint y: 56, endPoint x: 289, endPoint y: 57, distance: 39.7
click at [289, 57] on span "t. +447849522396" at bounding box center [310, 53] width 55 height 8
copy span "+447849522396"
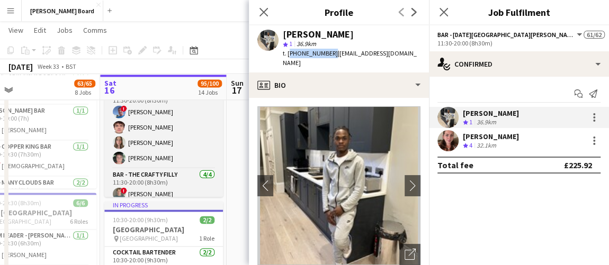
scroll to position [1336, 0]
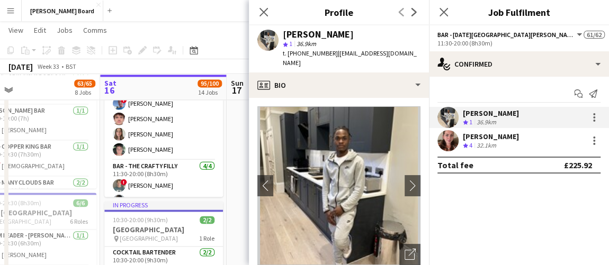
click at [220, 28] on app-page-menu "View Day view expanded Day view collapsed Month view Date picker Jump to today …" at bounding box center [304, 31] width 609 height 20
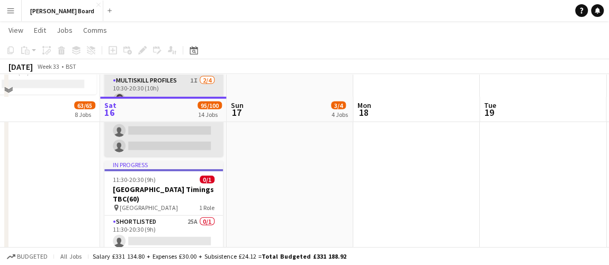
scroll to position [1150, 0]
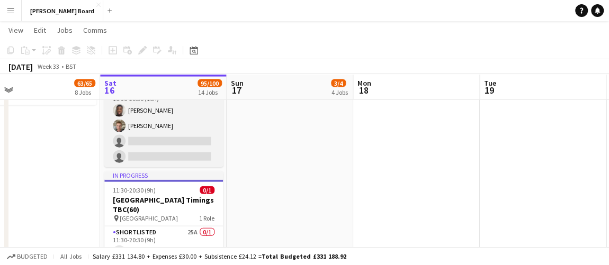
click at [163, 129] on app-card-role "MULTISKILL PROFILES 1I 2/4 10:30-20:30 (10h) ashley matambanadzo Robbie Davenpo…" at bounding box center [163, 126] width 119 height 82
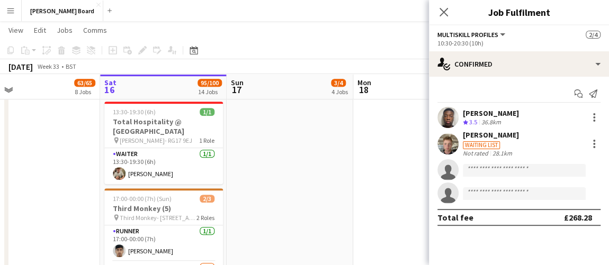
scroll to position [332, 0]
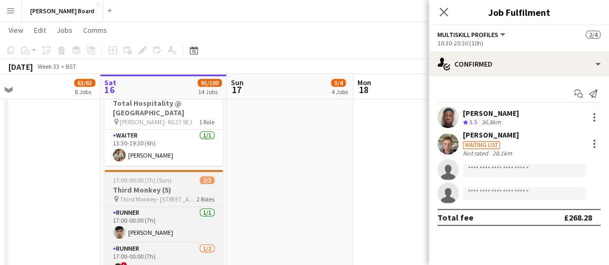
click at [138, 185] on h3 "Third Monkey (5)" at bounding box center [163, 190] width 119 height 10
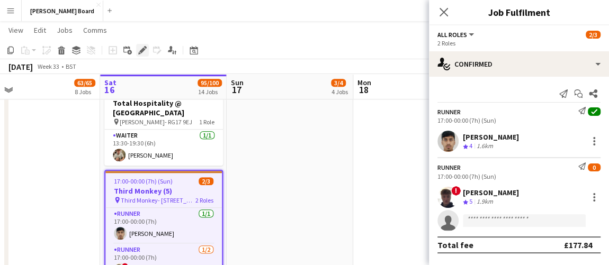
click at [148, 50] on div "Edit" at bounding box center [142, 50] width 13 height 13
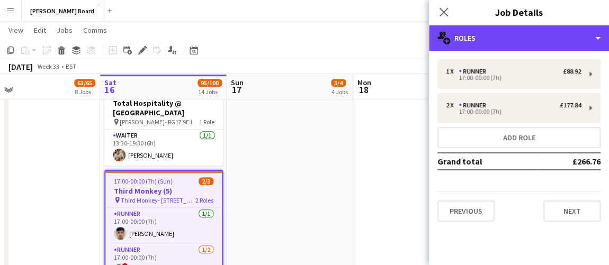
drag, startPoint x: 495, startPoint y: 39, endPoint x: 506, endPoint y: 49, distance: 15.4
click at [495, 39] on div "multiple-users-add Roles" at bounding box center [519, 37] width 180 height 25
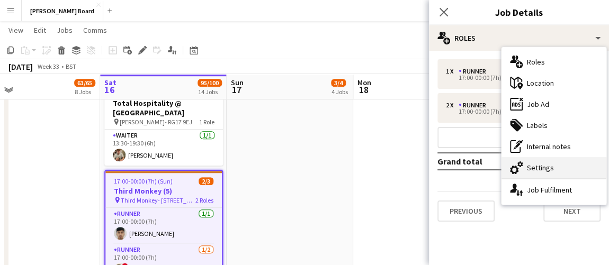
click at [545, 166] on div "cog-double-3 Settings" at bounding box center [553, 167] width 105 height 21
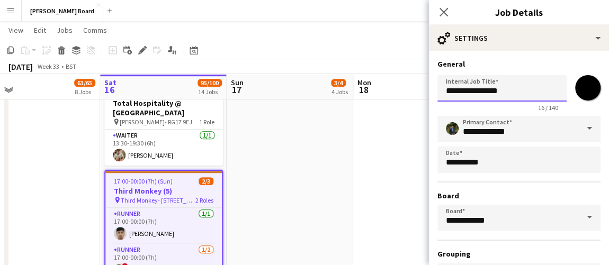
click at [506, 86] on input "**********" at bounding box center [501, 88] width 129 height 26
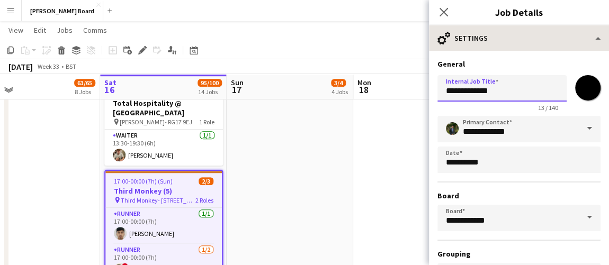
type input "**********"
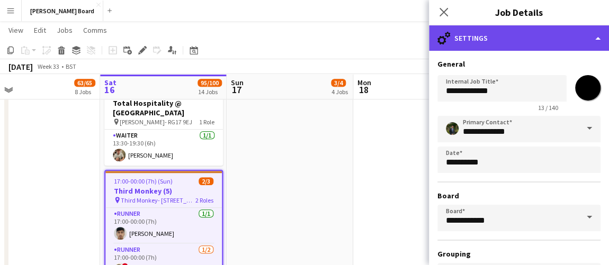
click at [510, 30] on div "cog-double-3 Settings" at bounding box center [519, 37] width 180 height 25
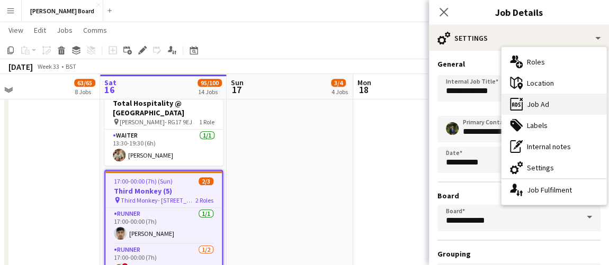
click at [538, 97] on div "ads-window Job Ad" at bounding box center [553, 104] width 105 height 21
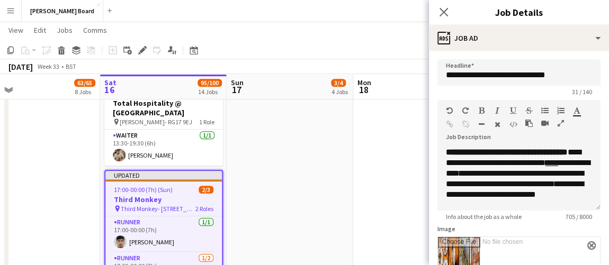
click at [397, 115] on app-date-cell at bounding box center [416, 53] width 127 height 532
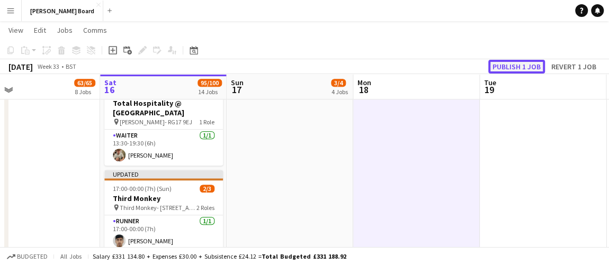
click at [521, 64] on button "Publish 1 job" at bounding box center [516, 67] width 57 height 14
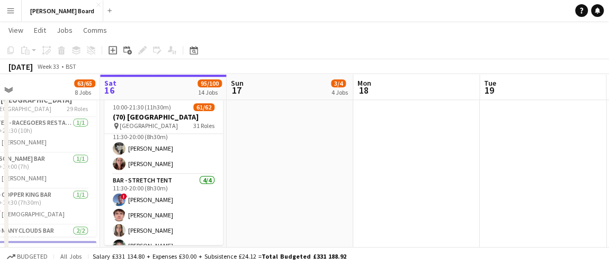
scroll to position [1333, 0]
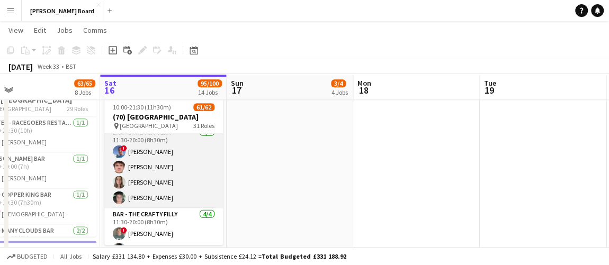
click at [176, 194] on app-card-role "Bar - Stretch Tent 4/4 11:30-20:00 (8h30m) ! Albert Muslia James Cox Lily Woodw…" at bounding box center [163, 167] width 119 height 82
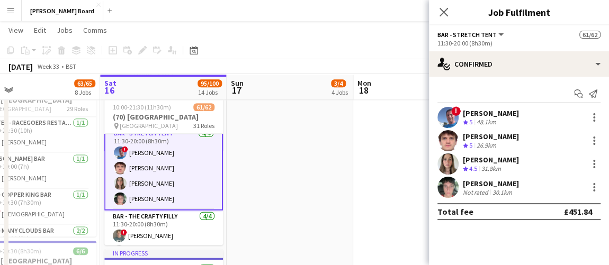
scroll to position [1334, 0]
click at [492, 180] on div "[PERSON_NAME]" at bounding box center [491, 184] width 56 height 10
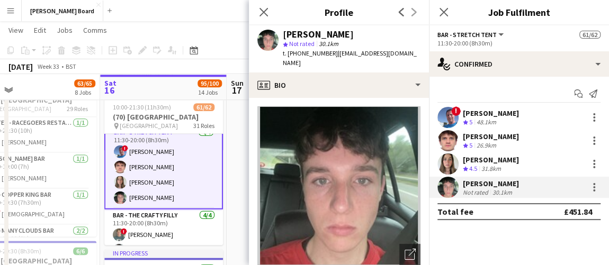
drag, startPoint x: 328, startPoint y: 54, endPoint x: 288, endPoint y: 56, distance: 40.3
click at [288, 56] on span "t. +447483236706" at bounding box center [310, 53] width 55 height 8
copy span "+447483236706"
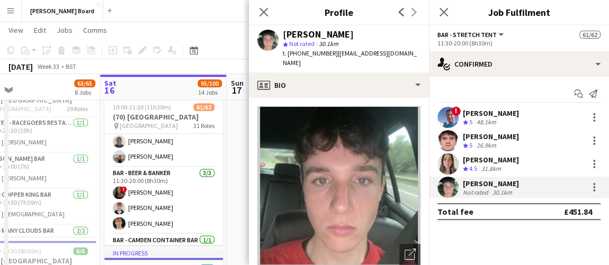
scroll to position [904, 0]
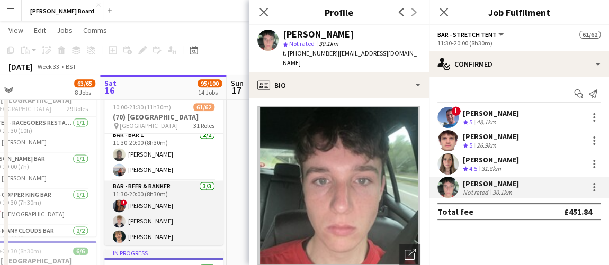
click at [165, 210] on app-card-role "Bar - Beer & Banker 3/3 11:30-20:00 (8h30m) ! Cherise Ewhrudjakpor Toby White A…" at bounding box center [163, 214] width 119 height 67
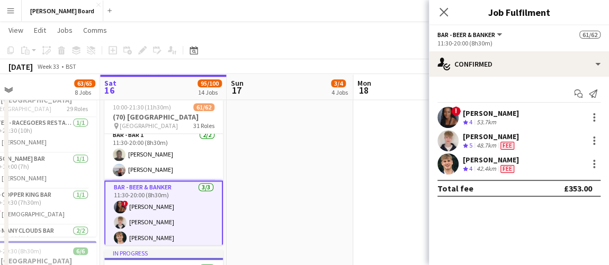
click at [494, 140] on div "[PERSON_NAME]" at bounding box center [491, 137] width 56 height 10
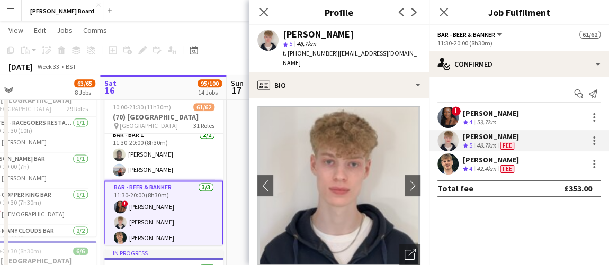
drag, startPoint x: 328, startPoint y: 55, endPoint x: 286, endPoint y: 56, distance: 41.3
click at [286, 56] on span "t. +447376121985" at bounding box center [310, 53] width 55 height 8
copy span "+447376121985"
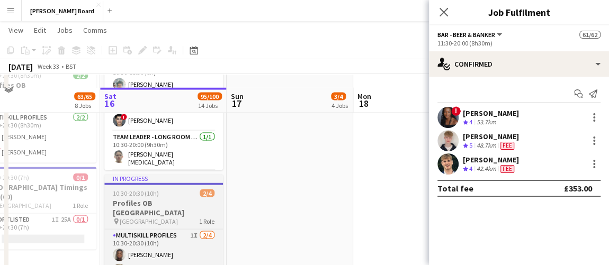
scroll to position [1054, 0]
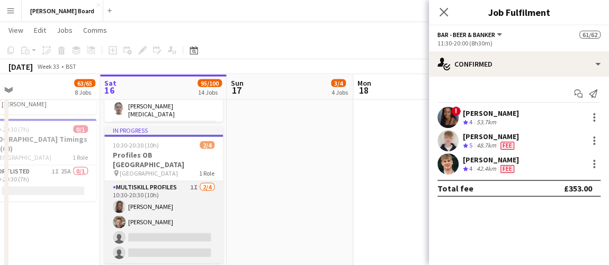
click at [172, 210] on app-card-role "MULTISKILL PROFILES 1I 2/4 10:30-20:30 (10h) ashley matambanadzo Robbie Davenpo…" at bounding box center [163, 223] width 119 height 82
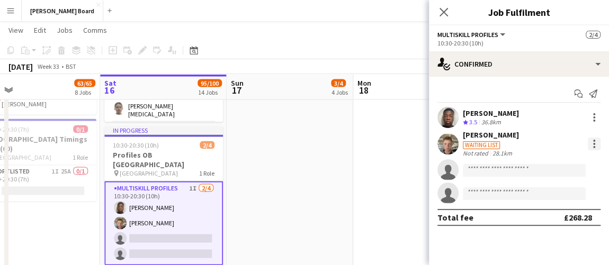
click at [594, 146] on div at bounding box center [594, 147] width 2 height 2
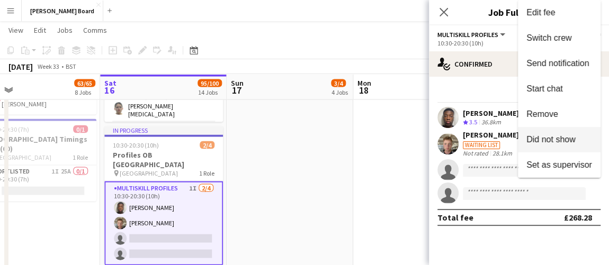
click at [544, 145] on button "Did not show" at bounding box center [559, 139] width 83 height 25
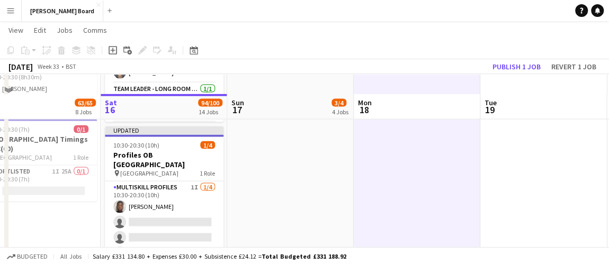
scroll to position [1102, 0]
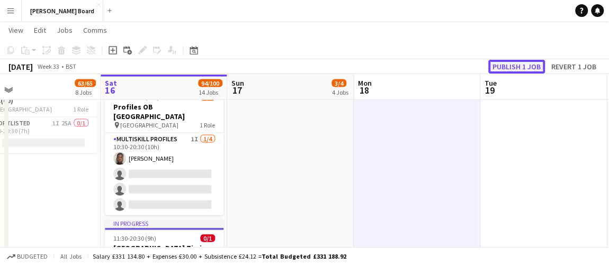
click at [513, 64] on button "Publish 1 job" at bounding box center [516, 67] width 57 height 14
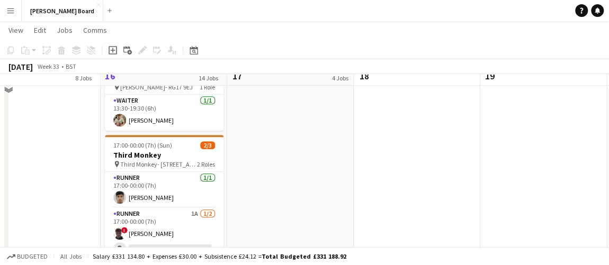
scroll to position [385, 0]
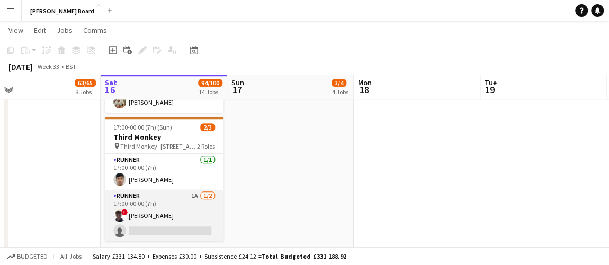
click at [163, 195] on app-card-role "Runner 1A 1/2 17:00-00:00 (7h) ! Alex Hoskins single-neutral-actions" at bounding box center [164, 215] width 119 height 51
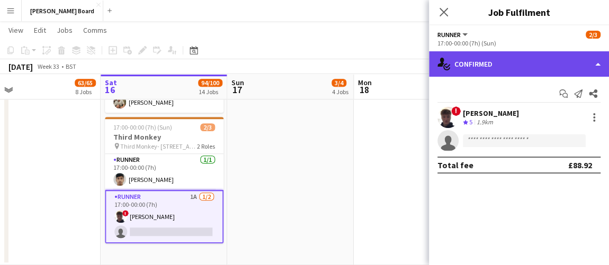
click at [521, 67] on div "single-neutral-actions-check-2 Confirmed" at bounding box center [519, 63] width 180 height 25
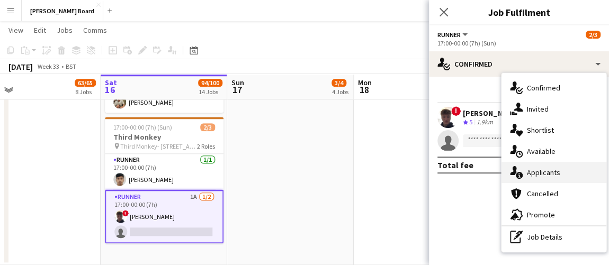
click at [551, 169] on div "single-neutral-actions-information Applicants" at bounding box center [553, 172] width 105 height 21
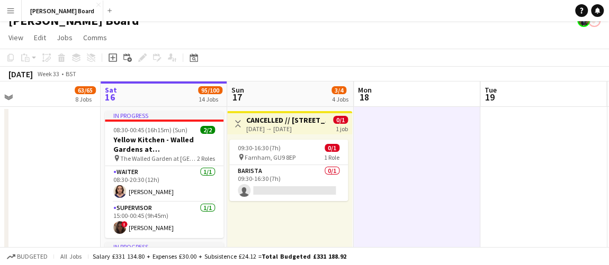
scroll to position [0, 0]
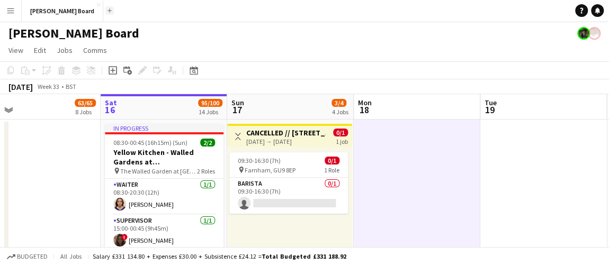
click at [108, 10] on app-icon "add" at bounding box center [110, 10] width 4 height 4
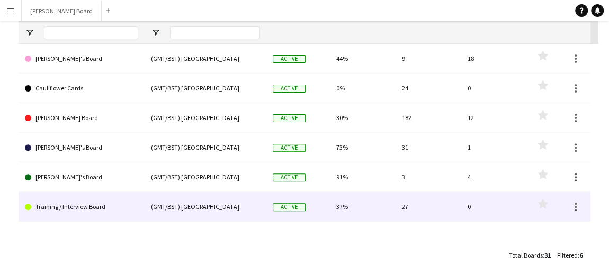
scroll to position [138, 0]
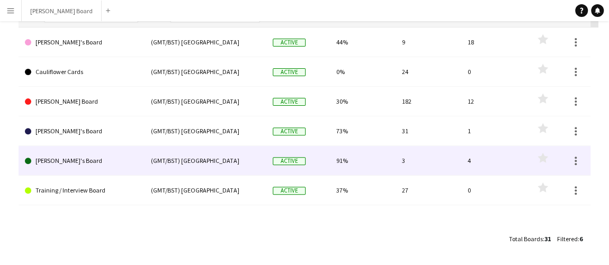
click at [88, 169] on link "[PERSON_NAME]'s Board" at bounding box center [81, 161] width 113 height 30
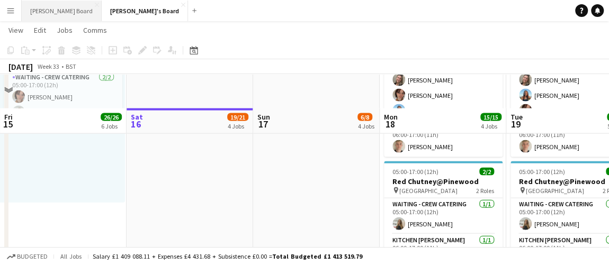
scroll to position [1082, 0]
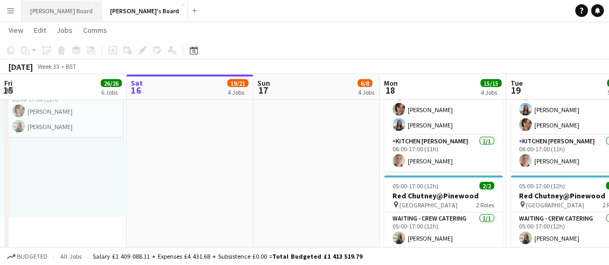
click at [28, 10] on button "[PERSON_NAME] Board Close" at bounding box center [62, 11] width 80 height 21
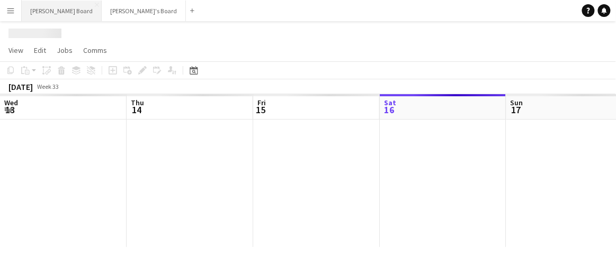
scroll to position [0, 253]
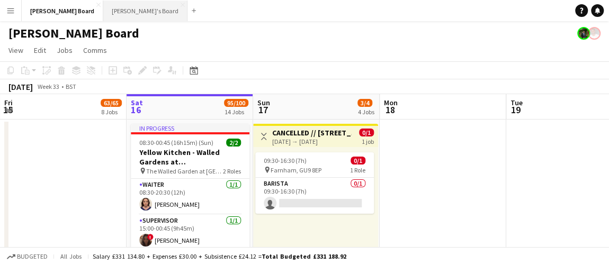
click at [111, 7] on button "Thomasina's Board Close" at bounding box center [145, 11] width 84 height 21
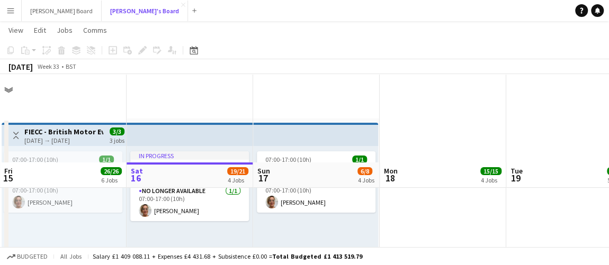
scroll to position [289, 0]
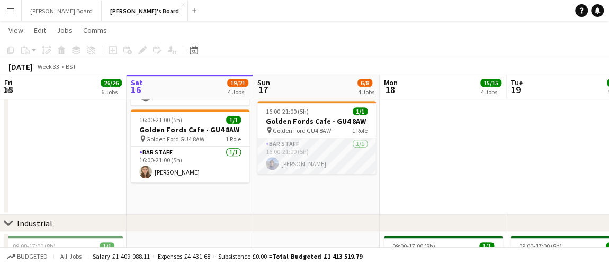
click at [316, 166] on app-card-role "BAR STAFF 1/1 16:00-21:00 (5h) Douglas Lansley" at bounding box center [316, 156] width 119 height 36
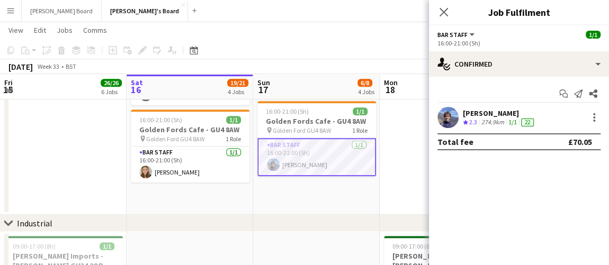
click at [482, 106] on div "Start chat Send notification Share Douglas Lansley Crew rating 2.3 274.9km 1/1 …" at bounding box center [519, 118] width 180 height 82
click at [491, 120] on div "274.9km" at bounding box center [492, 122] width 27 height 9
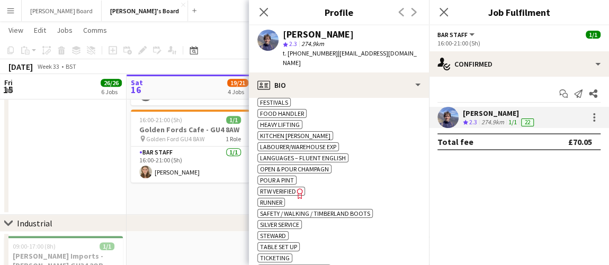
scroll to position [625, 0]
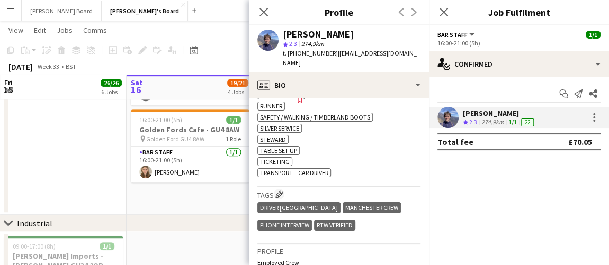
click at [217, 34] on app-page-menu "View Day view expanded Day view collapsed Month view Date picker Jump to today …" at bounding box center [304, 31] width 609 height 20
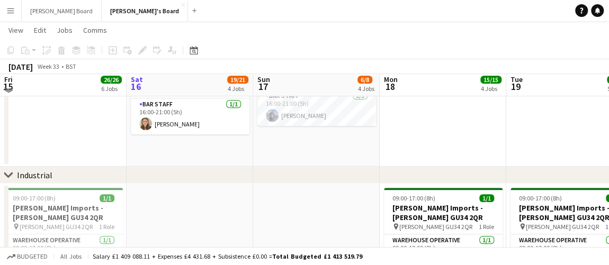
scroll to position [289, 0]
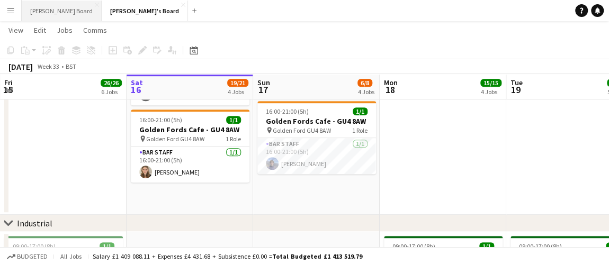
click at [26, 7] on button "[PERSON_NAME] Board Close" at bounding box center [62, 11] width 80 height 21
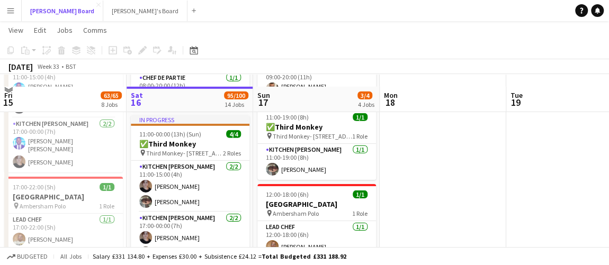
scroll to position [1636, 0]
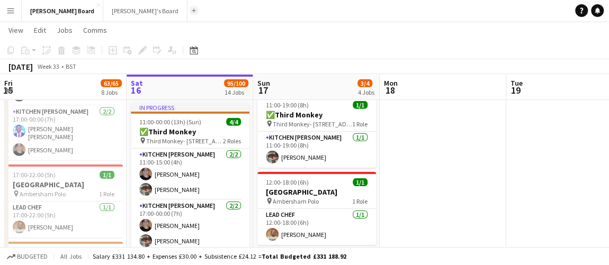
click at [192, 9] on app-icon "add" at bounding box center [194, 10] width 4 height 4
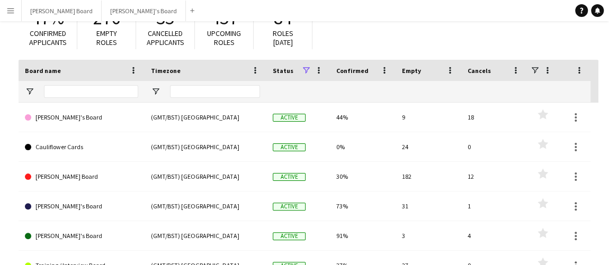
scroll to position [96, 0]
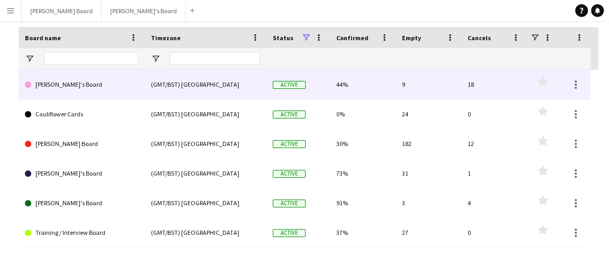
click at [66, 81] on link "[PERSON_NAME]'s Board" at bounding box center [81, 85] width 113 height 30
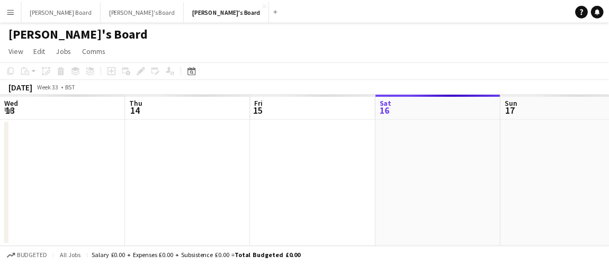
scroll to position [0, 253]
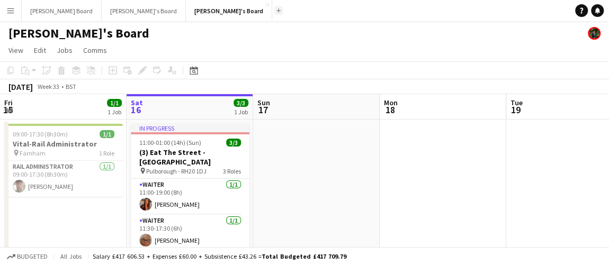
click at [274, 11] on button "add" at bounding box center [278, 10] width 8 height 8
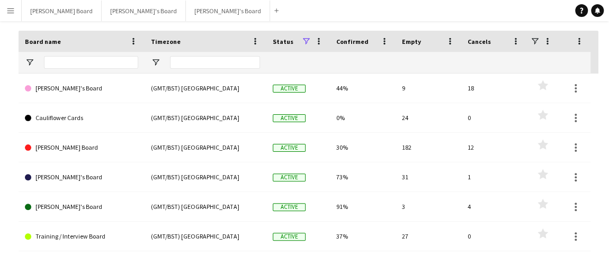
scroll to position [138, 0]
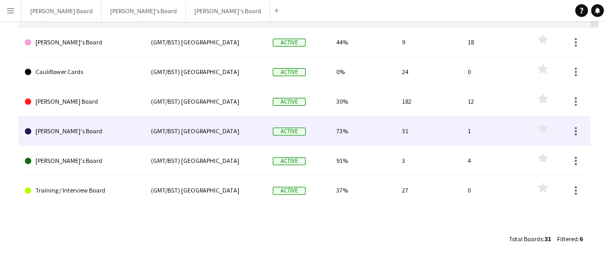
click at [54, 133] on link "[PERSON_NAME]'s Board" at bounding box center [81, 132] width 113 height 30
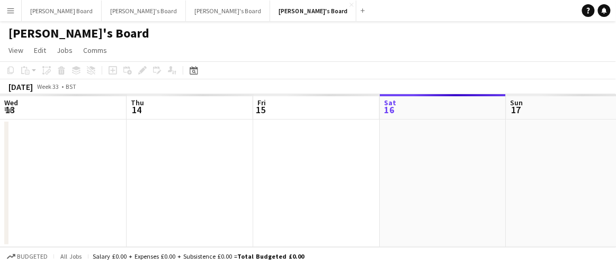
scroll to position [0, 253]
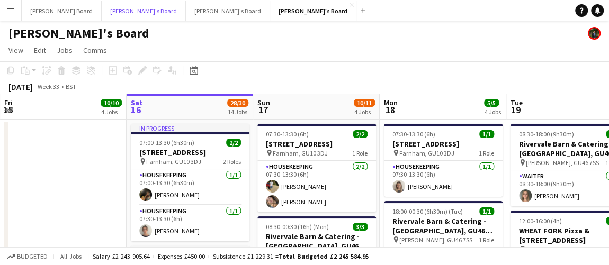
click at [102, 11] on button "Thomasina's Board Close" at bounding box center [144, 11] width 84 height 21
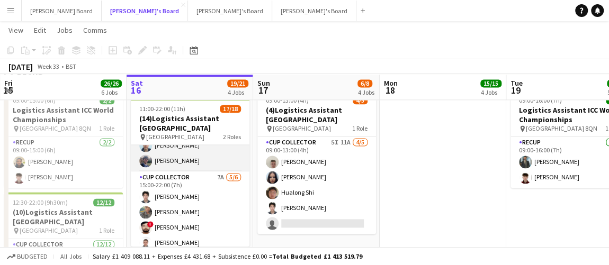
scroll to position [192, 0]
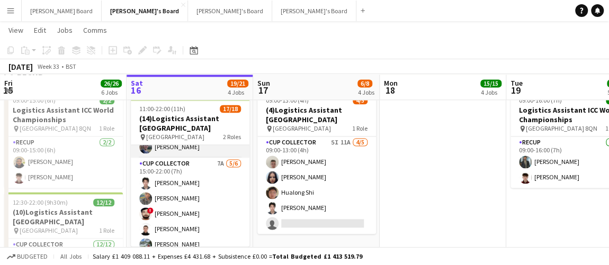
click at [211, 178] on app-card-role "CUP COLLECTOR 7A 5/6 15:00-22:00 (7h) Youngin Chung Phillippa Iyede ! Musheer A…" at bounding box center [190, 214] width 119 height 113
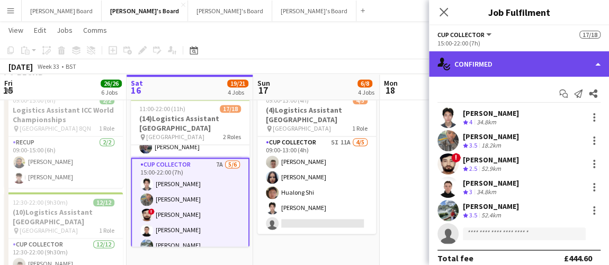
click at [522, 63] on div "single-neutral-actions-check-2 Confirmed" at bounding box center [519, 63] width 180 height 25
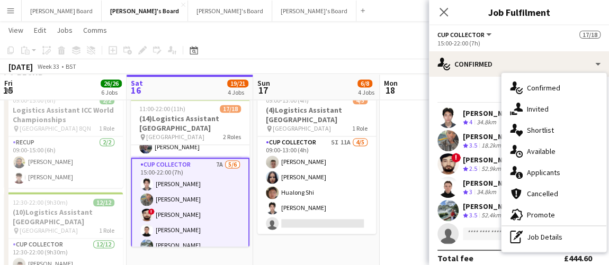
click at [478, 147] on div "Crew rating 3.5" at bounding box center [471, 145] width 16 height 9
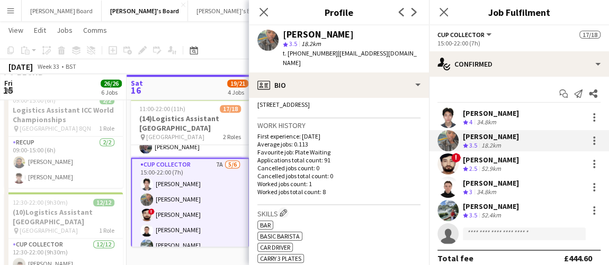
scroll to position [240, 0]
click at [500, 173] on div "! Musheer Ahamad Crew rating 2.5 52.9km" at bounding box center [519, 164] width 180 height 21
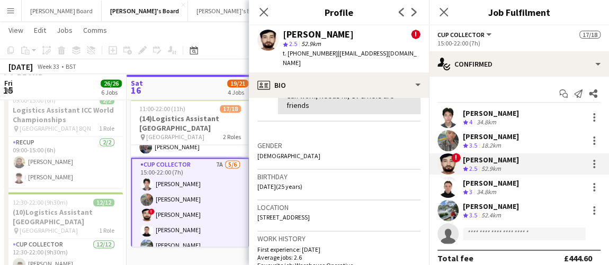
click at [490, 192] on div "34.8km" at bounding box center [486, 192] width 24 height 9
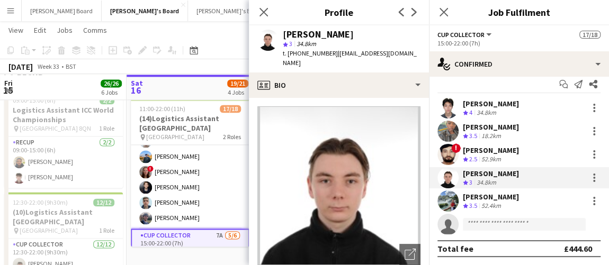
scroll to position [73, 0]
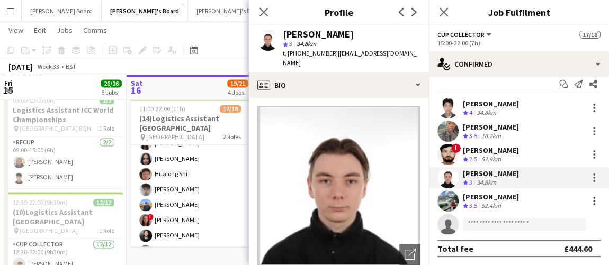
click at [205, 182] on app-card-role "CUP COLLECTOR 12/12 11:00-20:00 (9h) Jem McAllister Robby Johnston ! Mark White…" at bounding box center [190, 174] width 119 height 205
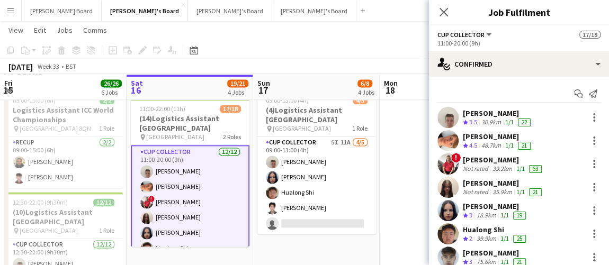
scroll to position [0, 321]
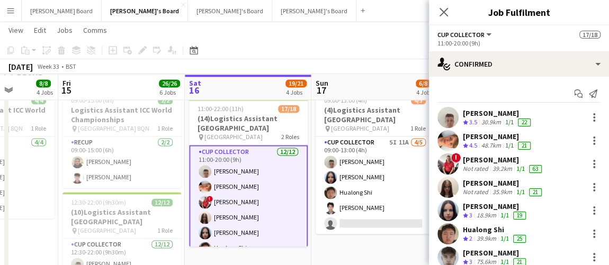
drag, startPoint x: 173, startPoint y: 201, endPoint x: 231, endPoint y: 199, distance: 58.3
click at [231, 199] on app-calendar-viewport "Tue 12 5/5 4 Jobs Wed 13 8/8 5 Jobs Thu 14 8/8 4 Jobs Fri 15 26/26 6 Jobs Sat 1…" at bounding box center [304, 109] width 609 height 1578
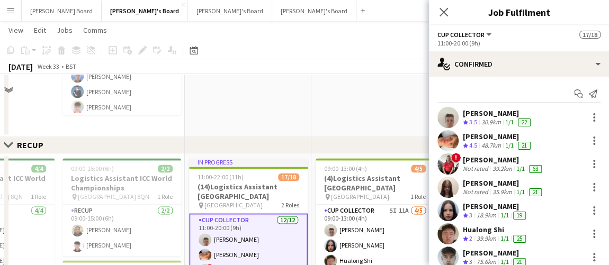
scroll to position [674, 0]
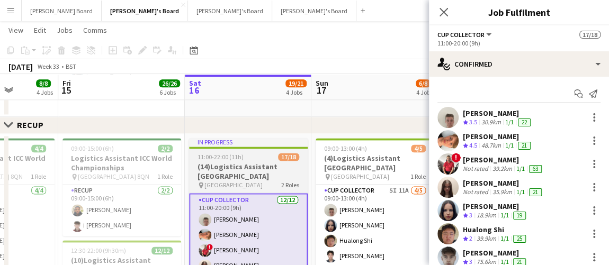
click at [229, 175] on h3 "(14)Logistics Assistant Newbury" at bounding box center [248, 171] width 119 height 19
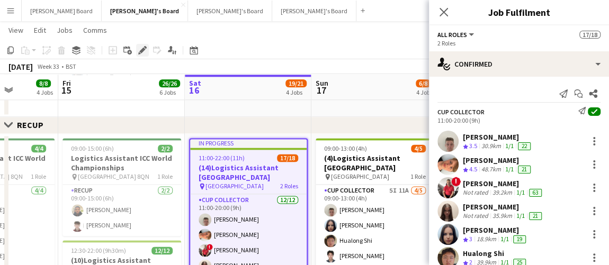
click at [147, 51] on div "Edit" at bounding box center [142, 50] width 13 height 13
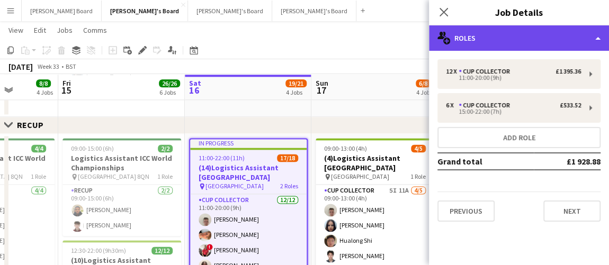
click at [516, 29] on div "multiple-users-add Roles" at bounding box center [519, 37] width 180 height 25
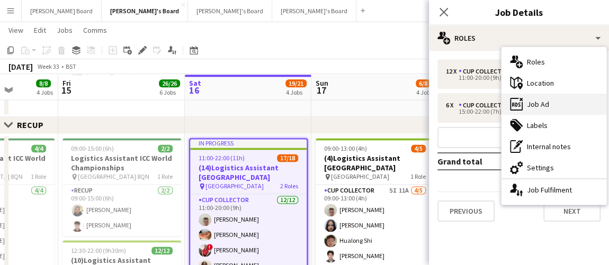
click at [571, 101] on div "ads-window Job Ad" at bounding box center [553, 104] width 105 height 21
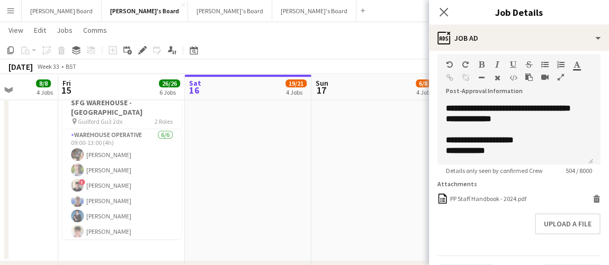
scroll to position [199, 0]
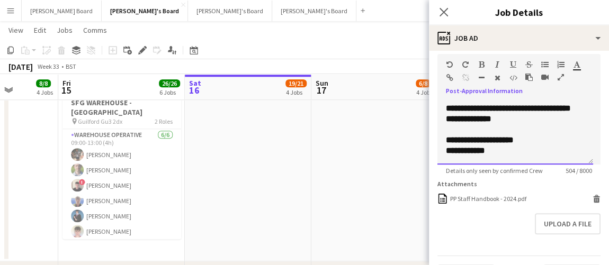
drag, startPoint x: 511, startPoint y: 156, endPoint x: 440, endPoint y: 153, distance: 71.0
click at [440, 153] on div "**********" at bounding box center [515, 133] width 156 height 64
copy b "**********"
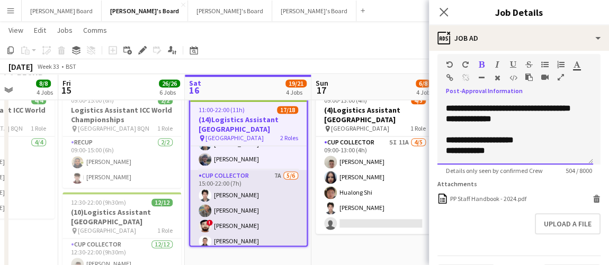
scroll to position [169, 0]
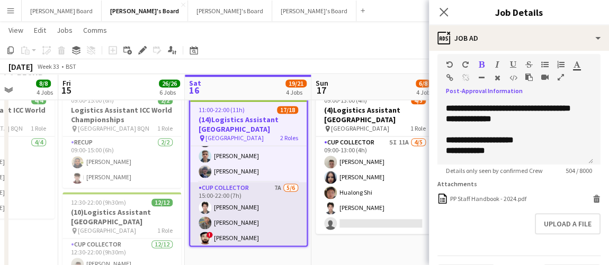
click at [261, 208] on app-card-role "CUP COLLECTOR 7A 5/6 15:00-22:00 (7h) Youngin Chung Phillippa Iyede ! Musheer A…" at bounding box center [248, 238] width 117 height 113
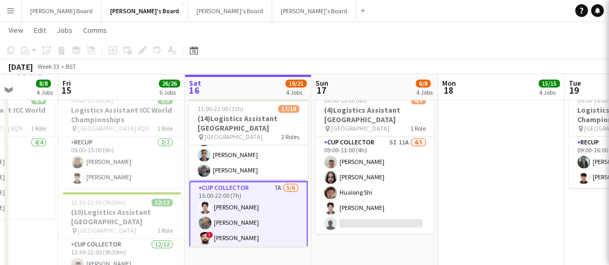
scroll to position [0, 321]
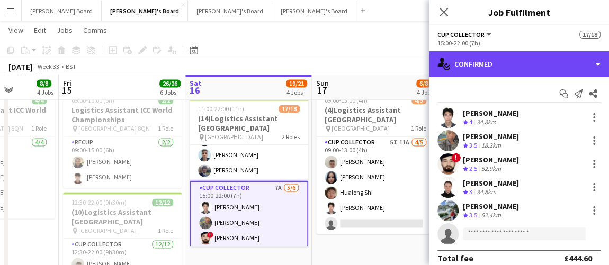
drag, startPoint x: 510, startPoint y: 61, endPoint x: 563, endPoint y: 135, distance: 90.6
click at [510, 61] on div "single-neutral-actions-check-2 Confirmed" at bounding box center [519, 63] width 180 height 25
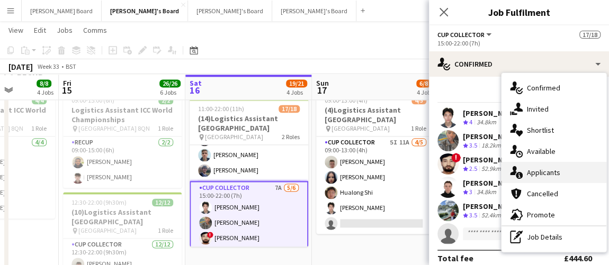
click at [574, 175] on div "single-neutral-actions-information Applicants" at bounding box center [553, 172] width 105 height 21
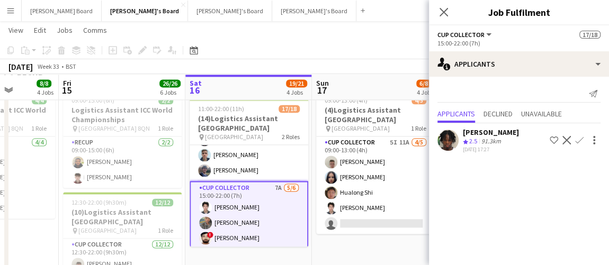
click at [478, 135] on div "Shillo Nzonza" at bounding box center [491, 133] width 56 height 10
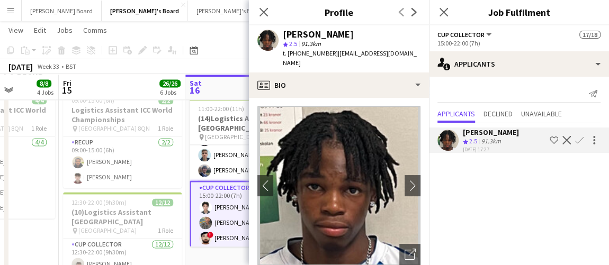
scroll to position [144, 0]
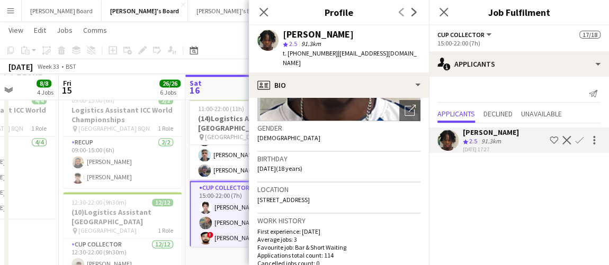
drag, startPoint x: 262, startPoint y: 15, endPoint x: 258, endPoint y: 69, distance: 53.7
click at [262, 15] on icon "Close pop-in" at bounding box center [263, 12] width 8 height 8
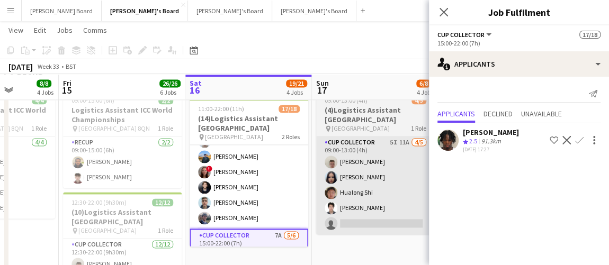
drag, startPoint x: 253, startPoint y: 185, endPoint x: 403, endPoint y: 146, distance: 154.8
click at [253, 185] on app-card-role "CUP COLLECTOR 12/12 11:00-20:00 (9h) Jem McAllister Robby Johnston ! Mark White…" at bounding box center [249, 126] width 119 height 205
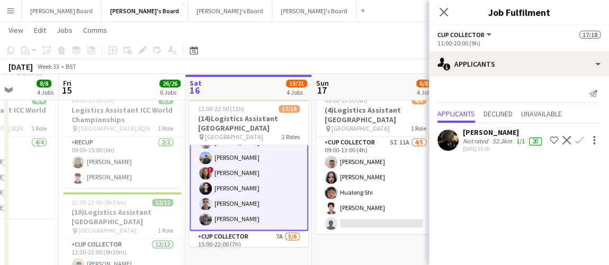
scroll to position [122, 0]
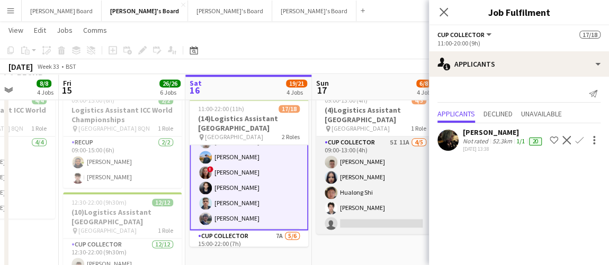
click at [362, 189] on app-card-role "CUP COLLECTOR 5I 11A 4/5 09:00-13:00 (4h) Jem McAllister Sacha Stanbury Hualong…" at bounding box center [375, 185] width 119 height 97
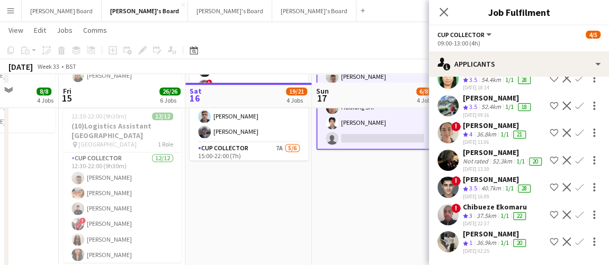
scroll to position [818, 0]
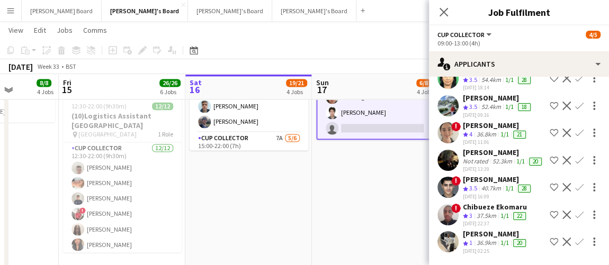
click at [388, 201] on app-date-cell "09:00-13:00 (4h) 4/5 (4)Logistics Assistant Newbury pin Newbury Racecourse 1 Ro…" at bounding box center [375, 131] width 127 height 285
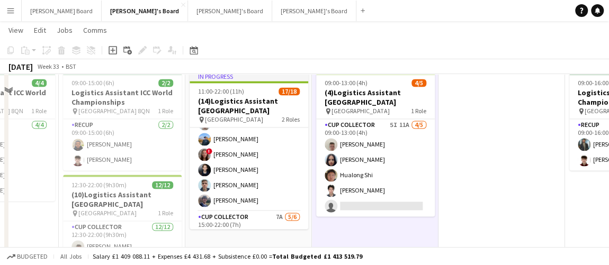
scroll to position [625, 0]
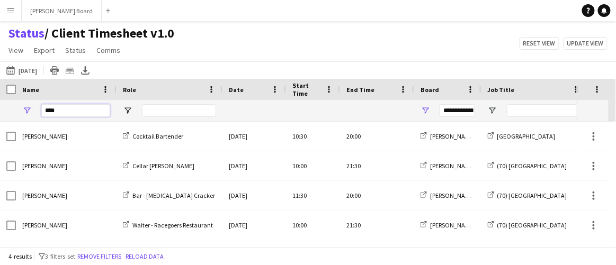
drag, startPoint x: 64, startPoint y: 110, endPoint x: 23, endPoint y: 108, distance: 41.4
click at [26, 109] on div "****" at bounding box center [66, 110] width 101 height 21
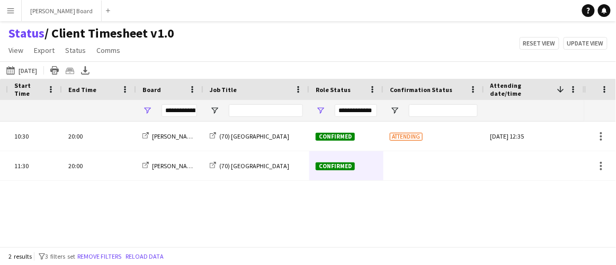
type input "****"
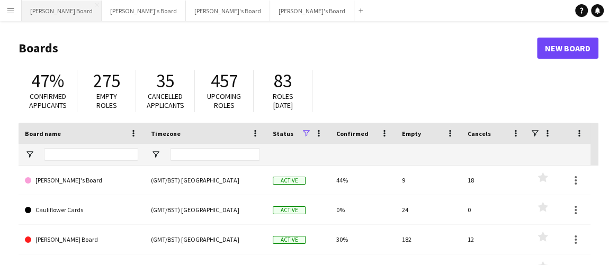
click at [42, 7] on button "[PERSON_NAME] Board Close" at bounding box center [62, 11] width 80 height 21
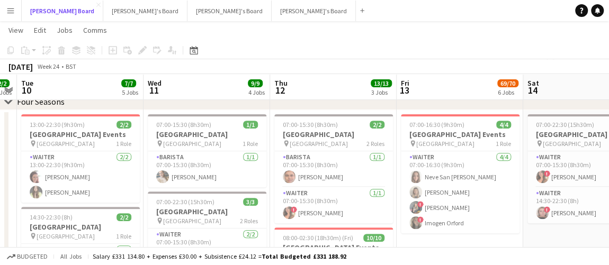
scroll to position [0, 235]
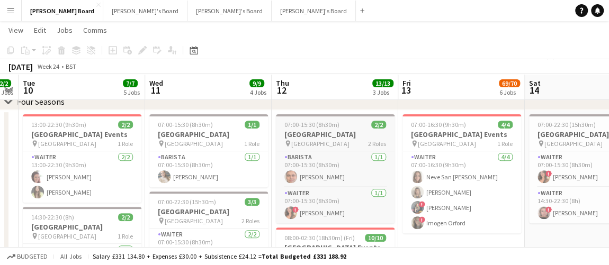
click at [346, 122] on div "07:00-15:30 (8h30m) 2/2" at bounding box center [335, 125] width 119 height 8
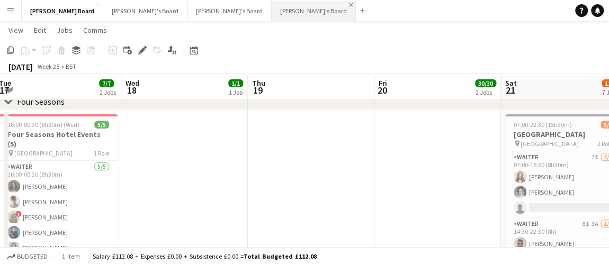
scroll to position [0, 386]
click at [189, 51] on div "Date picker" at bounding box center [193, 50] width 13 height 13
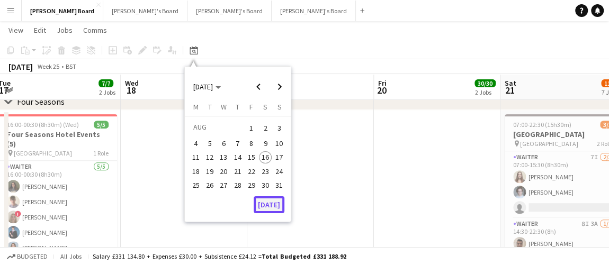
click at [270, 204] on button "[DATE]" at bounding box center [269, 204] width 31 height 17
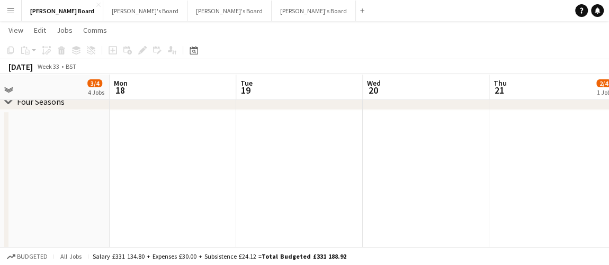
scroll to position [0, 413]
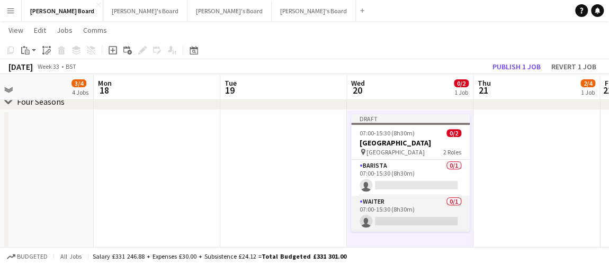
drag, startPoint x: 393, startPoint y: 220, endPoint x: 372, endPoint y: 208, distance: 24.4
click at [372, 208] on app-card-role "Waiter 0/1 07:00-15:30 (8h30m) single-neutral-actions" at bounding box center [410, 214] width 119 height 36
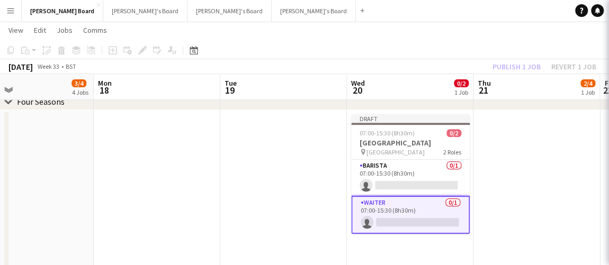
scroll to position [0, 412]
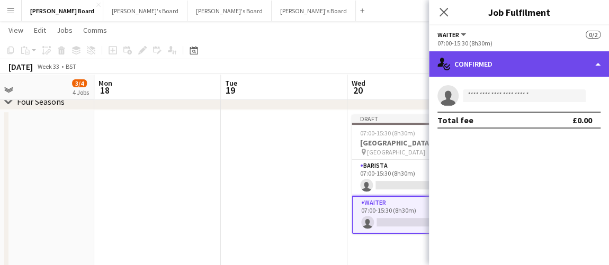
click at [549, 55] on div "single-neutral-actions-check-2 Confirmed" at bounding box center [519, 63] width 180 height 25
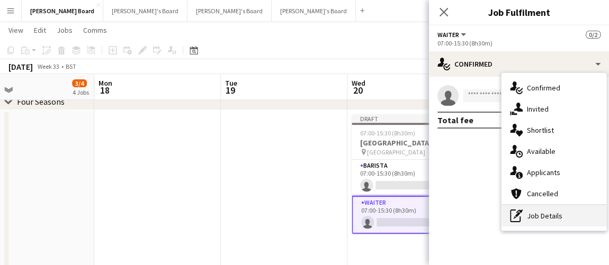
click at [540, 221] on div "pen-write Job Details" at bounding box center [553, 215] width 105 height 21
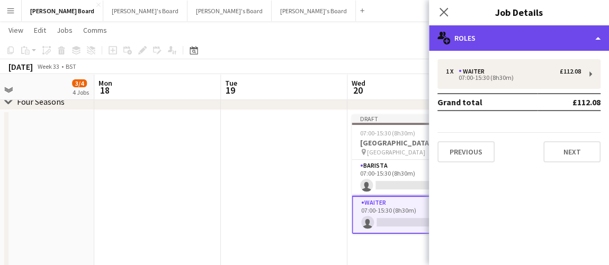
click at [500, 41] on div "multiple-users-add Roles" at bounding box center [519, 37] width 180 height 25
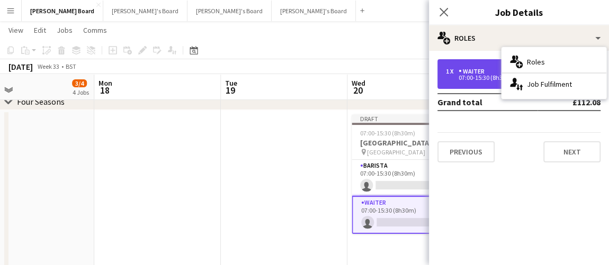
click at [468, 70] on div "Waiter" at bounding box center [474, 71] width 30 height 7
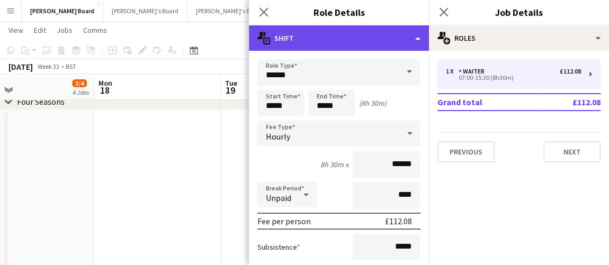
click at [412, 40] on div "multiple-actions-text Shift" at bounding box center [339, 37] width 180 height 25
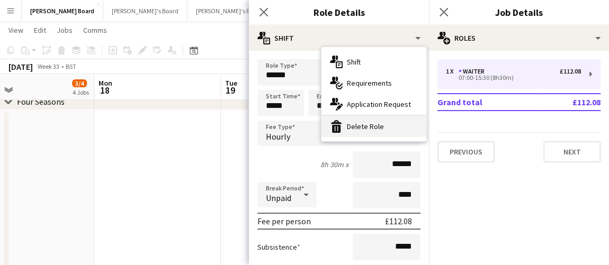
click at [391, 122] on div "bin-2 Delete Role" at bounding box center [373, 126] width 105 height 21
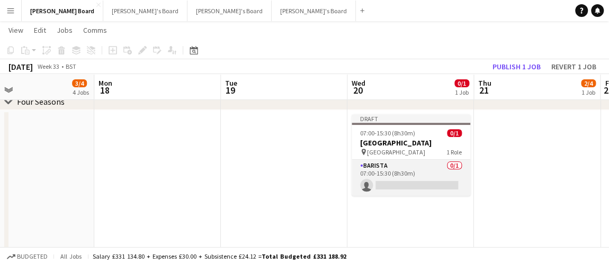
click at [423, 178] on app-card-role "Barista 0/1 07:00-15:30 (8h30m) single-neutral-actions" at bounding box center [411, 178] width 119 height 36
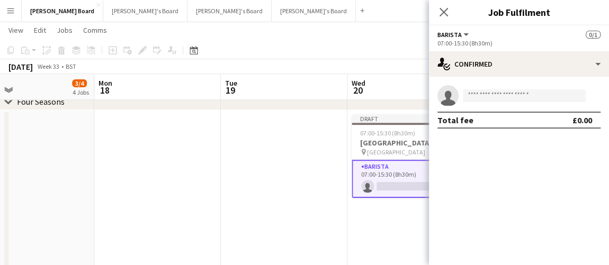
drag, startPoint x: 312, startPoint y: 183, endPoint x: 263, endPoint y: 183, distance: 49.3
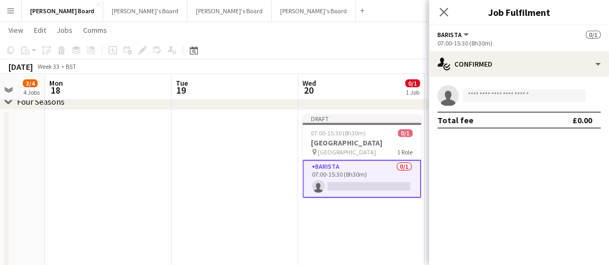
click at [563, 50] on app-options-switcher "Barista All roles Barista 0/1 07:00-15:30 (8h30m)" at bounding box center [519, 38] width 180 height 26
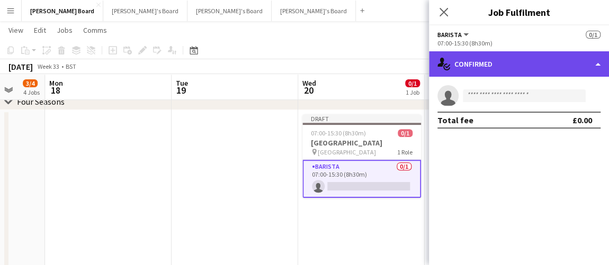
click at [550, 70] on div "single-neutral-actions-check-2 Confirmed" at bounding box center [519, 63] width 180 height 25
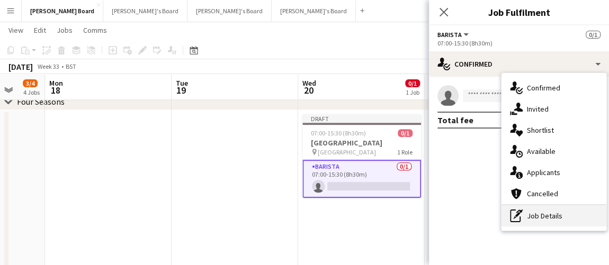
click at [544, 221] on div "pen-write Job Details" at bounding box center [553, 215] width 105 height 21
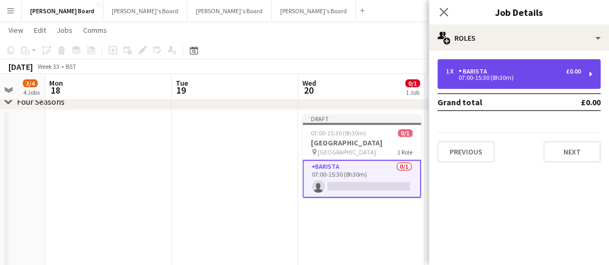
click at [487, 73] on div "Barista" at bounding box center [475, 71] width 33 height 7
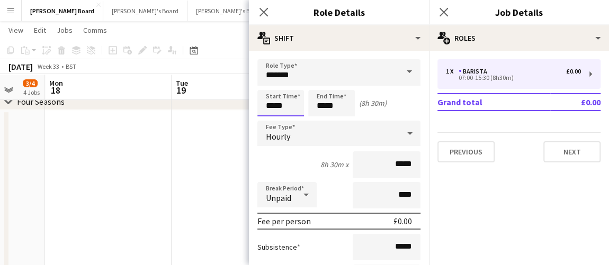
drag, startPoint x: 234, startPoint y: 106, endPoint x: 211, endPoint y: 102, distance: 22.5
type input "*****"
click at [343, 200] on div "Break Period Unpaid ****" at bounding box center [338, 195] width 163 height 26
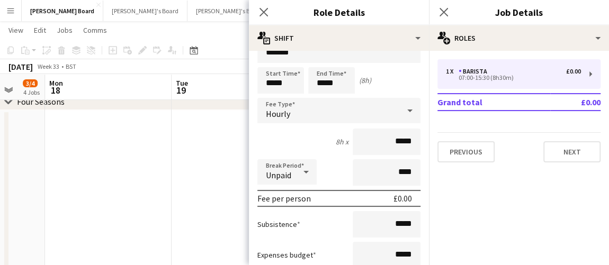
scroll to position [23, 0]
click at [331, 80] on input "*****" at bounding box center [331, 80] width 47 height 26
click at [339, 65] on div at bounding box center [342, 61] width 21 height 11
type input "*****"
click at [339, 65] on div at bounding box center [342, 61] width 21 height 11
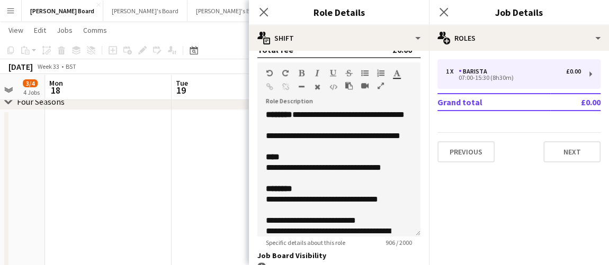
scroll to position [307, 0]
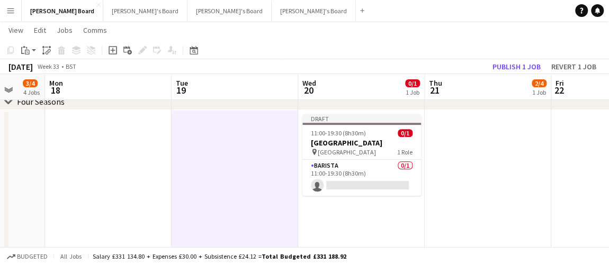
scroll to position [0, 380]
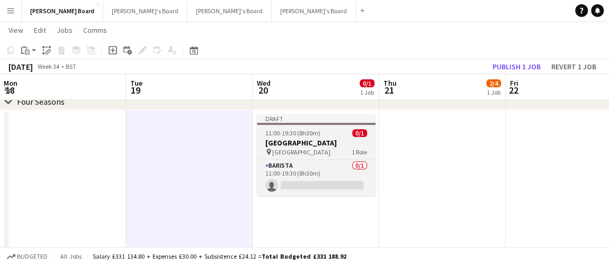
click at [314, 139] on h3 "[GEOGRAPHIC_DATA]" at bounding box center [316, 143] width 119 height 10
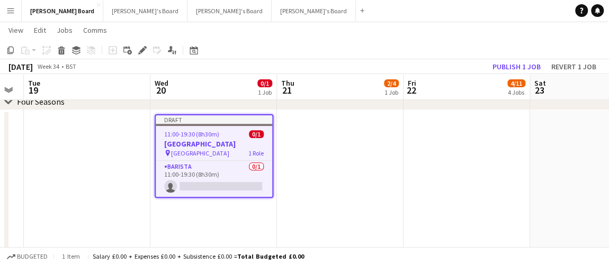
scroll to position [0, 358]
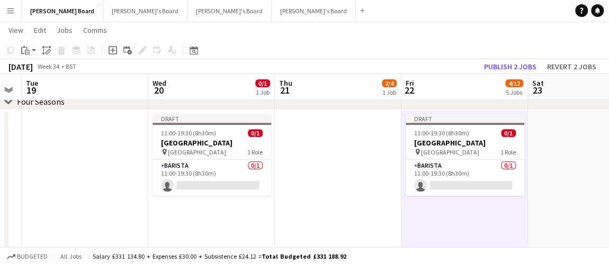
scroll to position [0, 417]
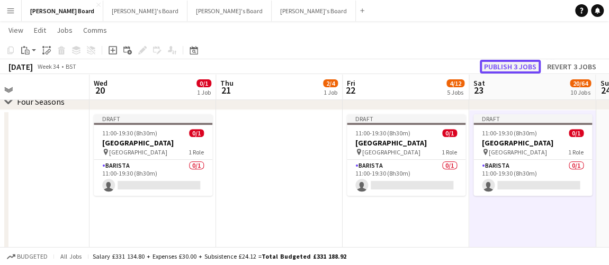
click at [517, 64] on button "Publish 3 jobs" at bounding box center [510, 67] width 61 height 14
